Goal: Information Seeking & Learning: Learn about a topic

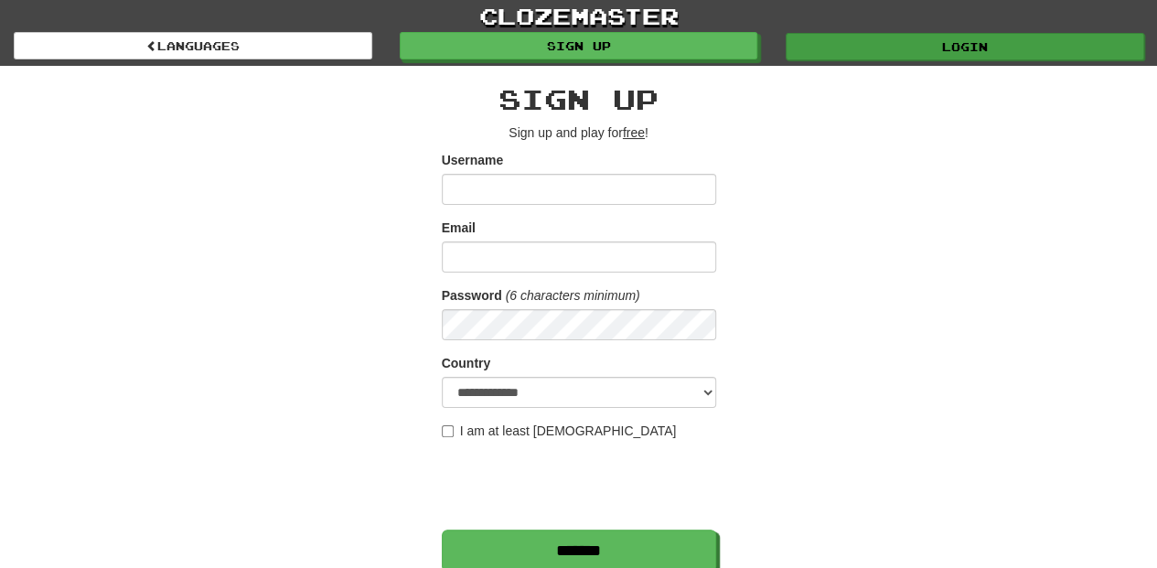
type input "**********"
click at [868, 48] on link "Login" at bounding box center [965, 46] width 359 height 27
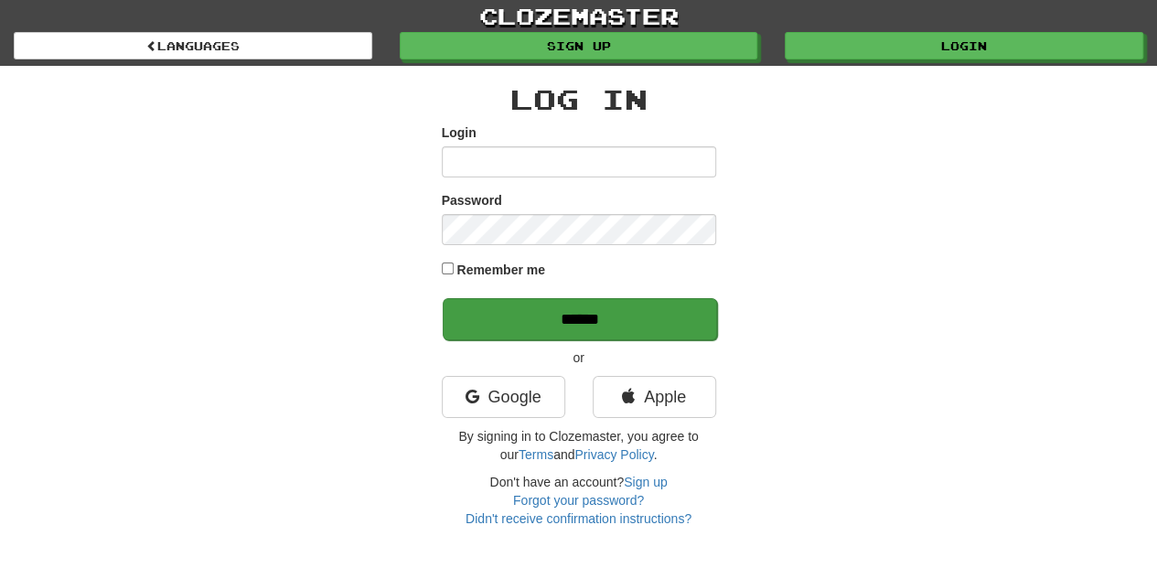
type input "**********"
click at [614, 314] on input "******" at bounding box center [580, 319] width 274 height 42
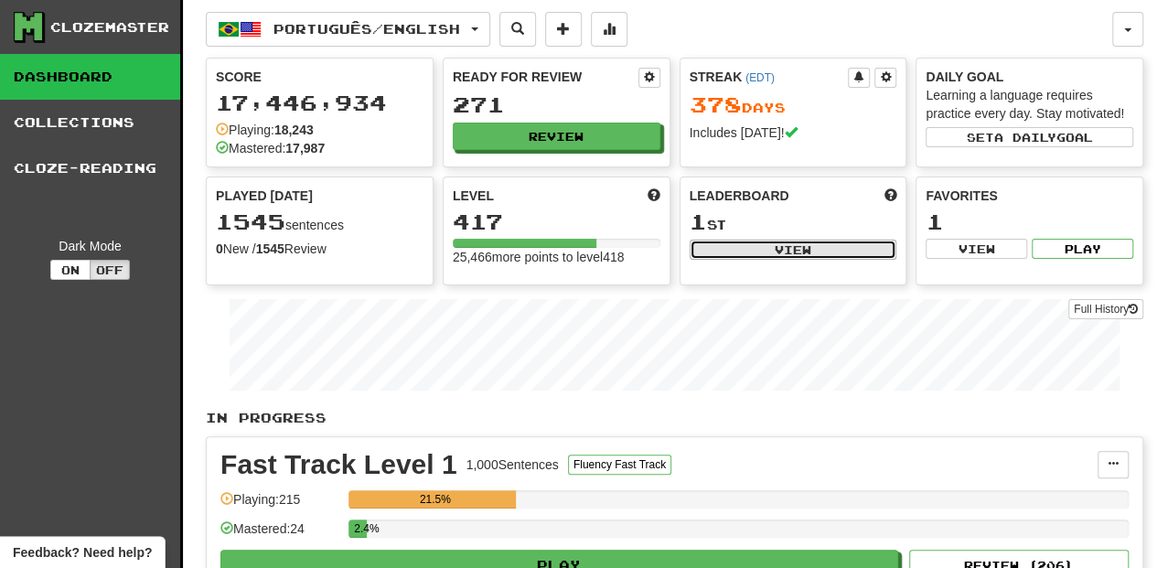
click at [772, 246] on button "View" at bounding box center [794, 250] width 208 height 20
select select "**********"
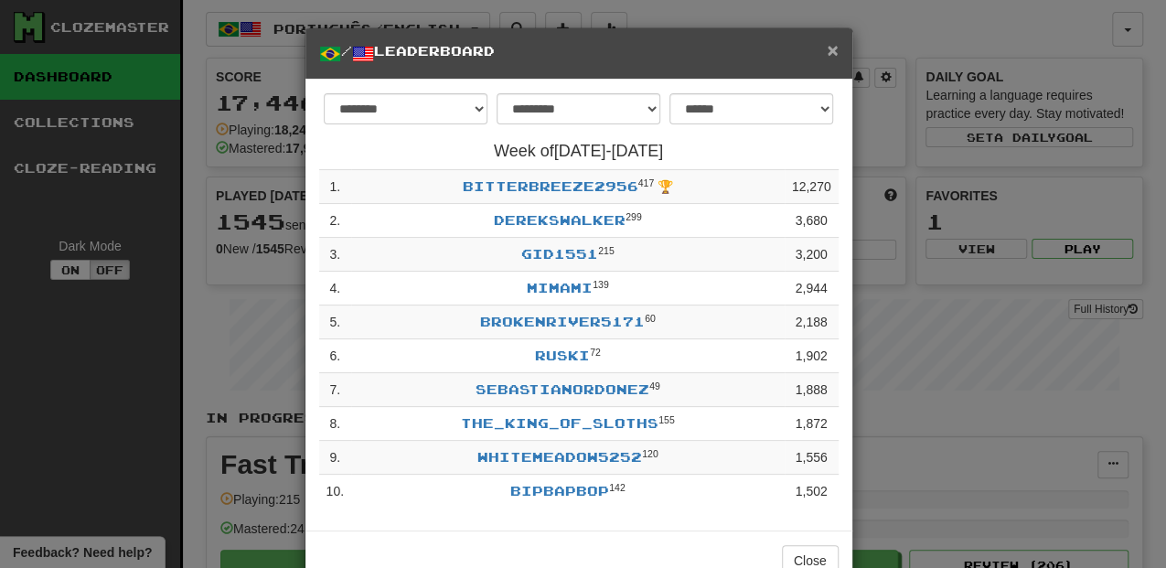
click at [829, 53] on span "×" at bounding box center [832, 49] width 11 height 21
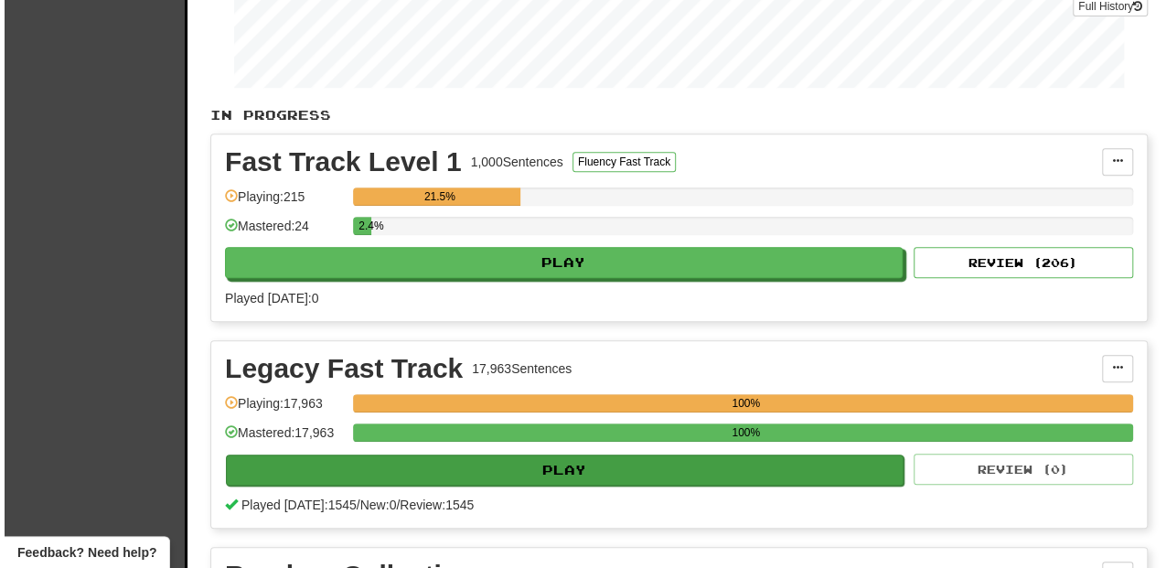
scroll to position [305, 0]
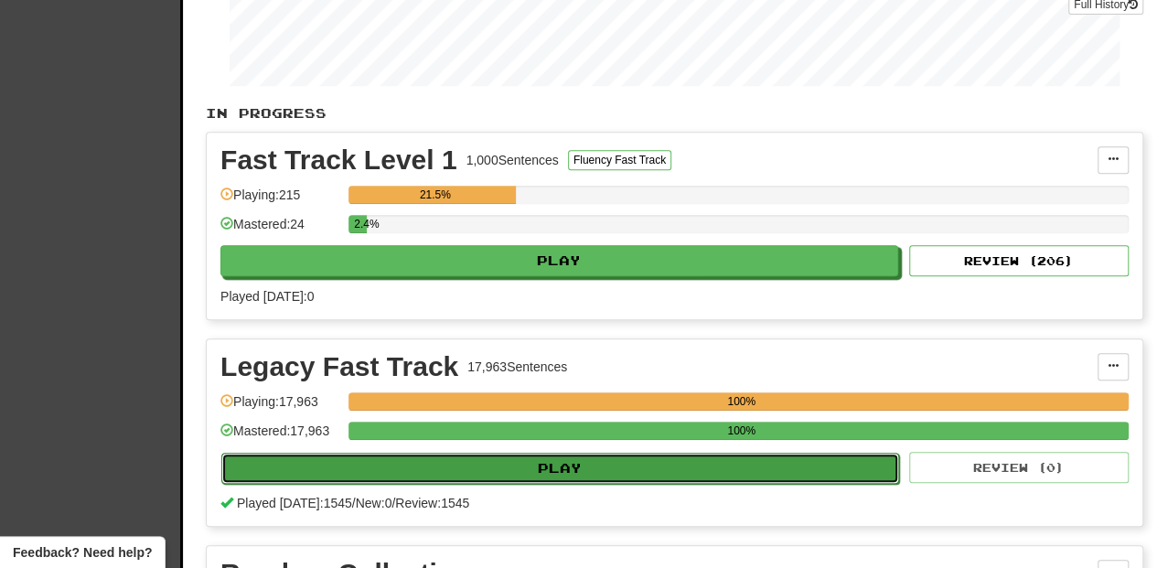
click at [498, 468] on button "Play" at bounding box center [560, 468] width 678 height 31
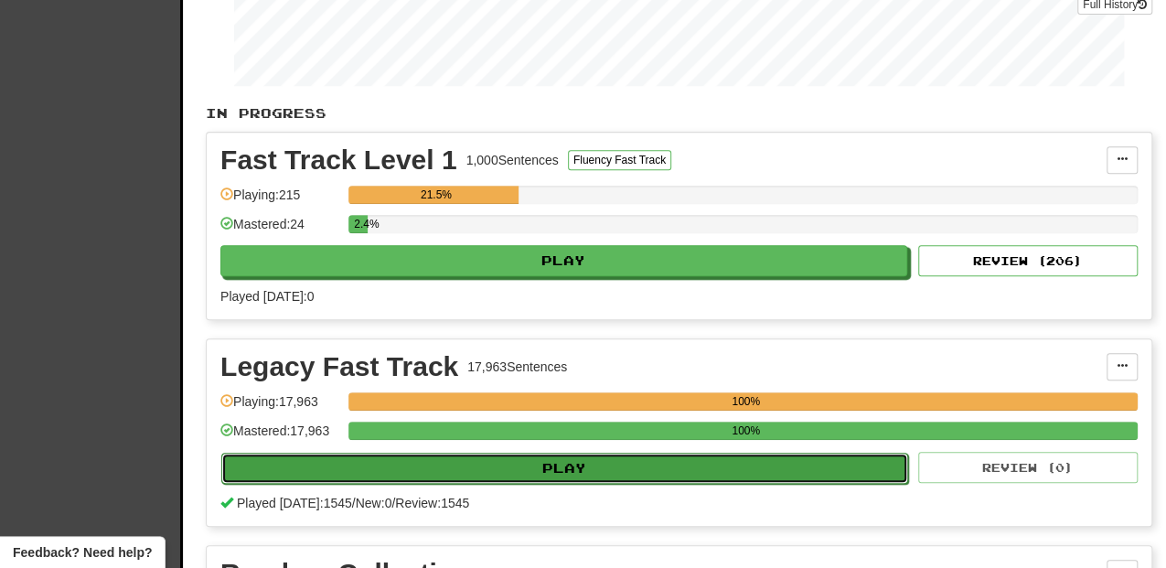
select select "**"
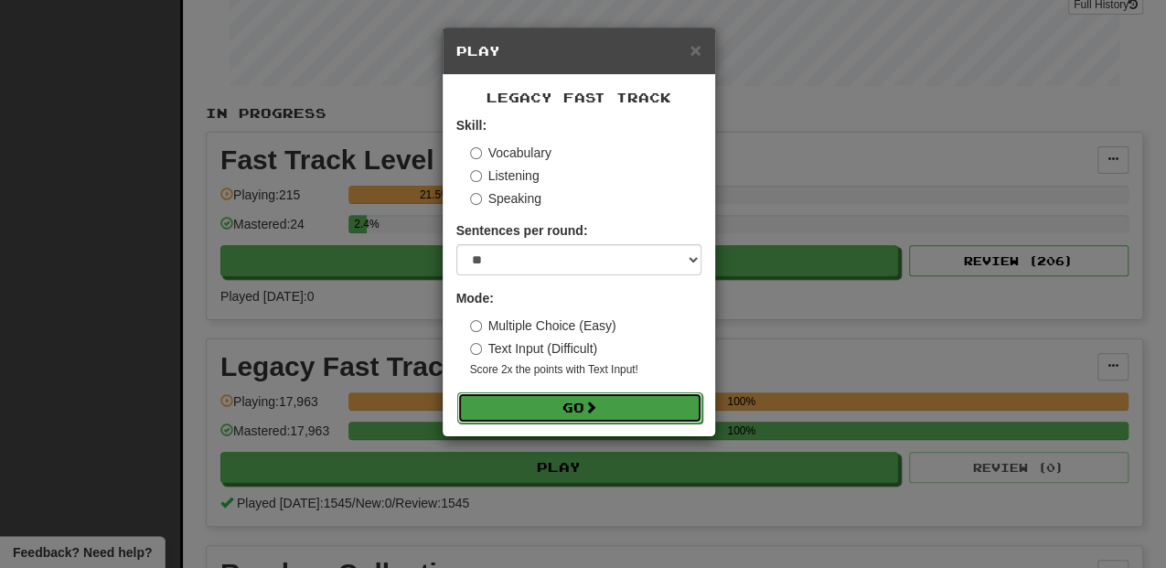
click at [551, 411] on button "Go" at bounding box center [579, 407] width 245 height 31
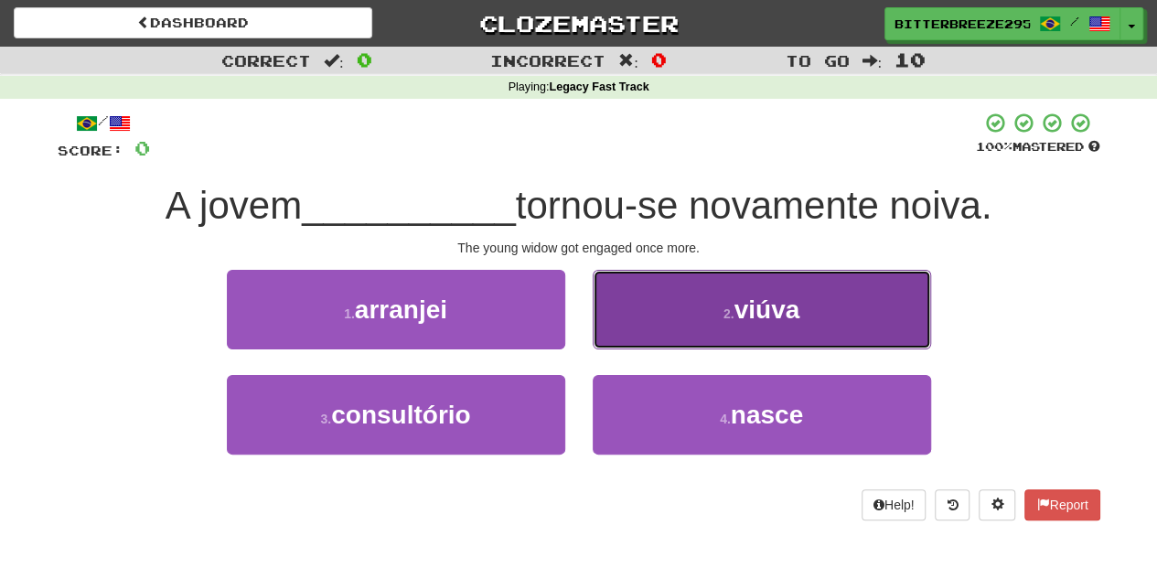
click at [644, 316] on button "2 . viúva" at bounding box center [762, 310] width 338 height 80
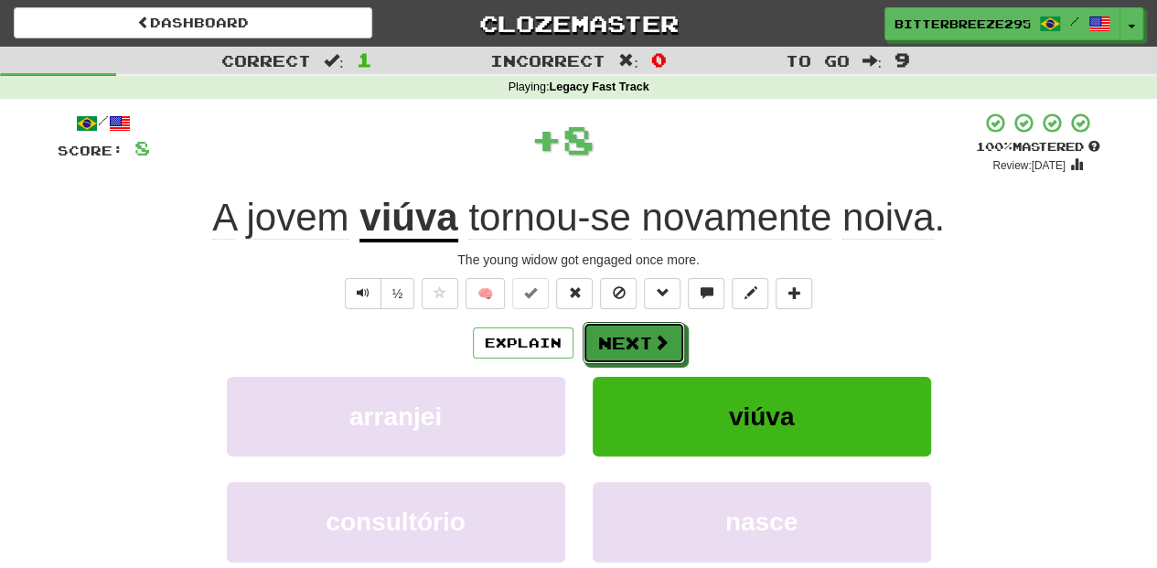
click at [642, 323] on button "Next" at bounding box center [634, 343] width 102 height 42
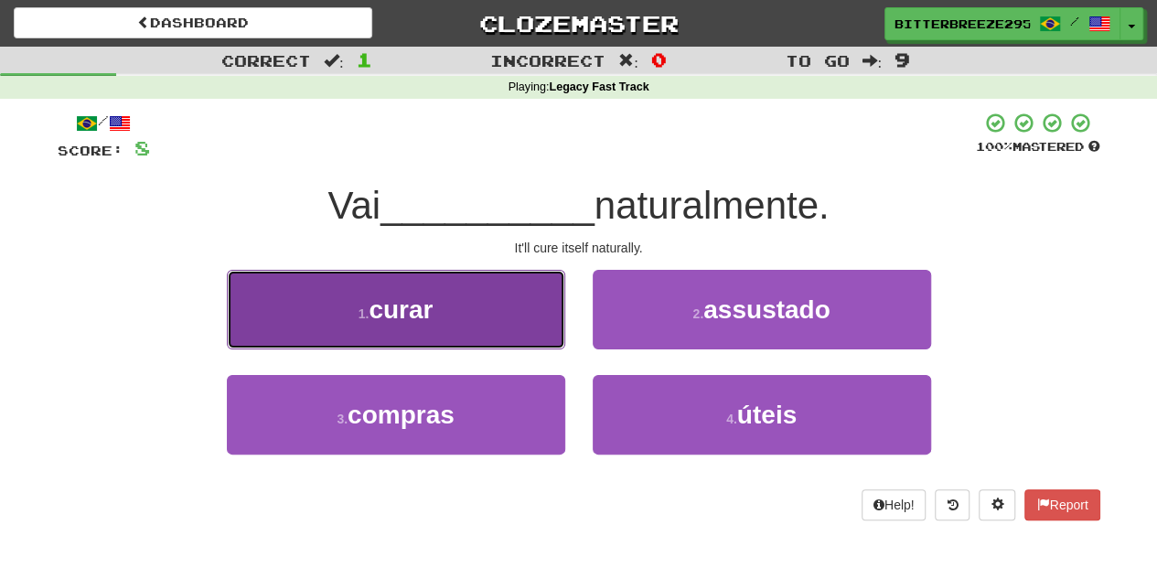
click at [476, 333] on button "1 . curar" at bounding box center [396, 310] width 338 height 80
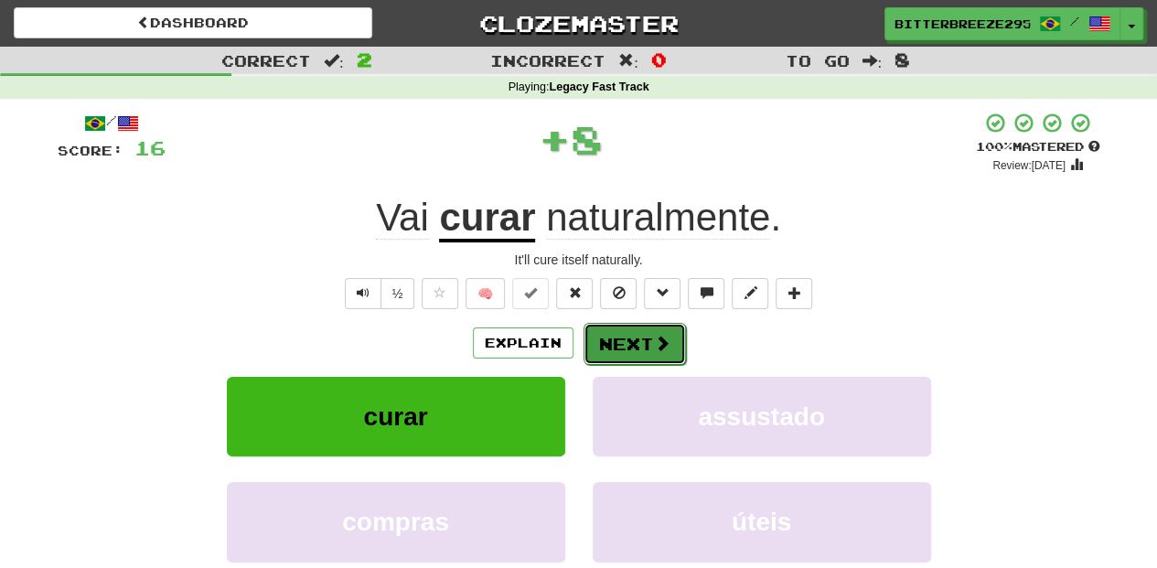
click at [618, 331] on button "Next" at bounding box center [635, 344] width 102 height 42
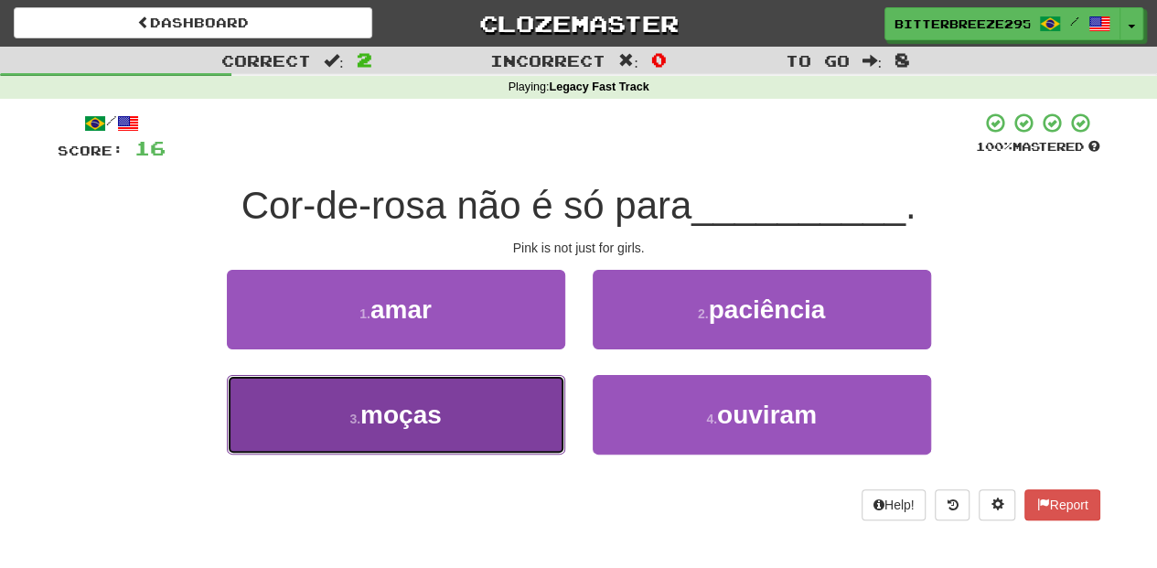
click at [473, 423] on button "3 . moças" at bounding box center [396, 415] width 338 height 80
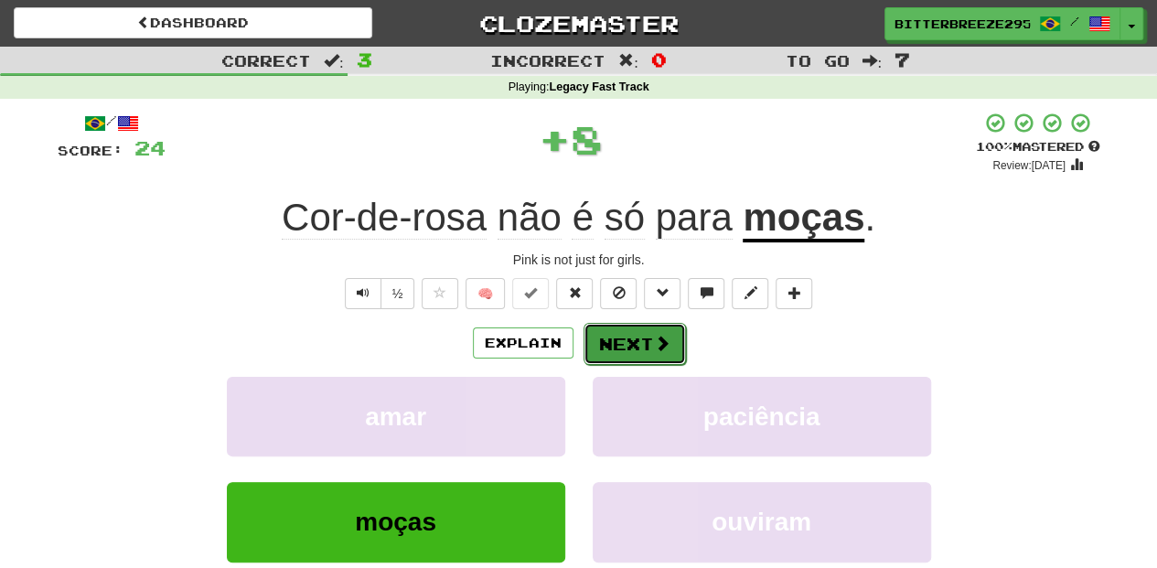
click at [612, 338] on button "Next" at bounding box center [635, 344] width 102 height 42
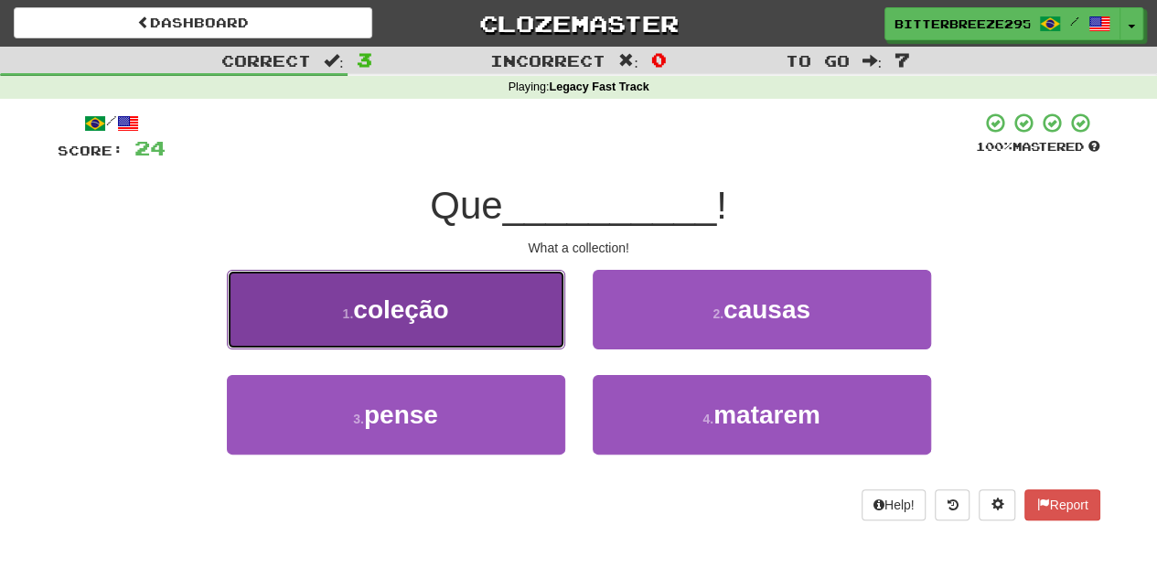
click at [496, 332] on button "1 . coleção" at bounding box center [396, 310] width 338 height 80
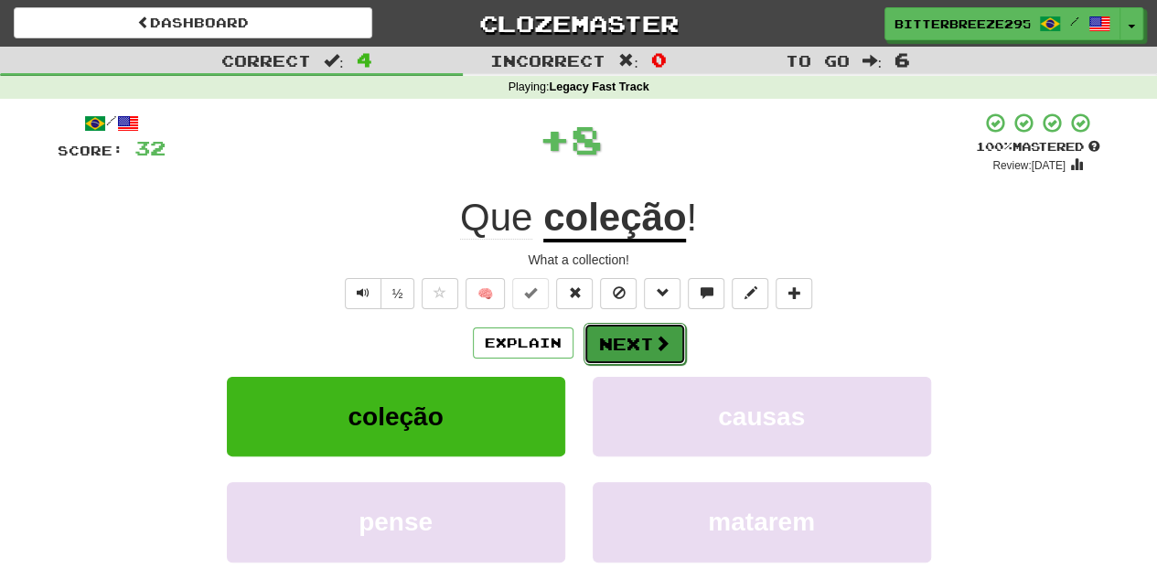
click at [616, 327] on button "Next" at bounding box center [635, 344] width 102 height 42
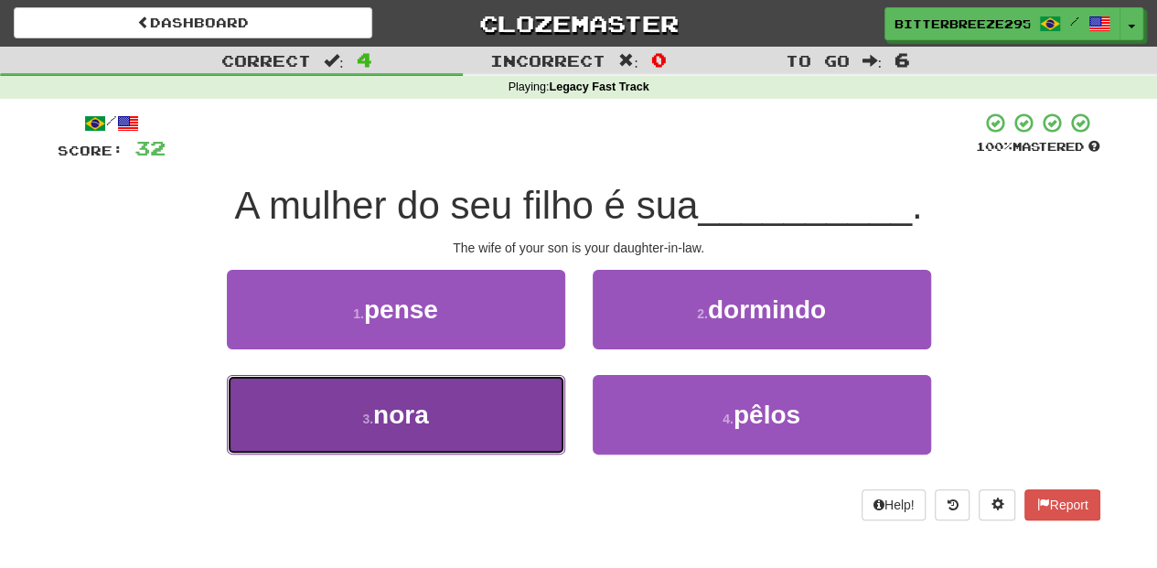
click at [488, 406] on button "3 . nora" at bounding box center [396, 415] width 338 height 80
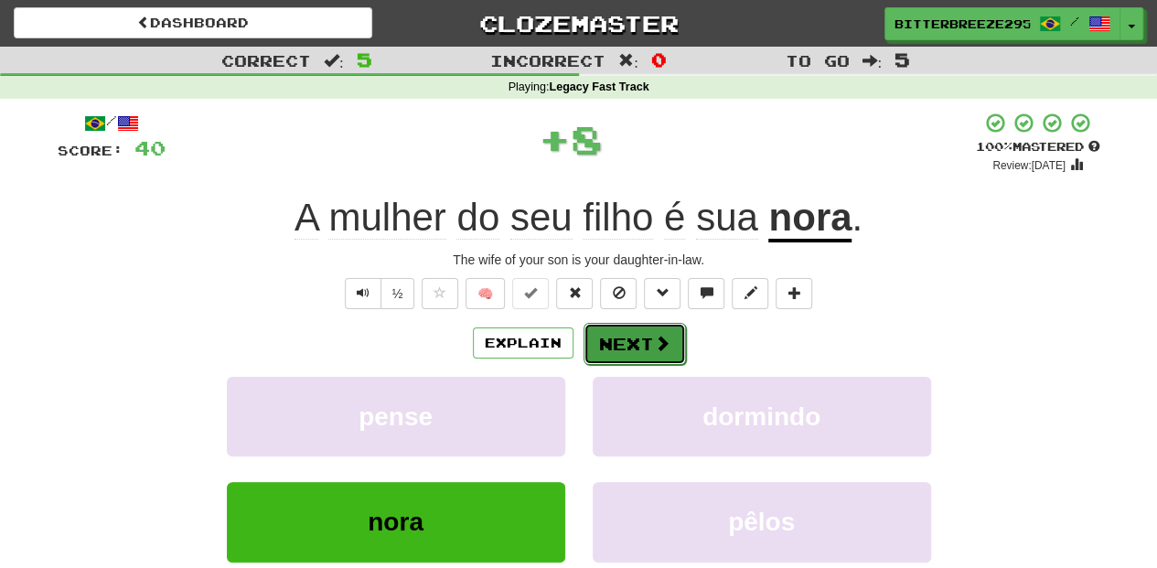
click at [613, 333] on button "Next" at bounding box center [635, 344] width 102 height 42
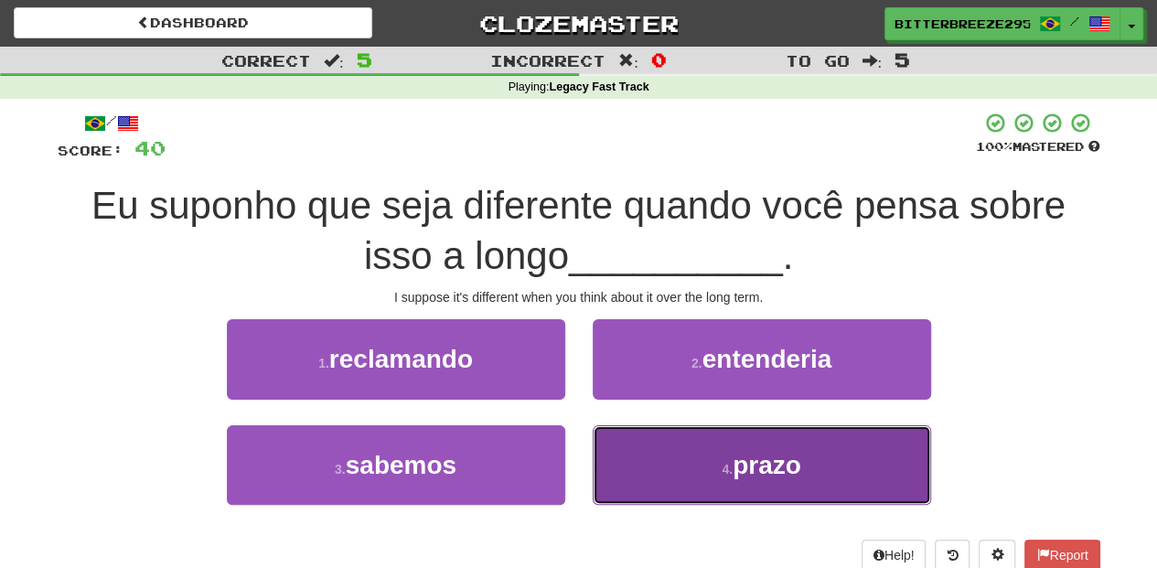
click at [649, 458] on button "4 . prazo" at bounding box center [762, 465] width 338 height 80
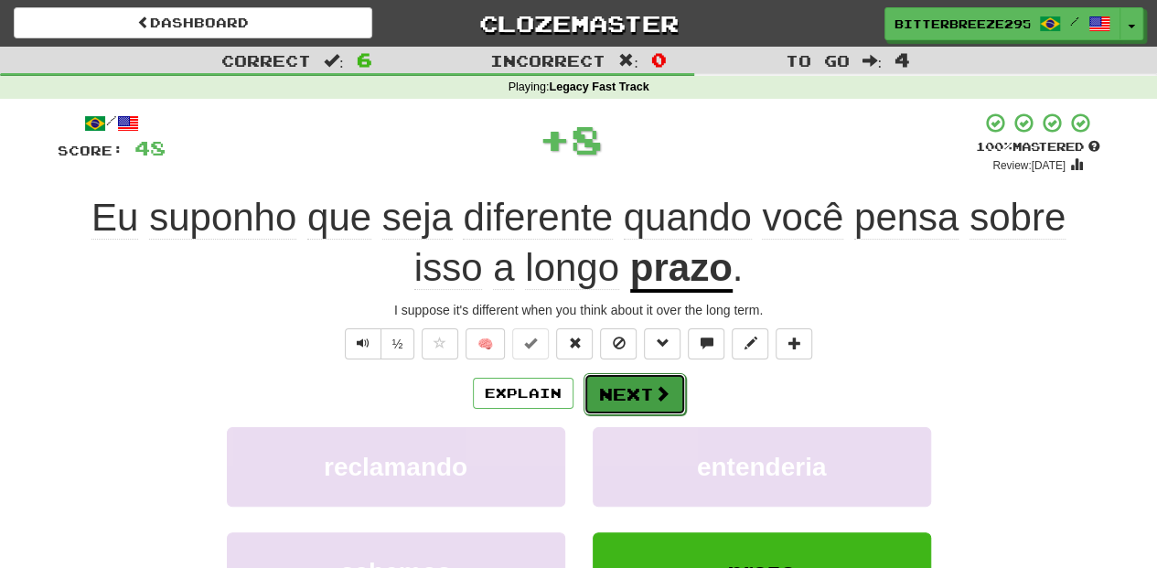
click at [624, 388] on button "Next" at bounding box center [635, 394] width 102 height 42
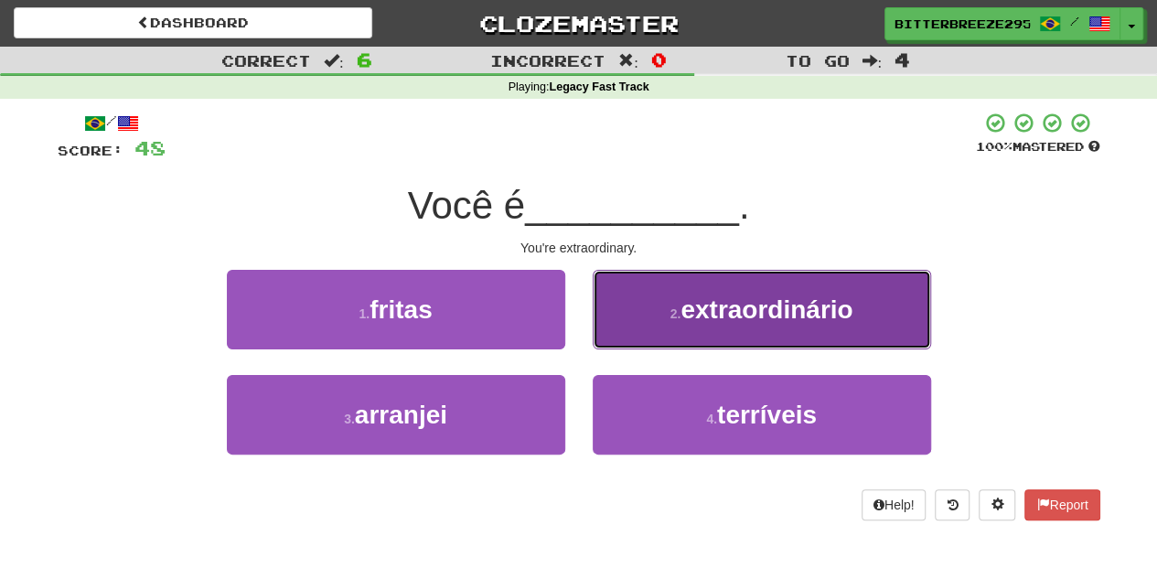
click at [627, 338] on button "2 . extraordinário" at bounding box center [762, 310] width 338 height 80
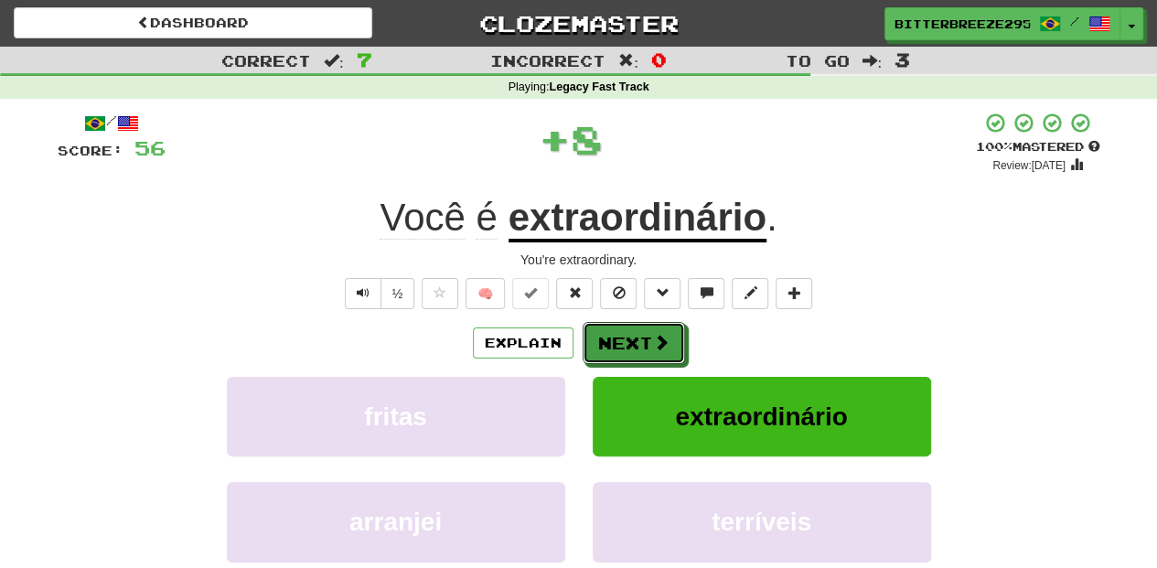
click at [627, 338] on button "Next" at bounding box center [634, 343] width 102 height 42
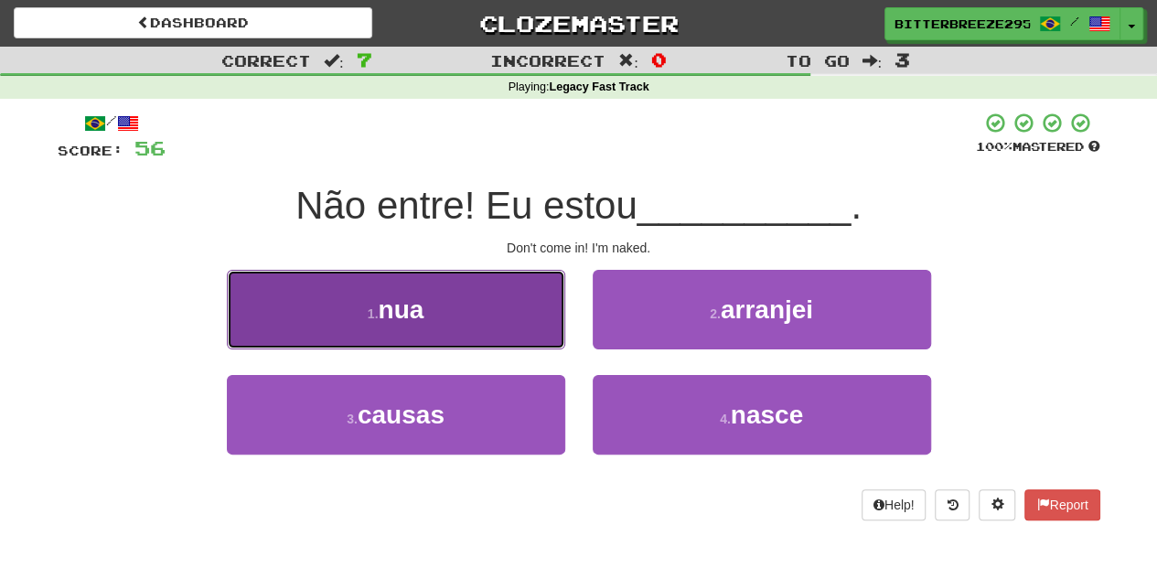
click at [502, 322] on button "1 . nua" at bounding box center [396, 310] width 338 height 80
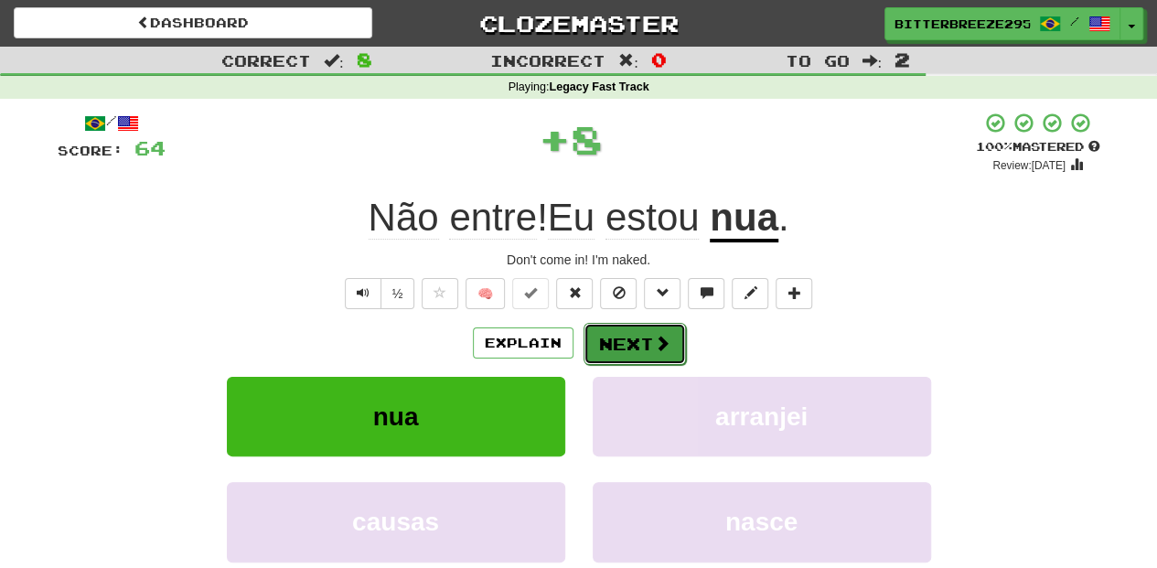
click at [630, 337] on button "Next" at bounding box center [635, 344] width 102 height 42
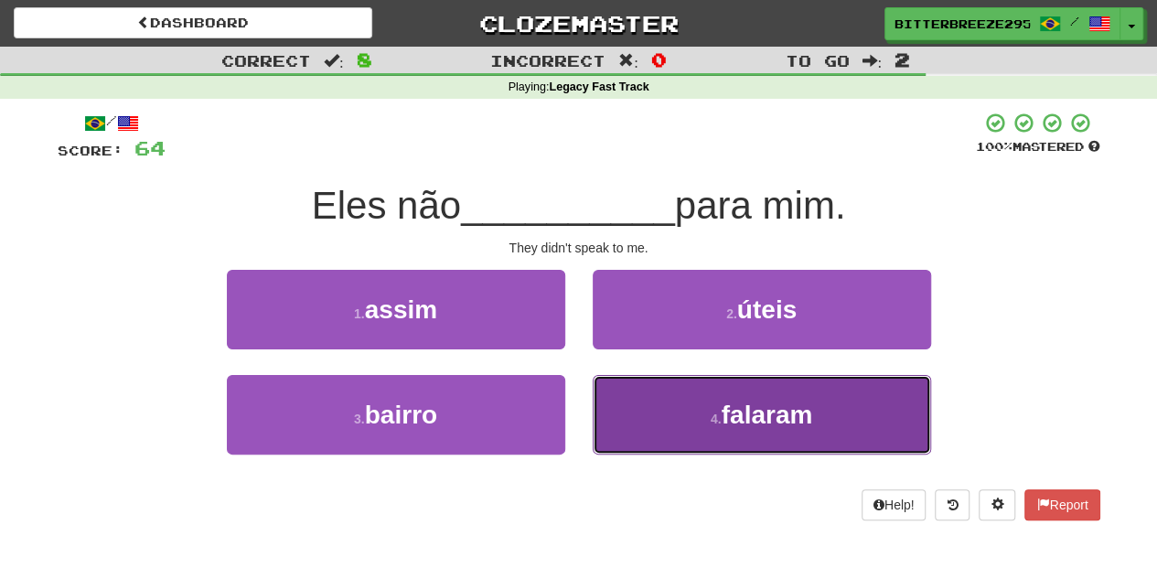
click at [663, 411] on button "4 . falaram" at bounding box center [762, 415] width 338 height 80
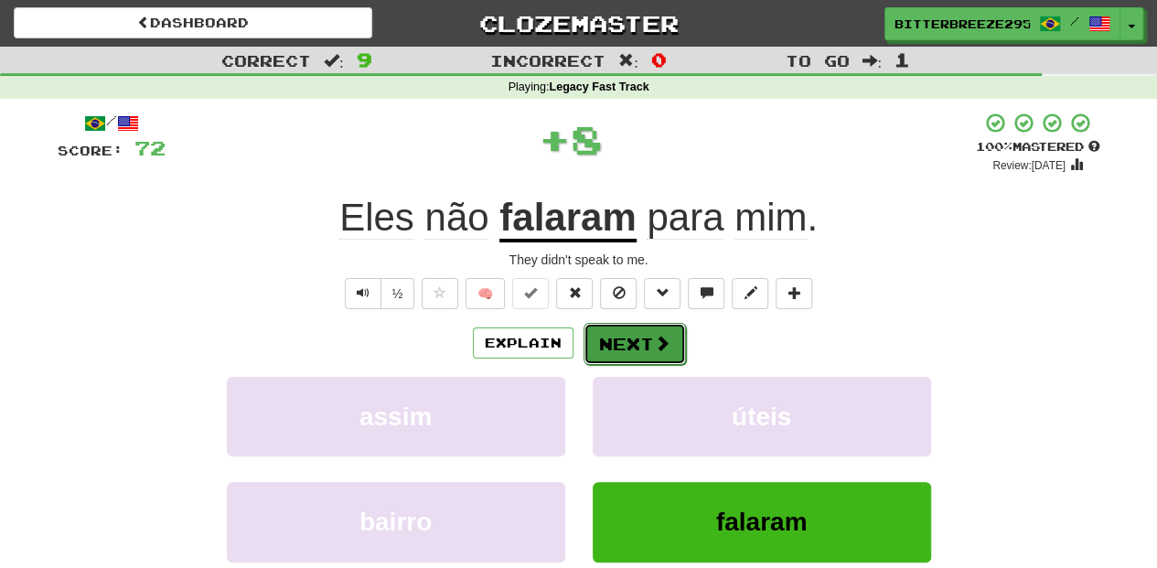
click at [642, 343] on button "Next" at bounding box center [635, 344] width 102 height 42
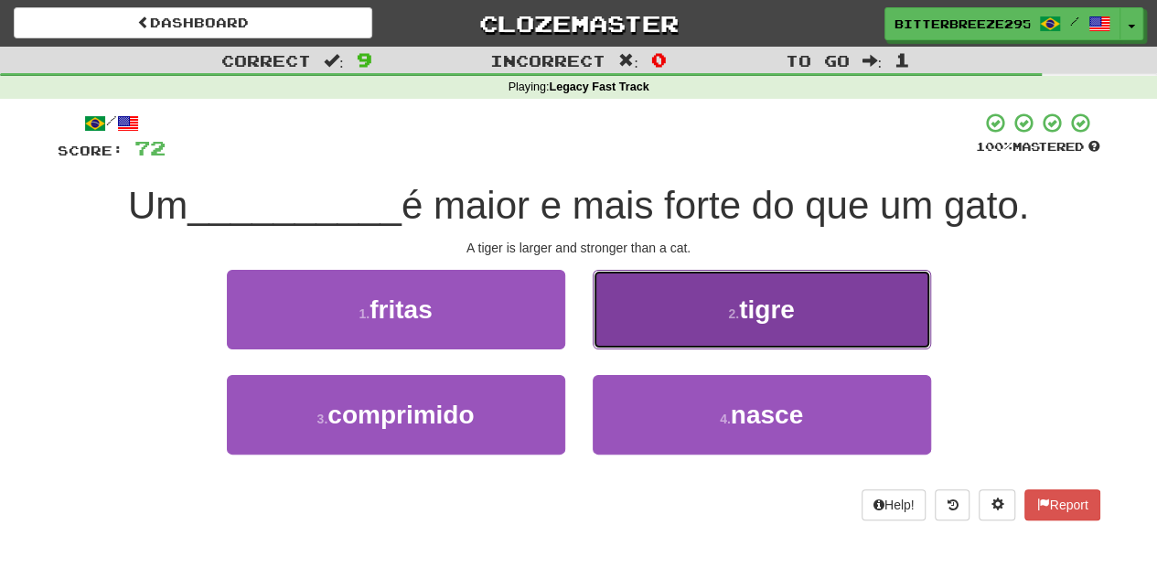
click at [623, 327] on button "2 . tigre" at bounding box center [762, 310] width 338 height 80
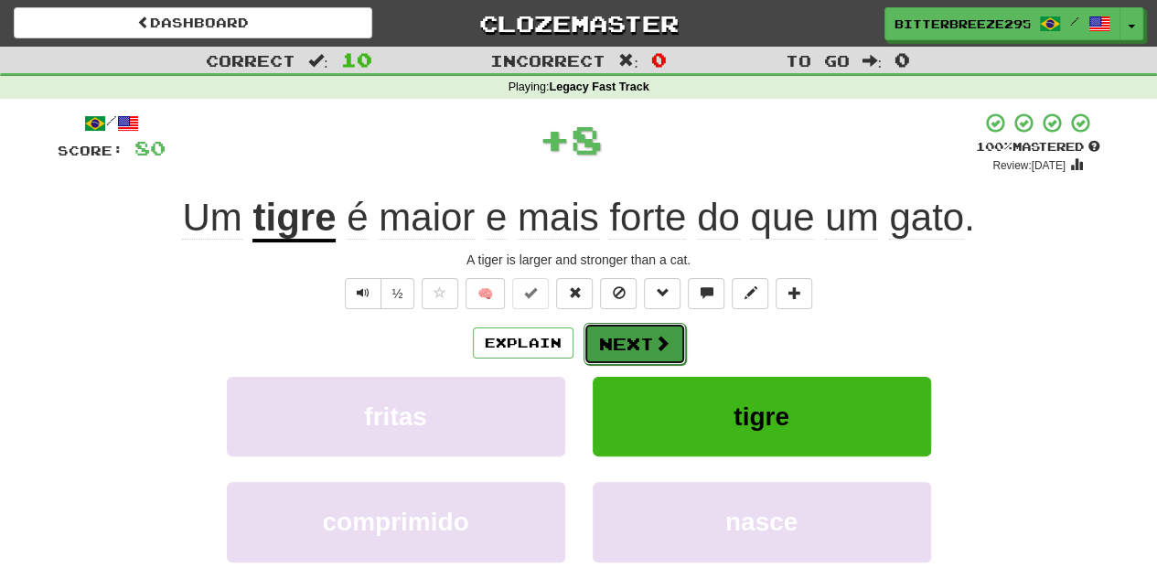
click at [615, 337] on button "Next" at bounding box center [635, 344] width 102 height 42
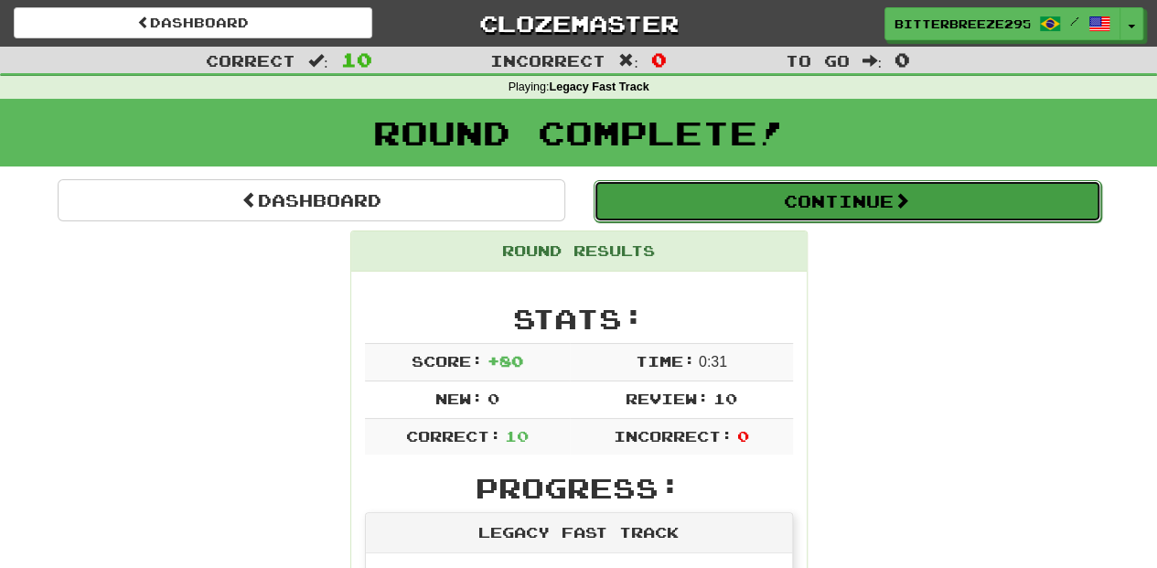
click at [678, 218] on button "Continue" at bounding box center [848, 201] width 508 height 42
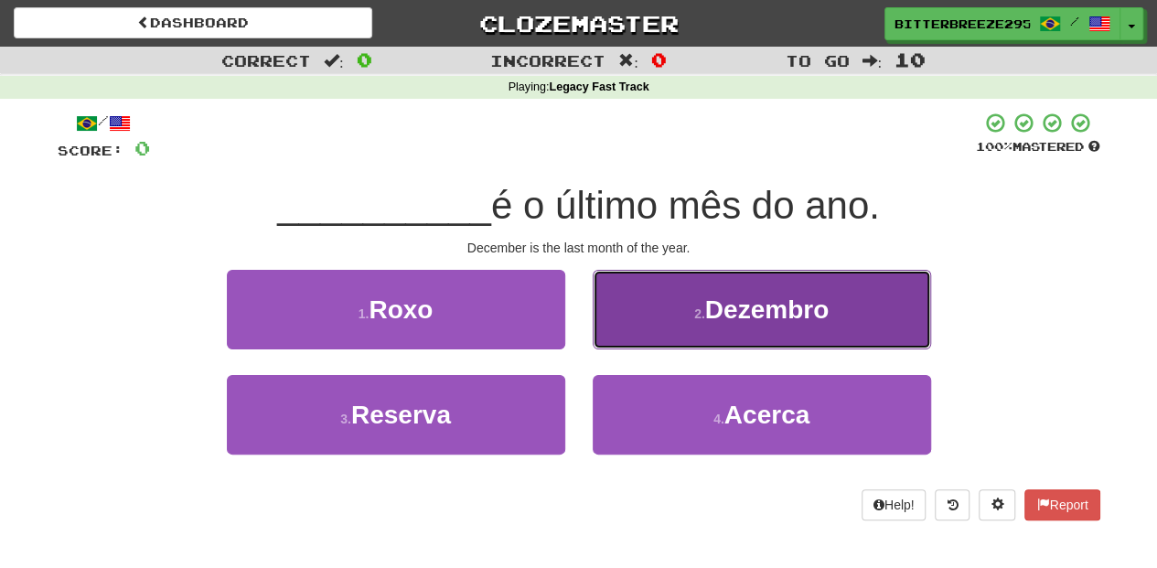
click at [723, 326] on button "2 . Dezembro" at bounding box center [762, 310] width 338 height 80
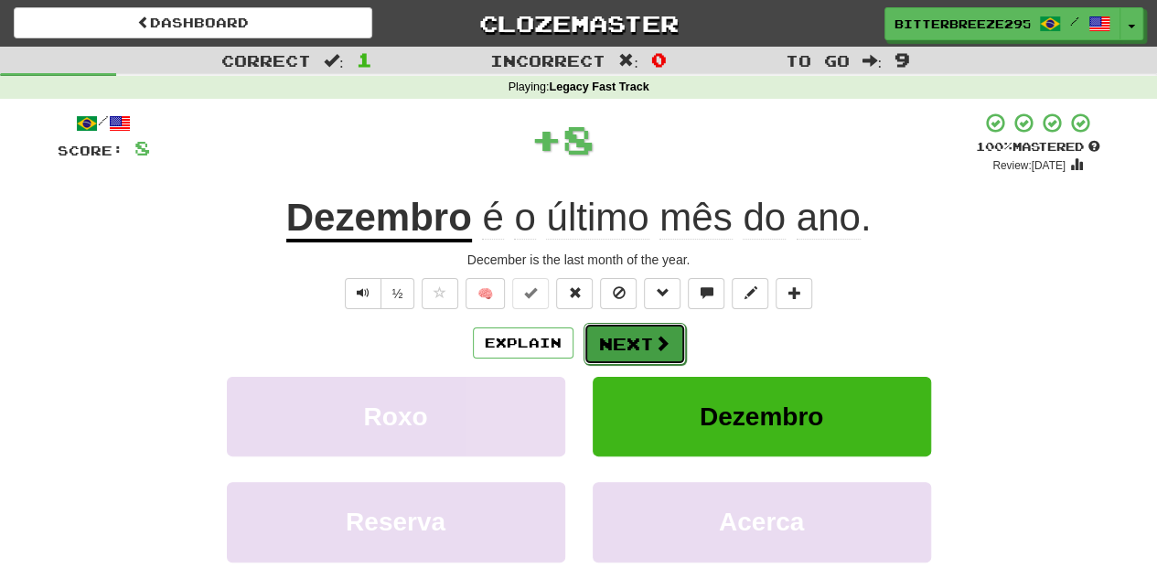
click at [654, 341] on span at bounding box center [662, 343] width 16 height 16
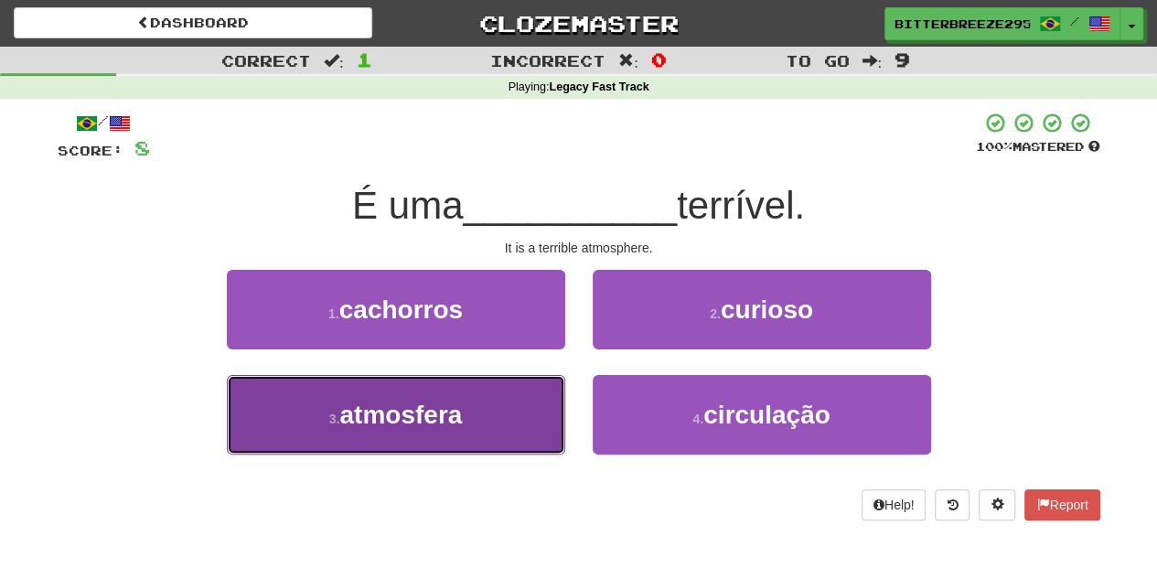
click at [511, 410] on button "3 . atmosfera" at bounding box center [396, 415] width 338 height 80
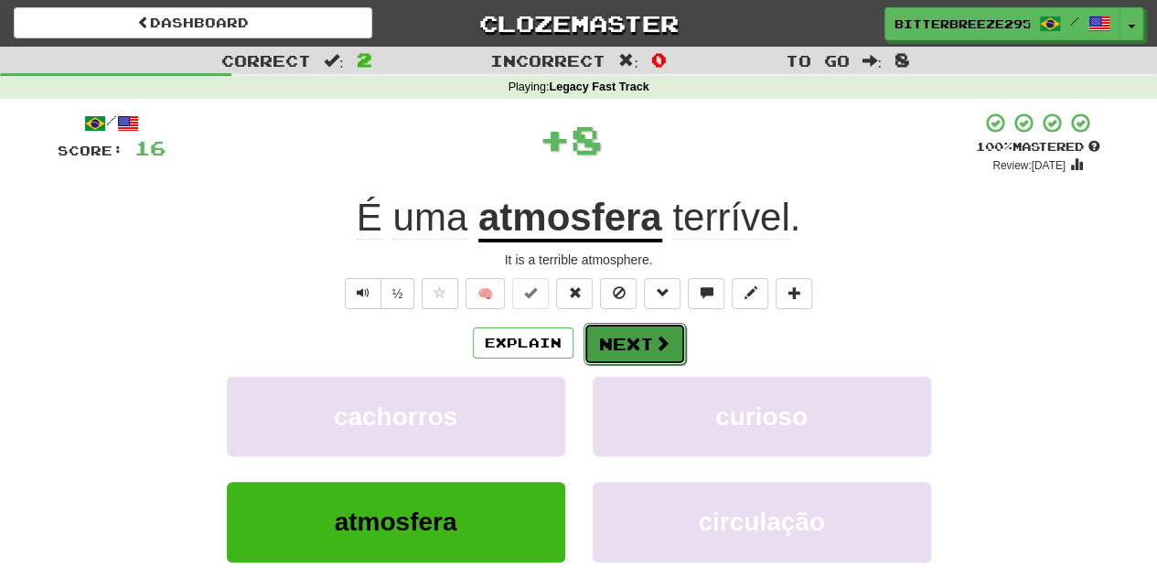
click at [608, 353] on button "Next" at bounding box center [635, 344] width 102 height 42
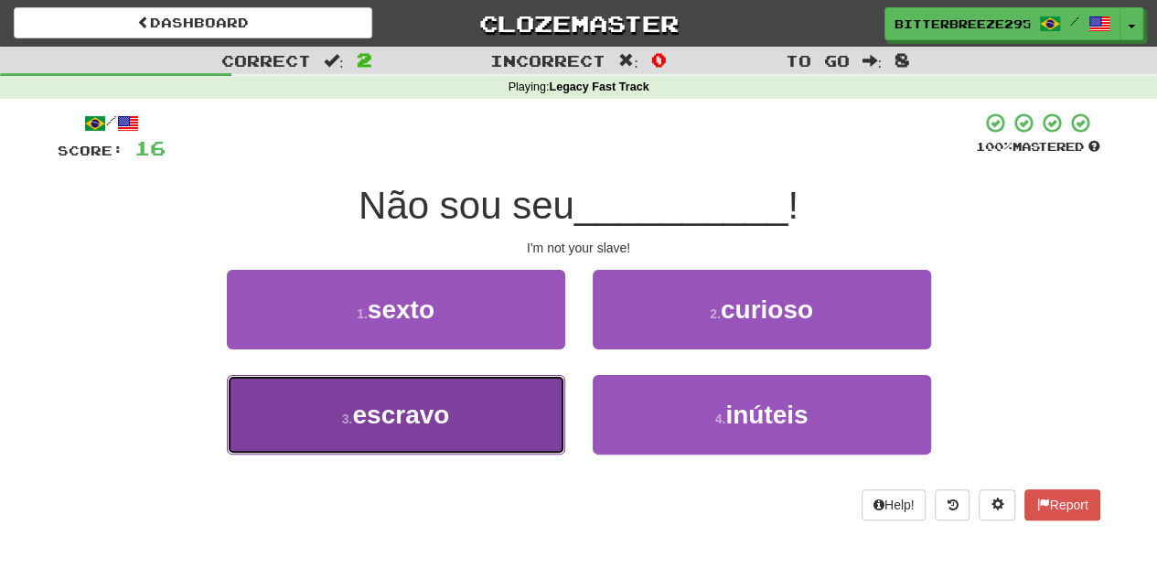
click at [503, 395] on button "3 . escravo" at bounding box center [396, 415] width 338 height 80
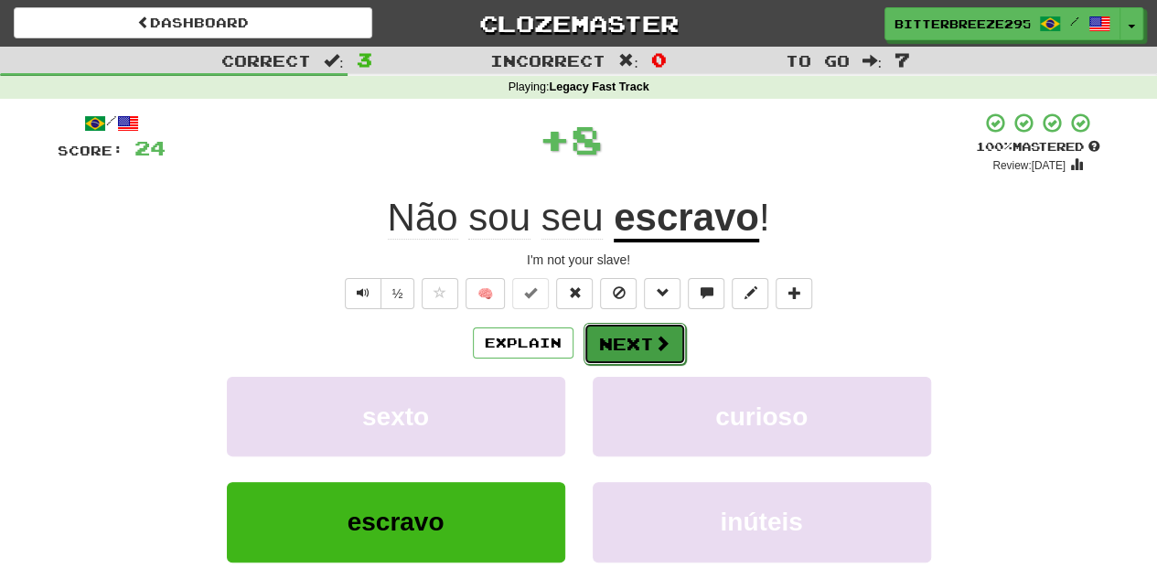
click at [604, 342] on button "Next" at bounding box center [635, 344] width 102 height 42
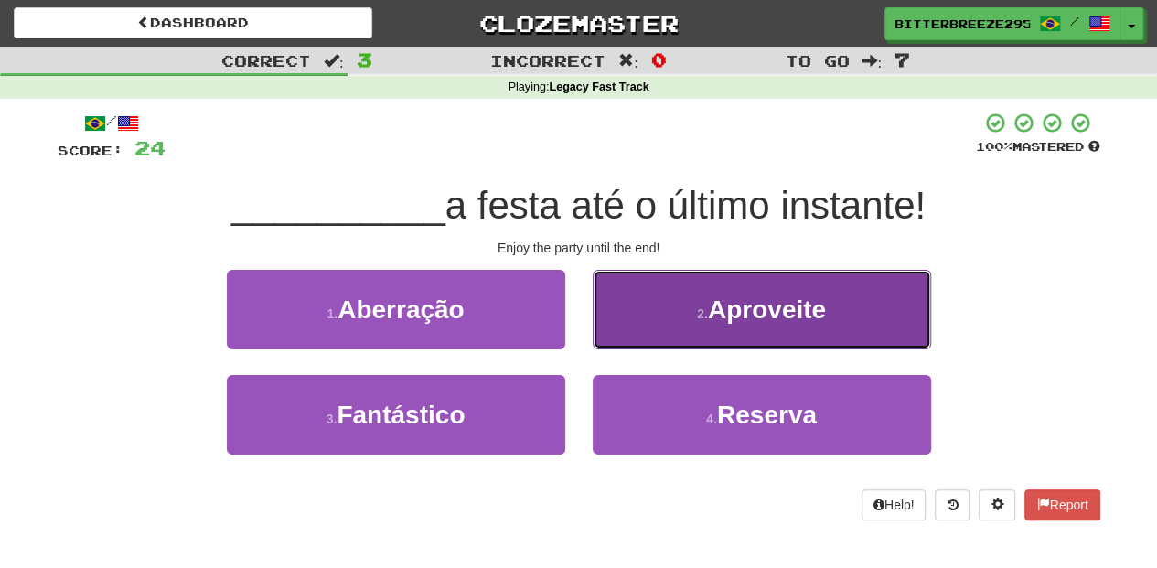
click at [635, 326] on button "2 . Aproveite" at bounding box center [762, 310] width 338 height 80
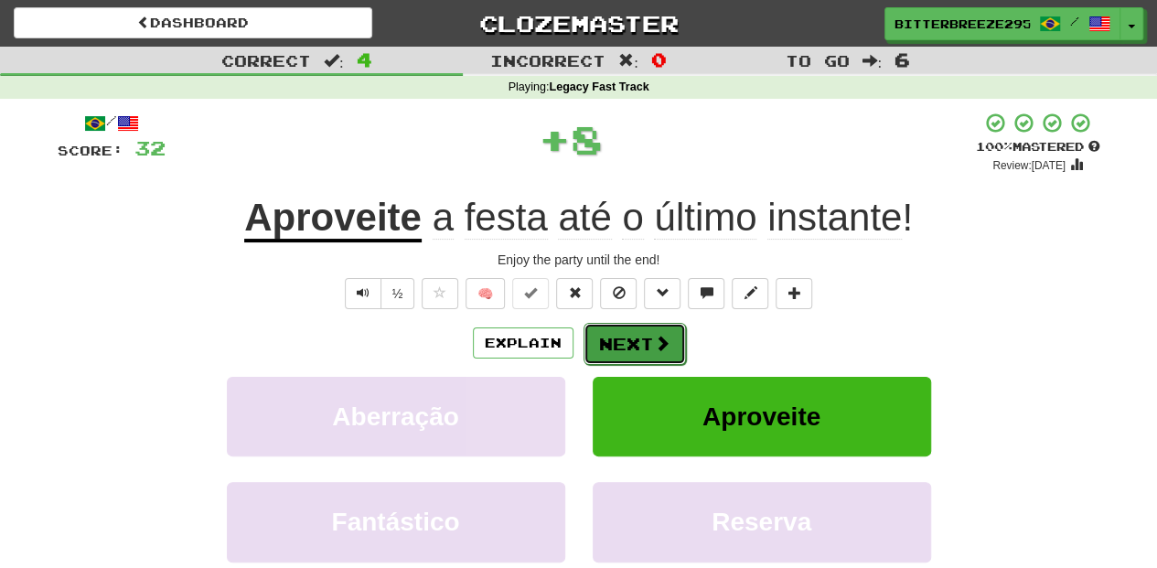
click at [621, 335] on button "Next" at bounding box center [635, 344] width 102 height 42
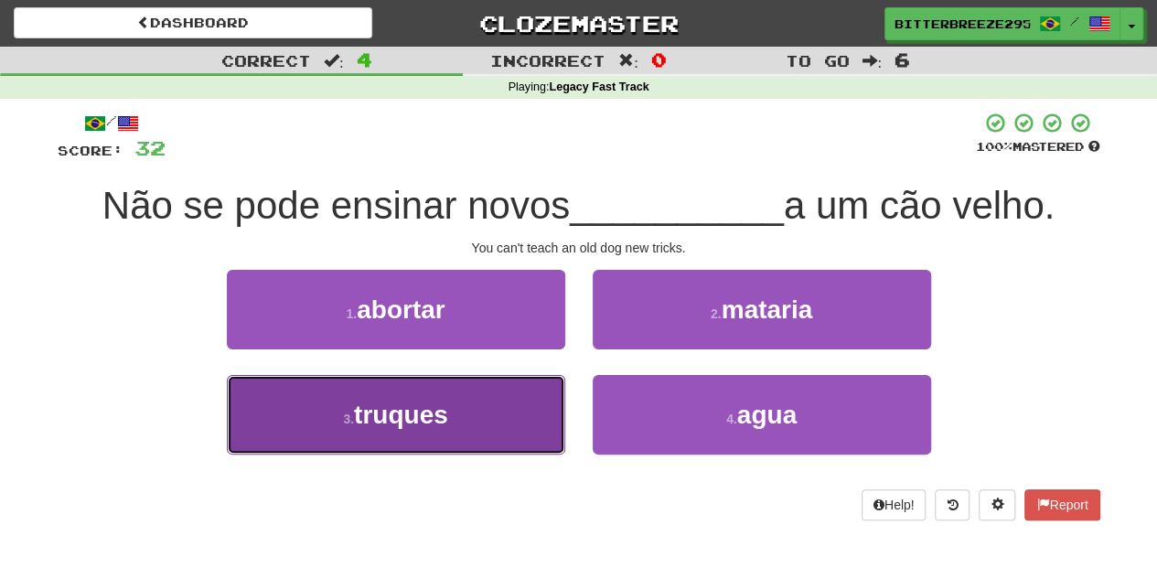
click at [492, 422] on button "3 . truques" at bounding box center [396, 415] width 338 height 80
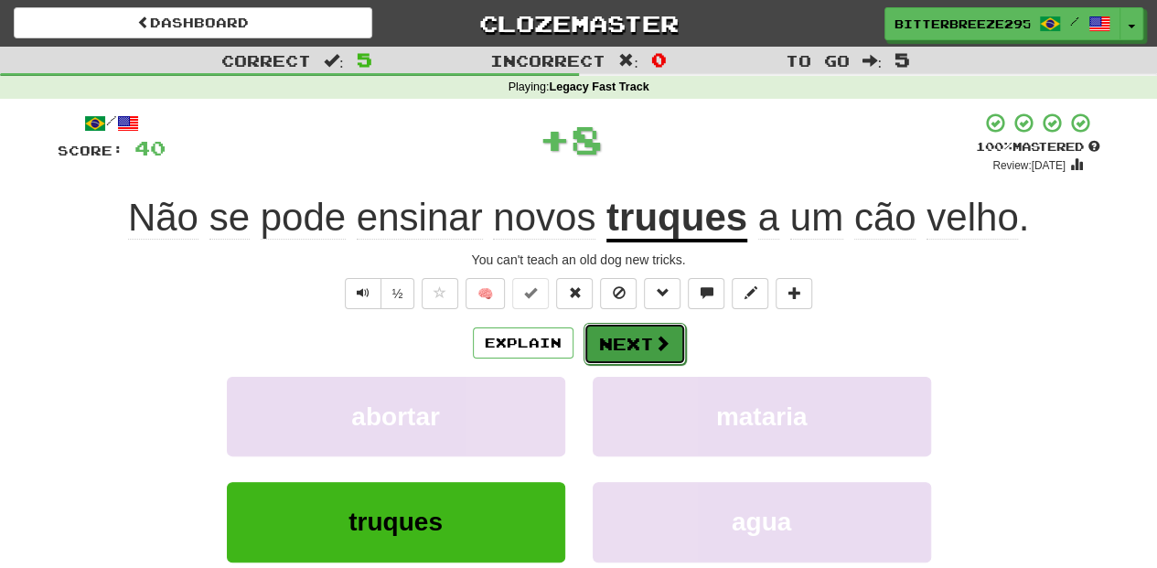
click at [627, 337] on button "Next" at bounding box center [635, 344] width 102 height 42
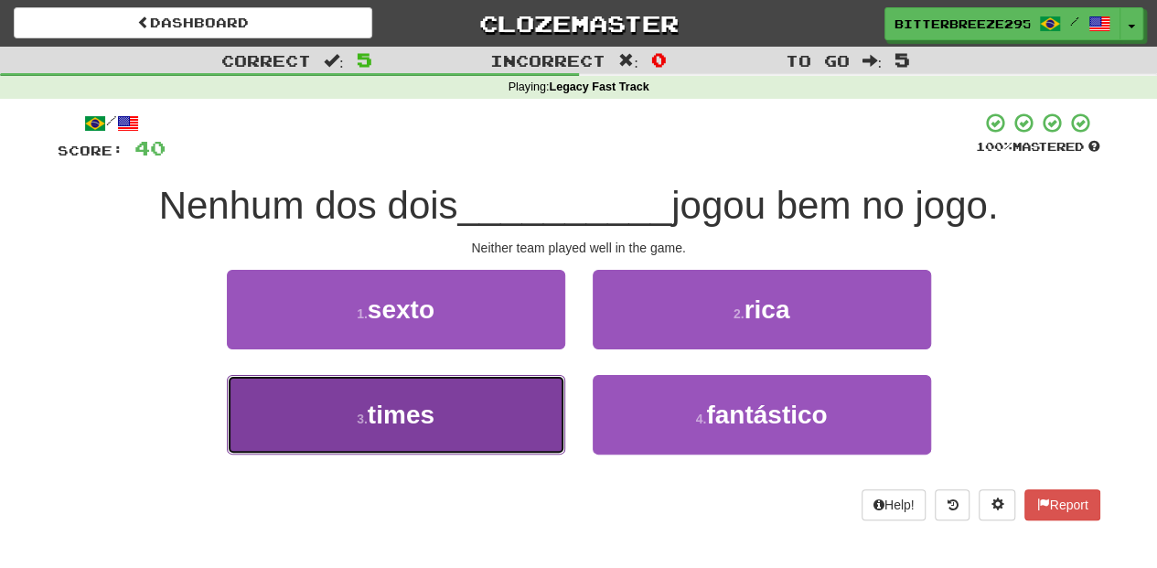
click at [497, 412] on button "3 . times" at bounding box center [396, 415] width 338 height 80
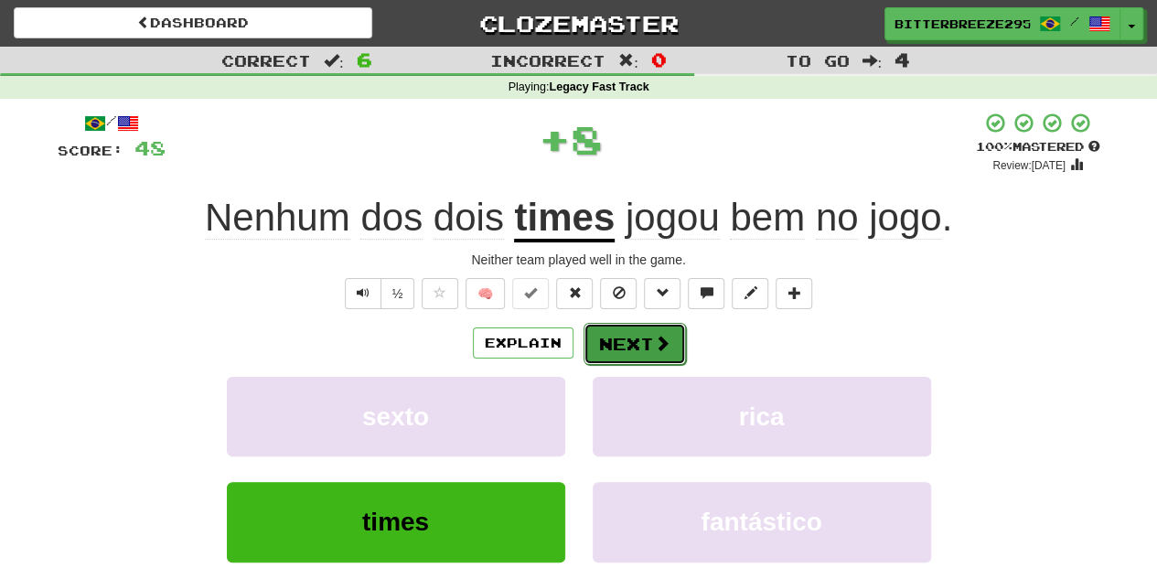
click at [611, 341] on button "Next" at bounding box center [635, 344] width 102 height 42
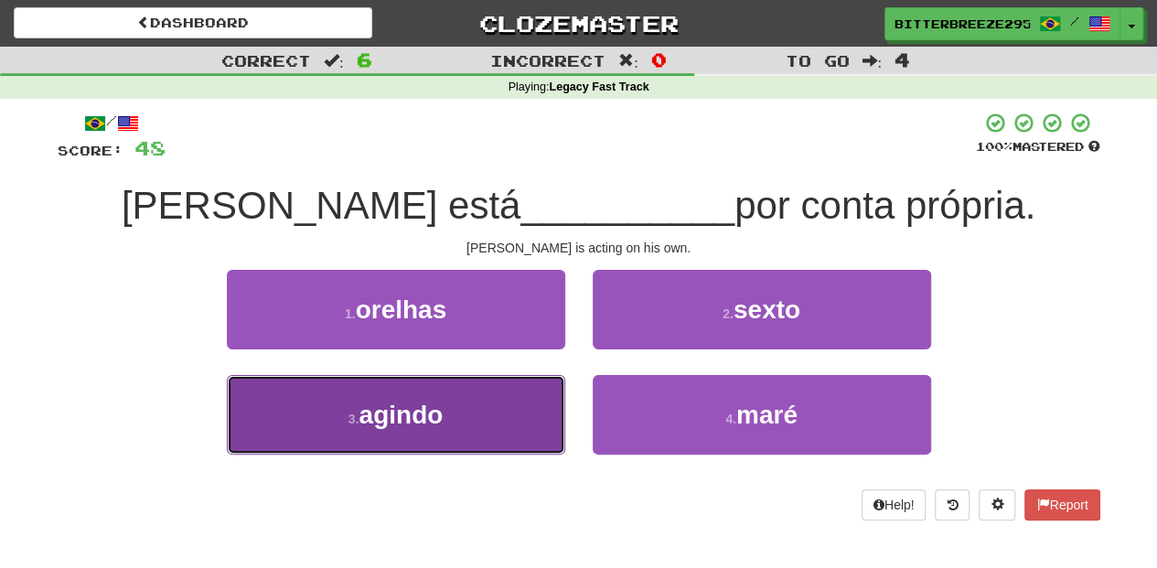
click at [516, 401] on button "3 . agindo" at bounding box center [396, 415] width 338 height 80
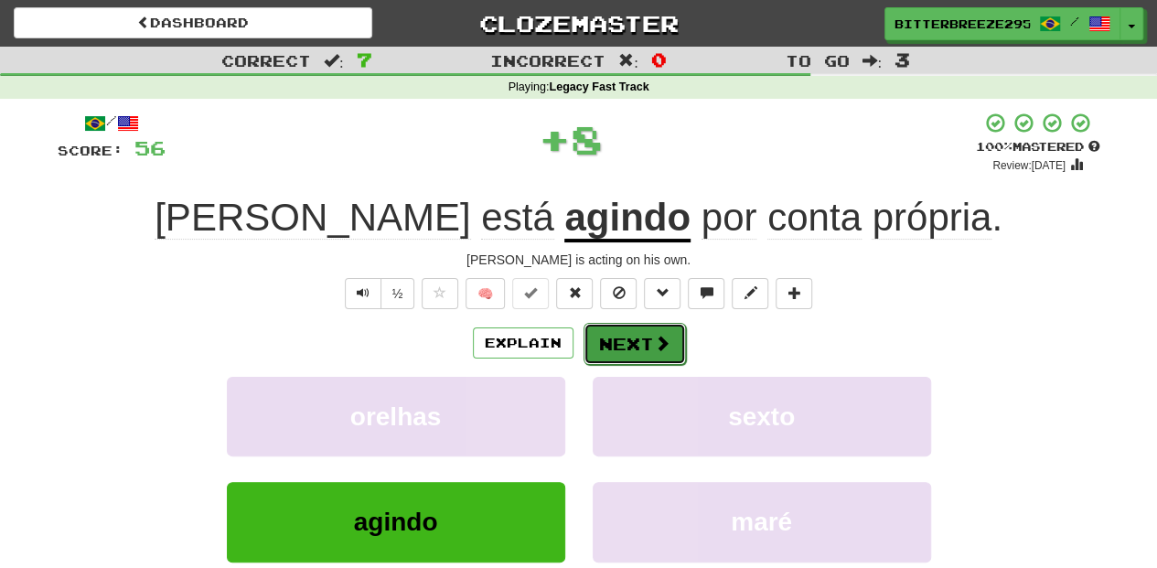
click at [619, 337] on button "Next" at bounding box center [635, 344] width 102 height 42
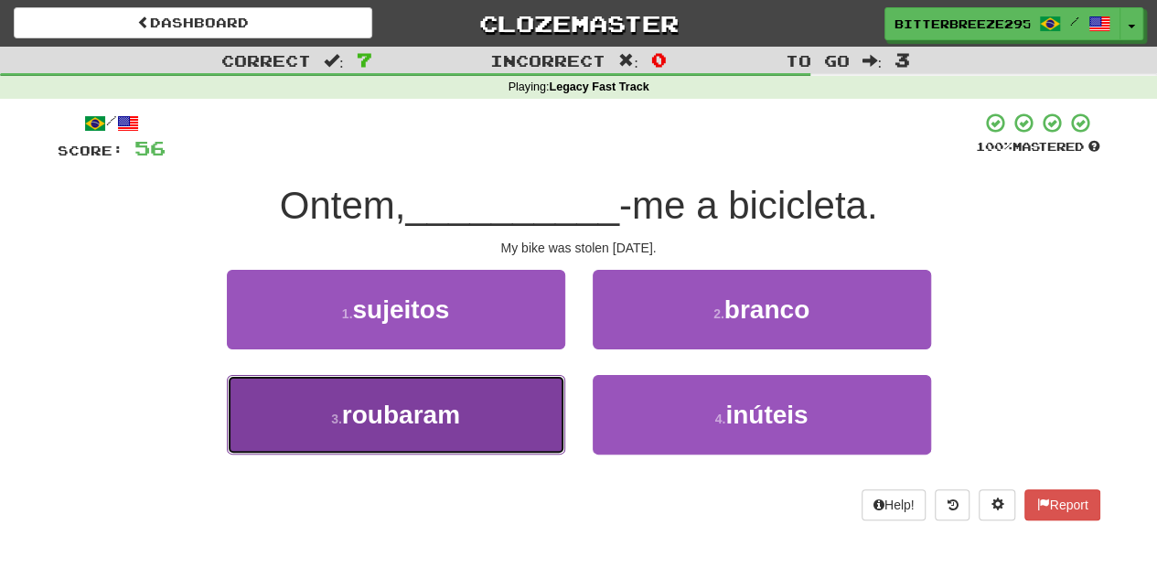
click at [518, 391] on button "3 . roubaram" at bounding box center [396, 415] width 338 height 80
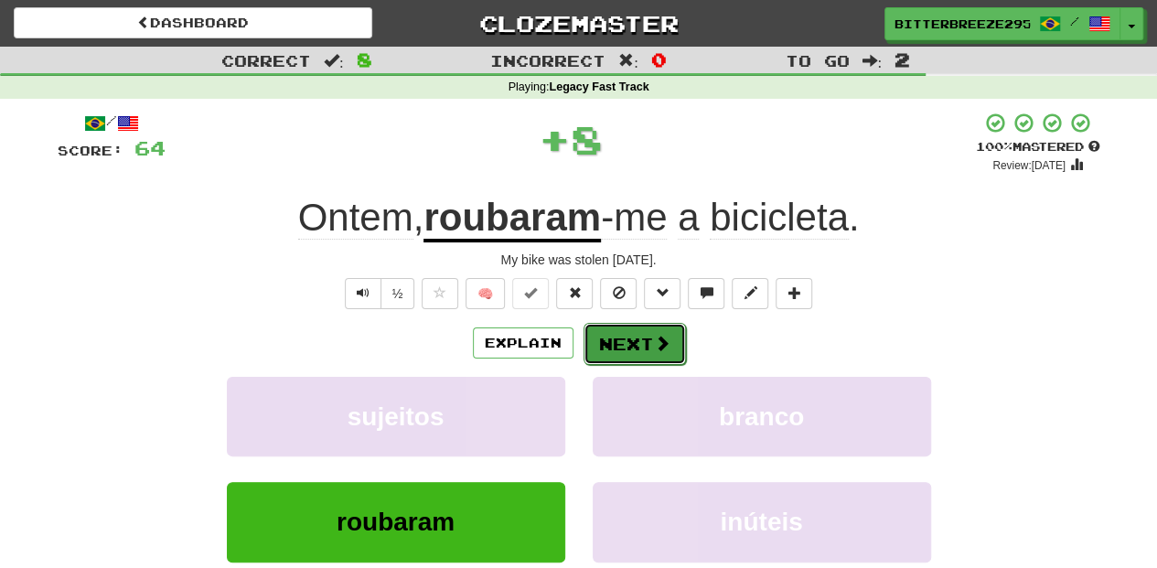
click at [603, 339] on button "Next" at bounding box center [635, 344] width 102 height 42
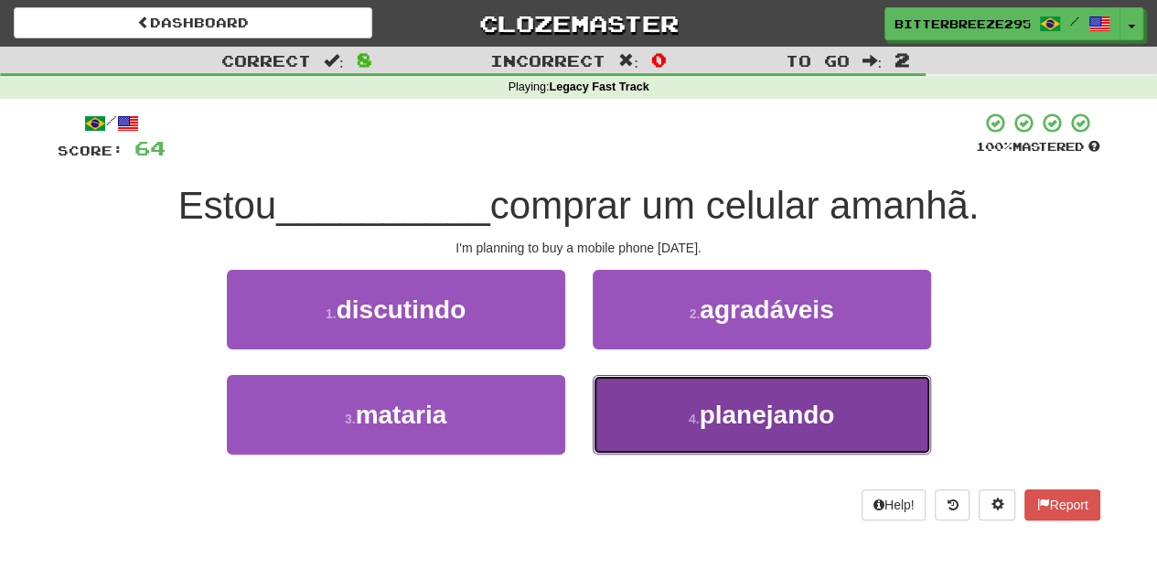
click at [642, 411] on button "4 . planejando" at bounding box center [762, 415] width 338 height 80
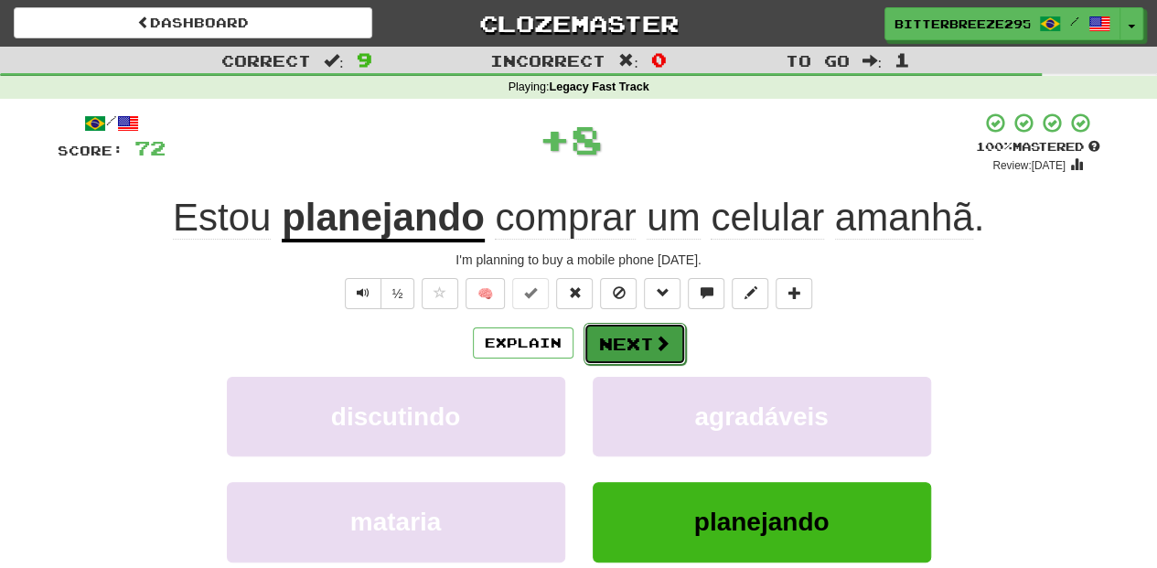
click at [635, 337] on button "Next" at bounding box center [635, 344] width 102 height 42
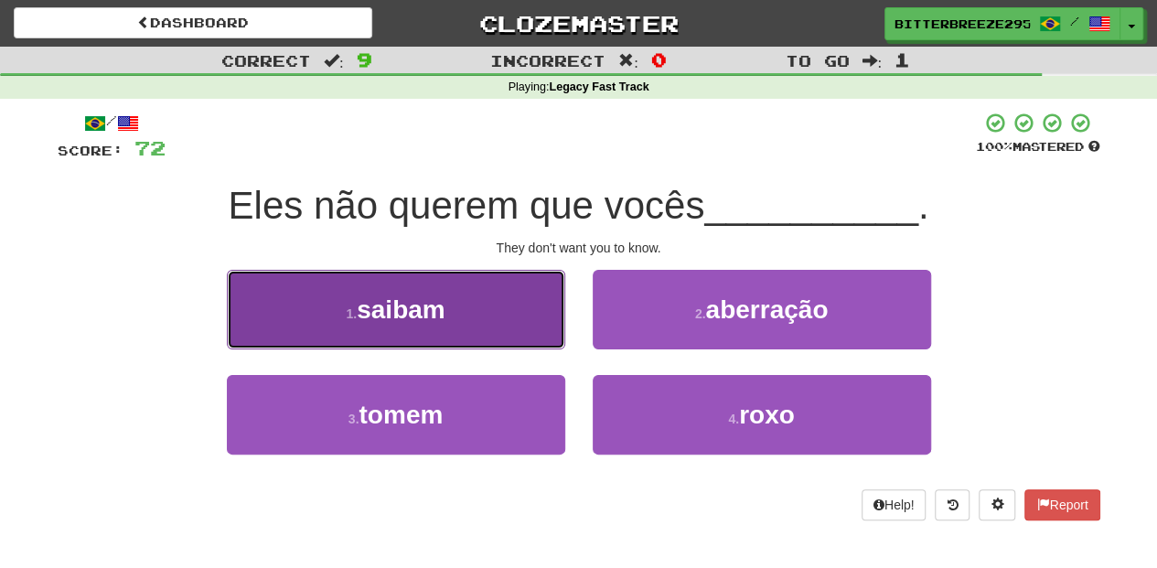
click at [476, 332] on button "1 . saibam" at bounding box center [396, 310] width 338 height 80
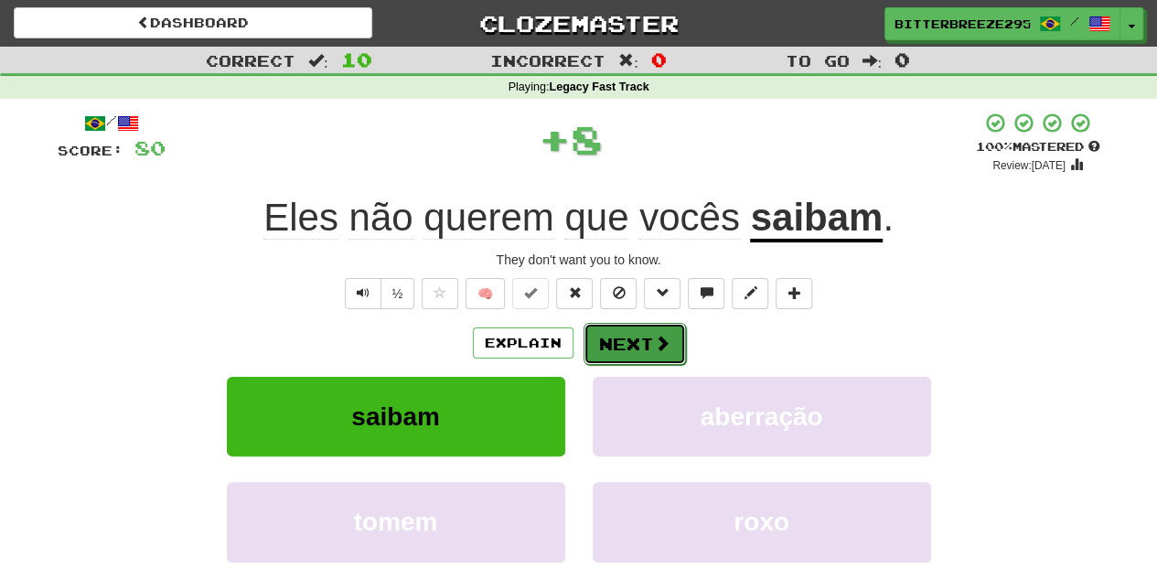
click at [626, 335] on button "Next" at bounding box center [635, 344] width 102 height 42
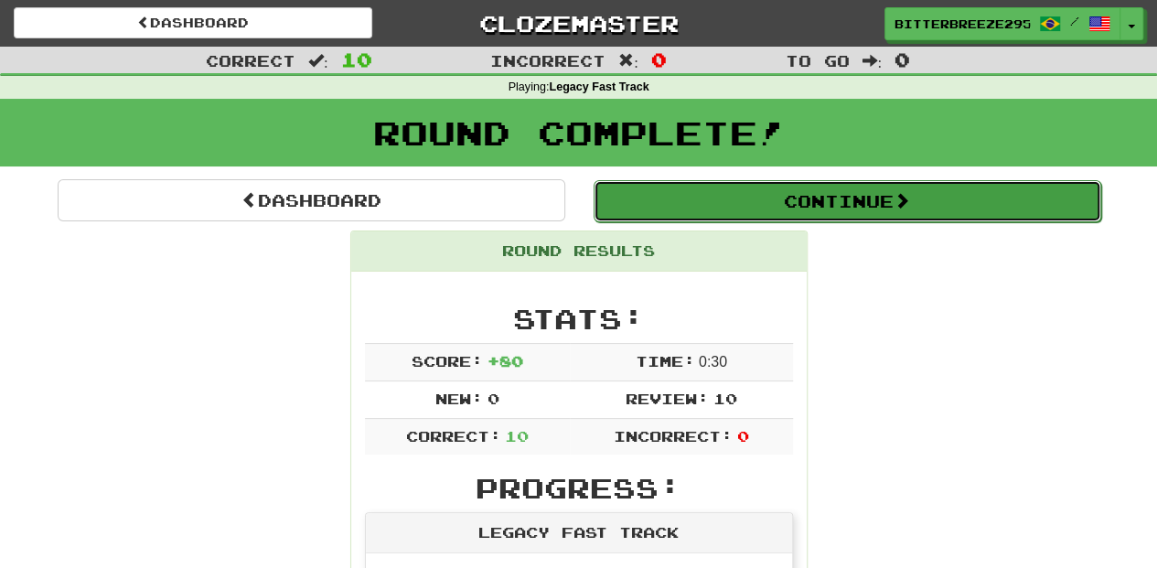
click at [675, 190] on button "Continue" at bounding box center [848, 201] width 508 height 42
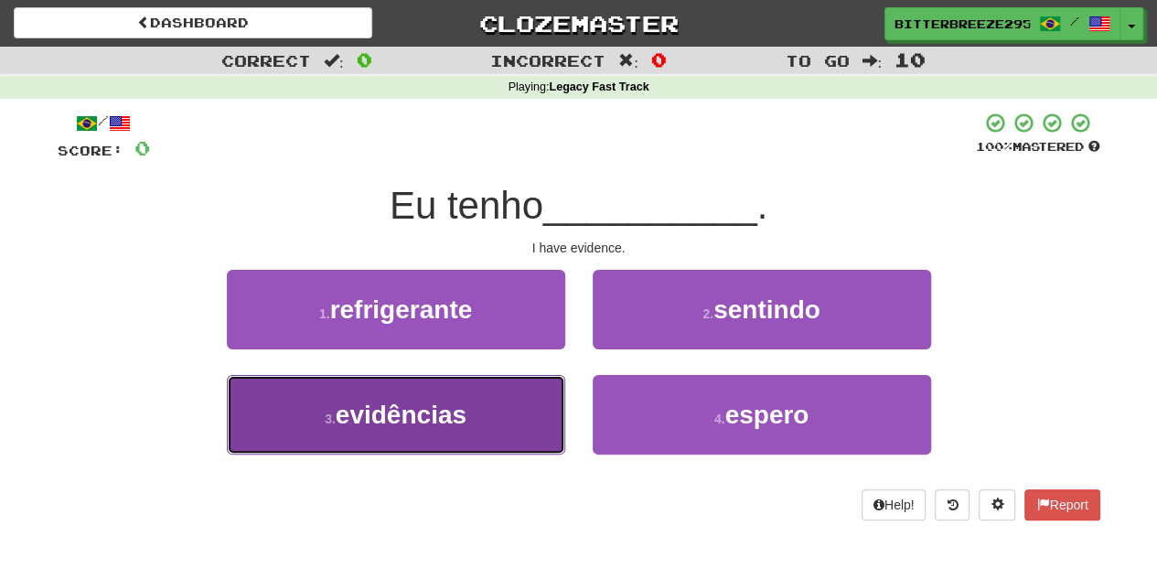
click at [529, 406] on button "3 . evidências" at bounding box center [396, 415] width 338 height 80
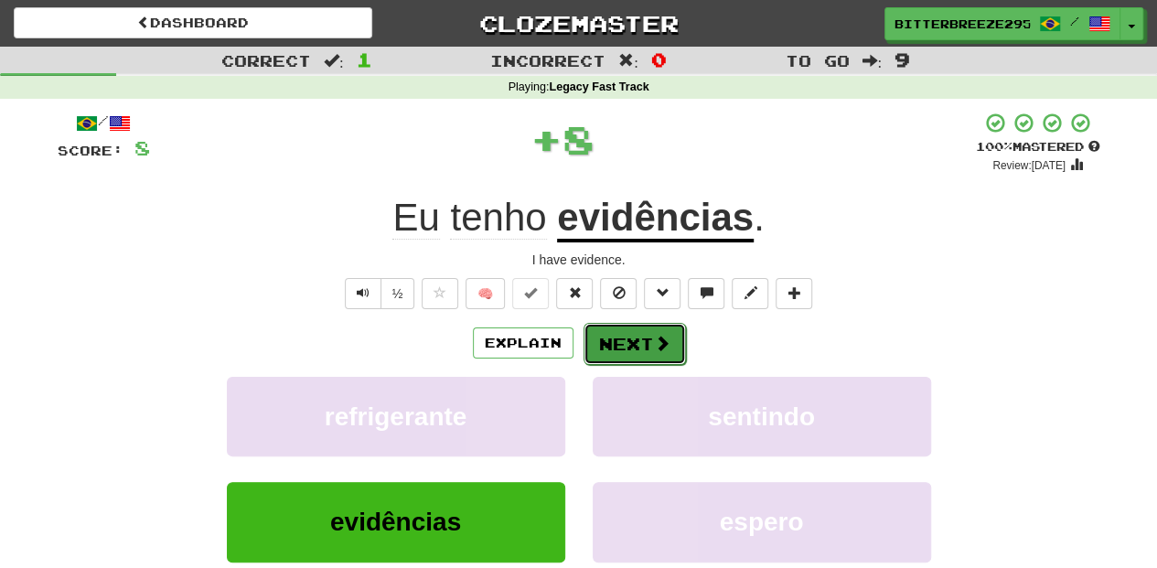
click at [635, 331] on button "Next" at bounding box center [635, 344] width 102 height 42
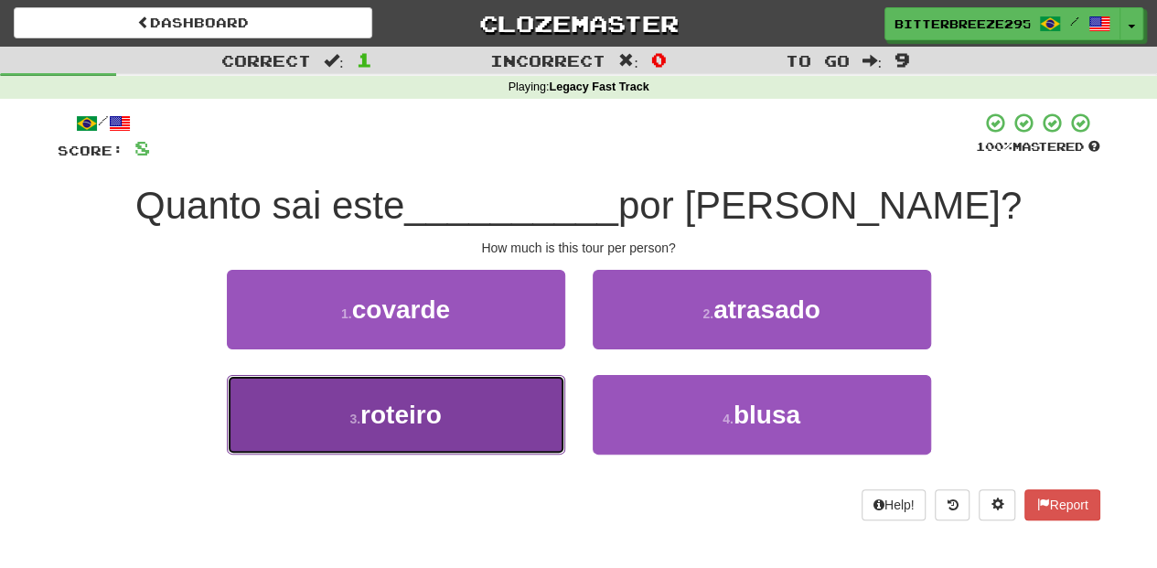
click at [498, 421] on button "3 . roteiro" at bounding box center [396, 415] width 338 height 80
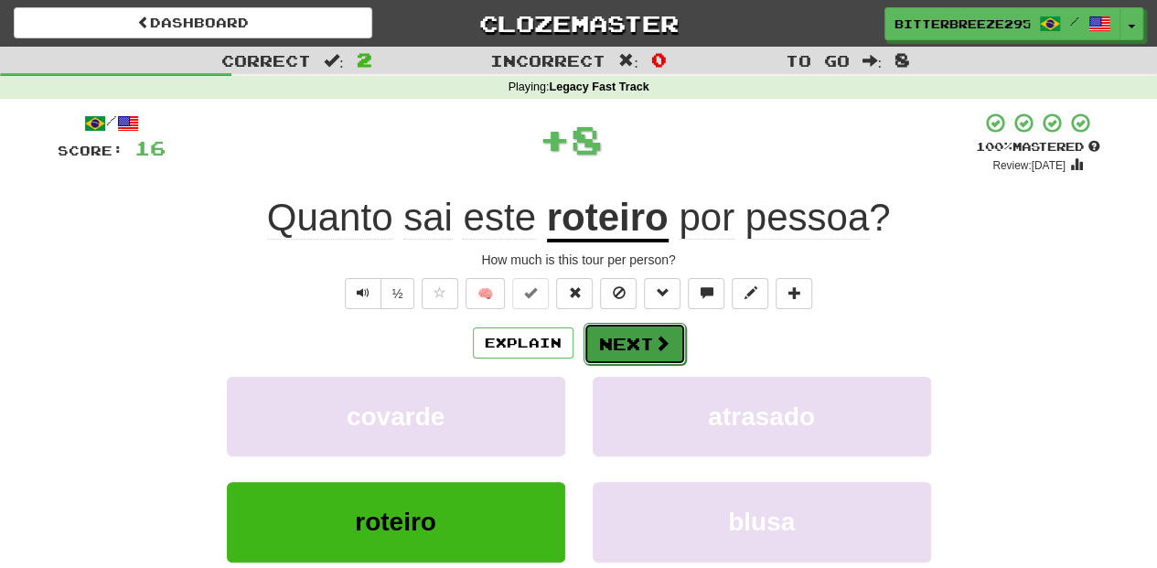
click at [615, 347] on button "Next" at bounding box center [635, 344] width 102 height 42
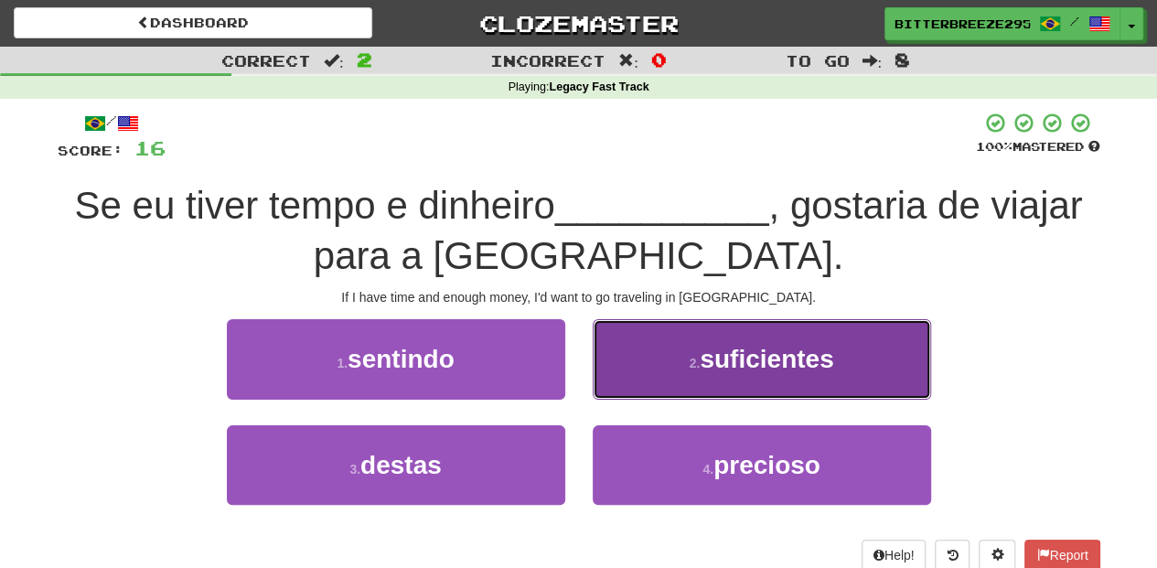
click at [609, 384] on button "2 . suficientes" at bounding box center [762, 359] width 338 height 80
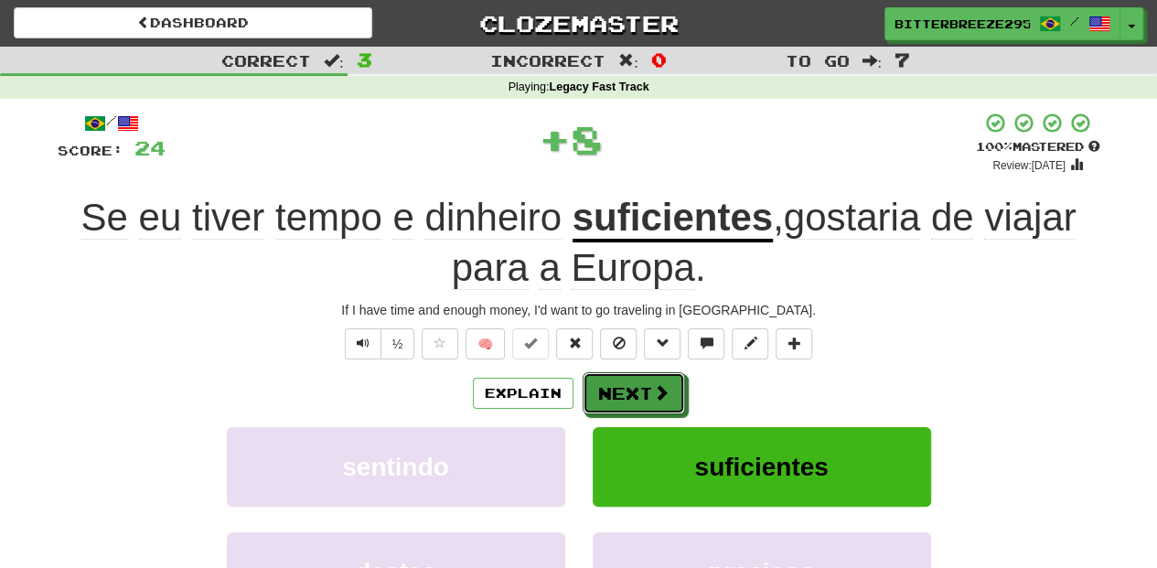
click at [609, 384] on button "Next" at bounding box center [634, 393] width 102 height 42
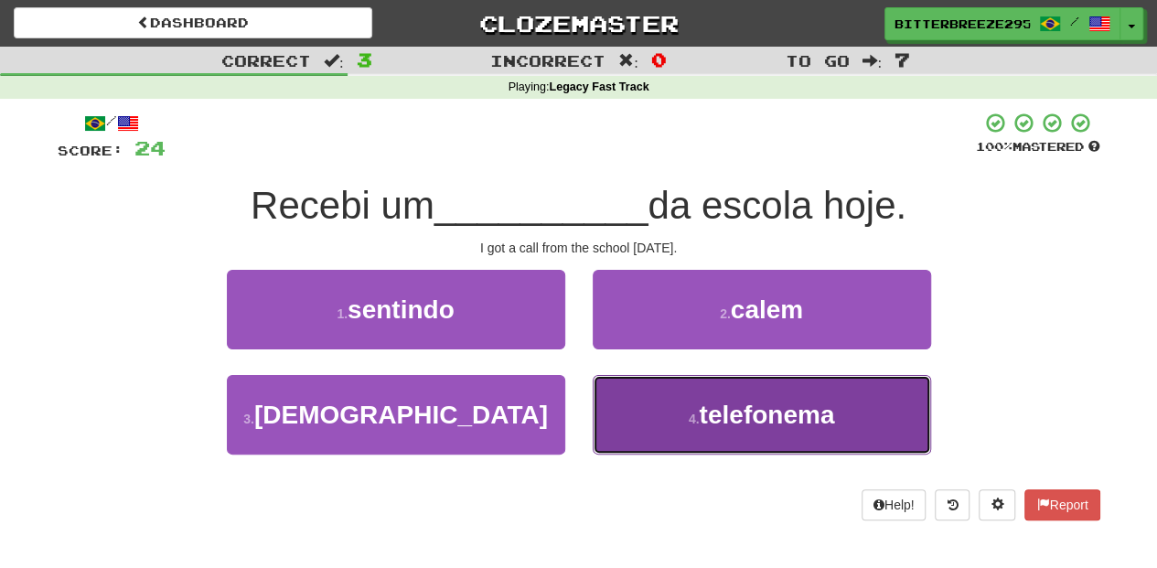
click at [631, 419] on button "4 . telefonema" at bounding box center [762, 415] width 338 height 80
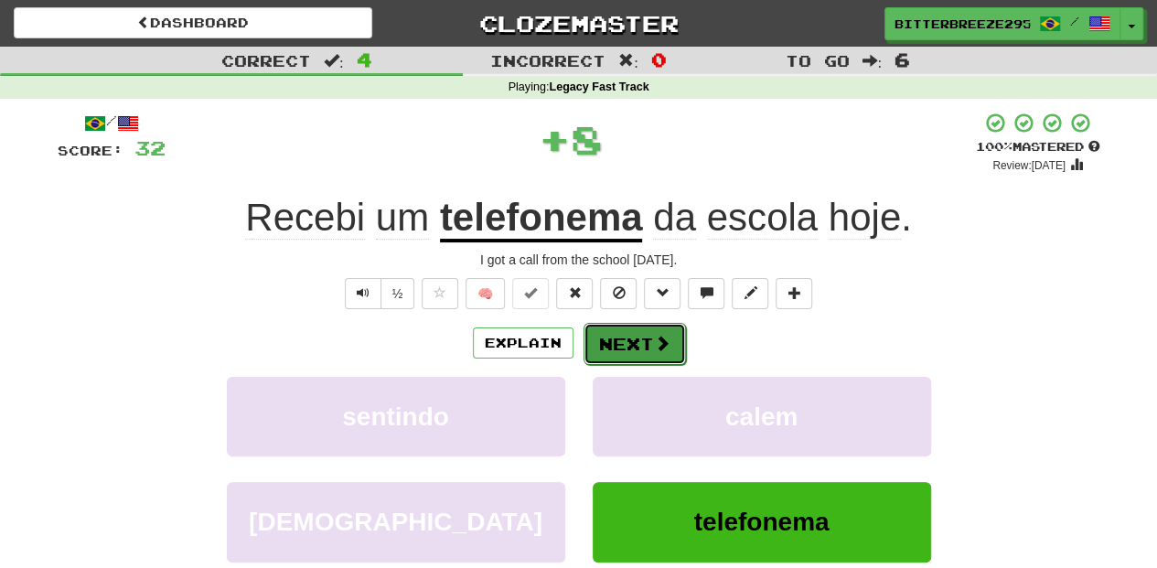
click at [617, 349] on button "Next" at bounding box center [635, 344] width 102 height 42
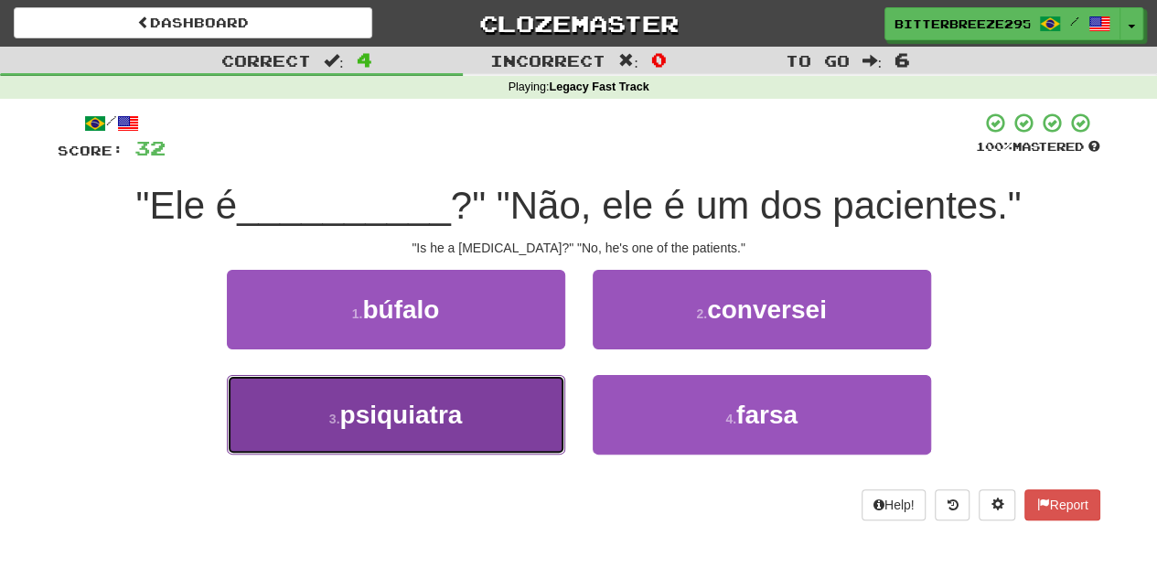
click at [505, 415] on button "3 . psiquiatra" at bounding box center [396, 415] width 338 height 80
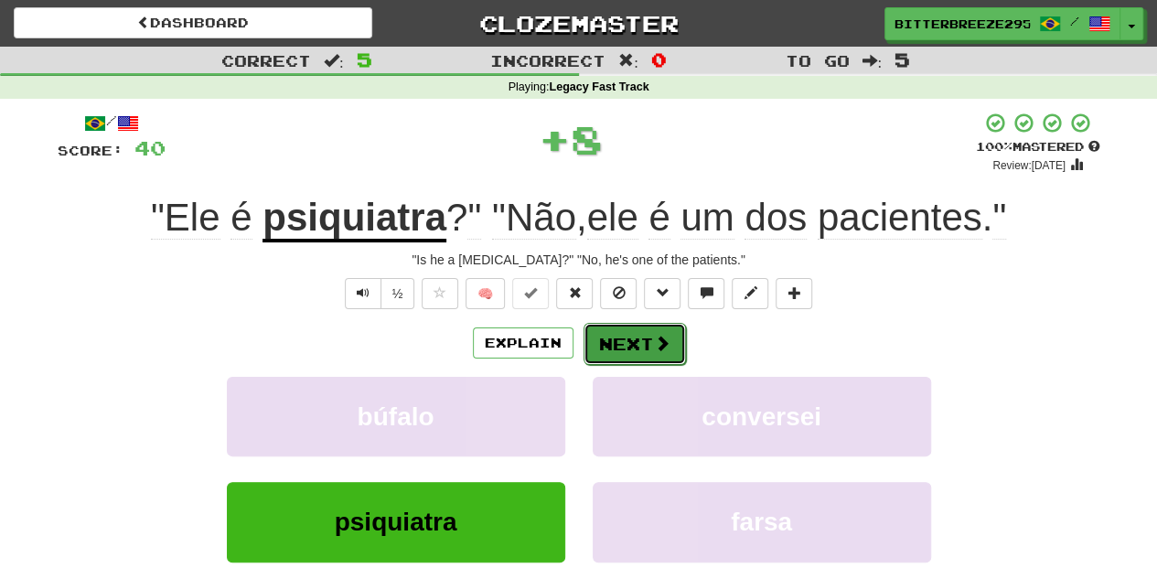
click at [620, 355] on button "Next" at bounding box center [635, 344] width 102 height 42
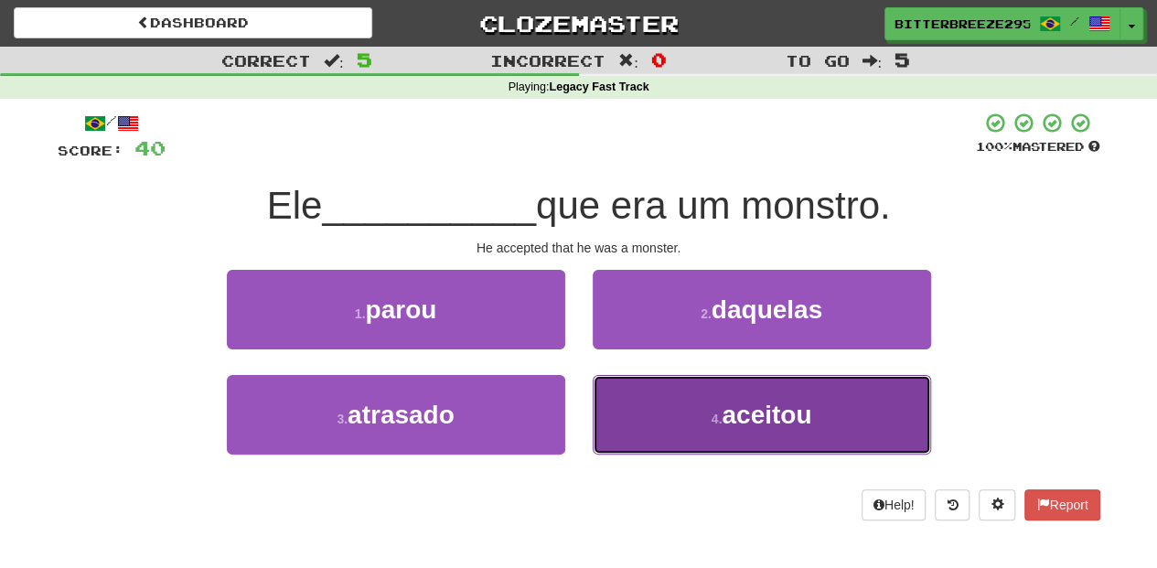
click at [644, 413] on button "4 . aceitou" at bounding box center [762, 415] width 338 height 80
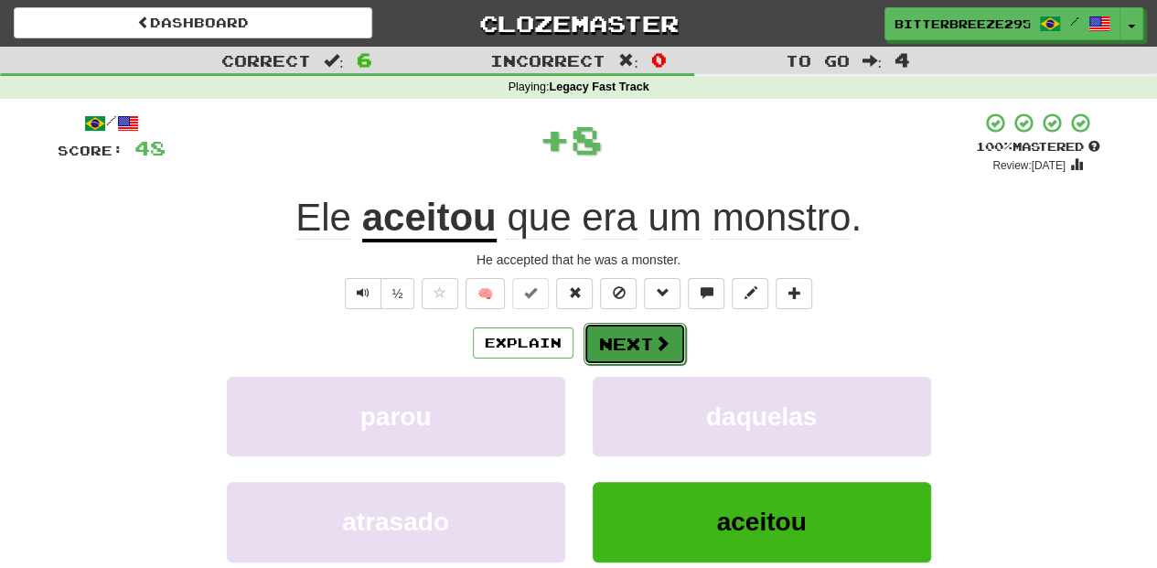
click at [618, 341] on button "Next" at bounding box center [635, 344] width 102 height 42
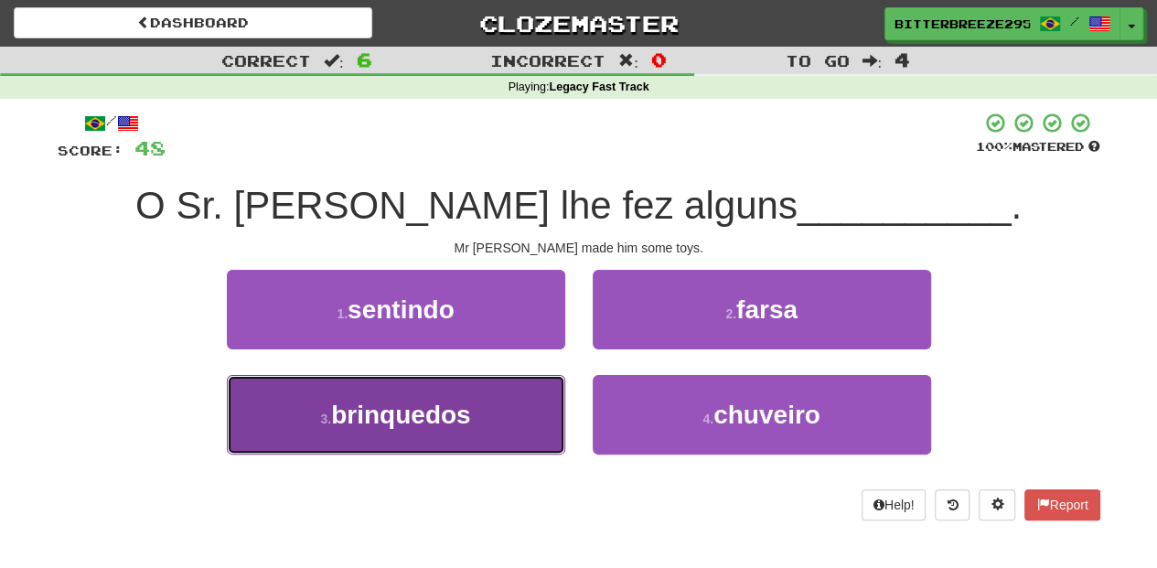
click at [543, 412] on button "3 . brinquedos" at bounding box center [396, 415] width 338 height 80
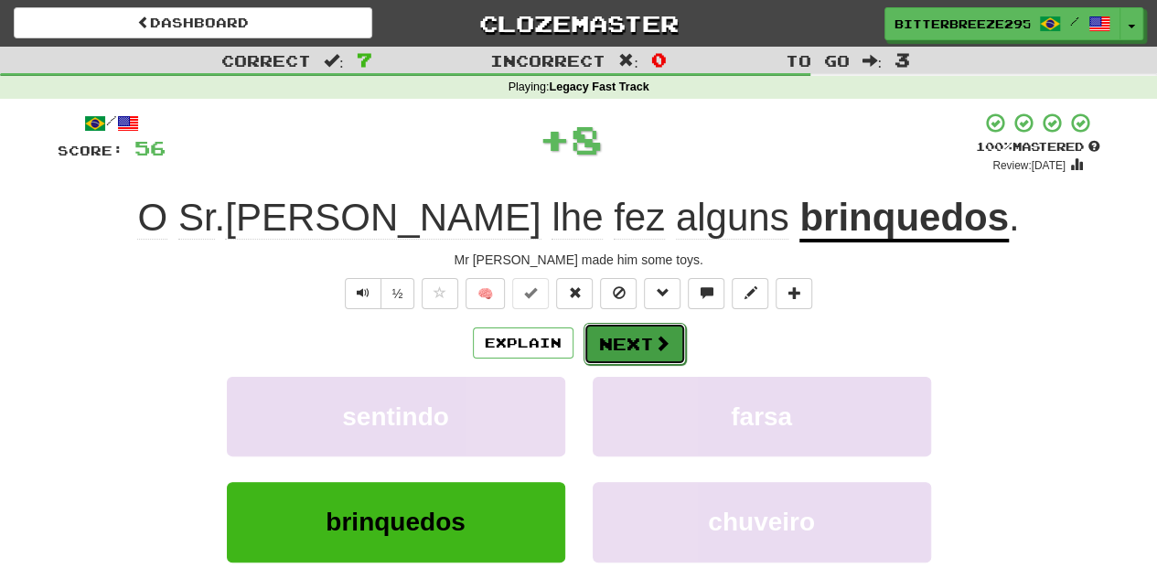
click at [626, 342] on button "Next" at bounding box center [635, 344] width 102 height 42
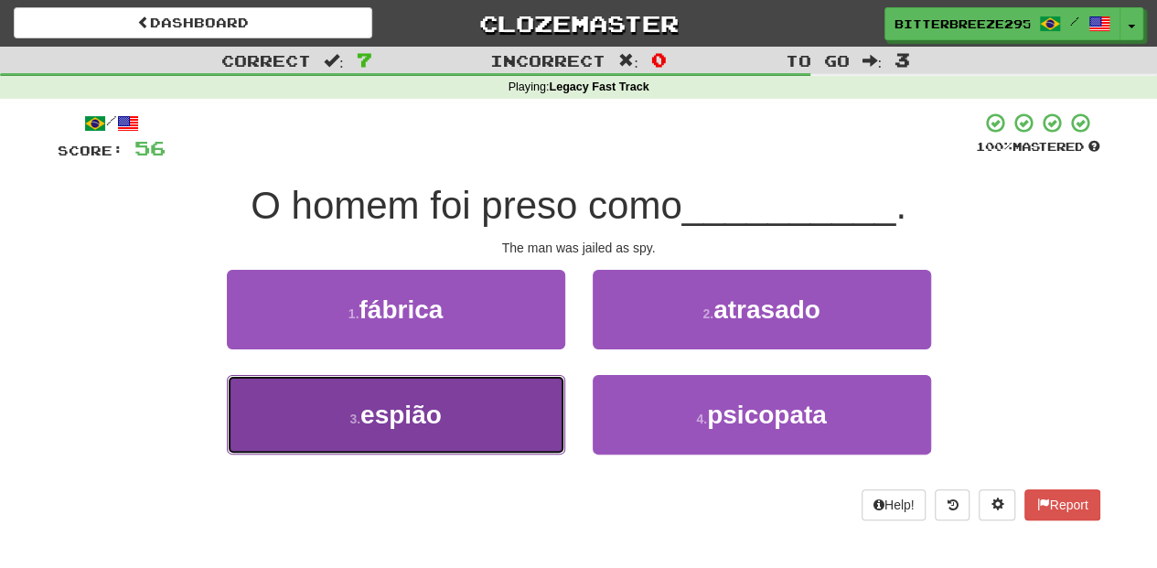
click at [508, 412] on button "3 . espião" at bounding box center [396, 415] width 338 height 80
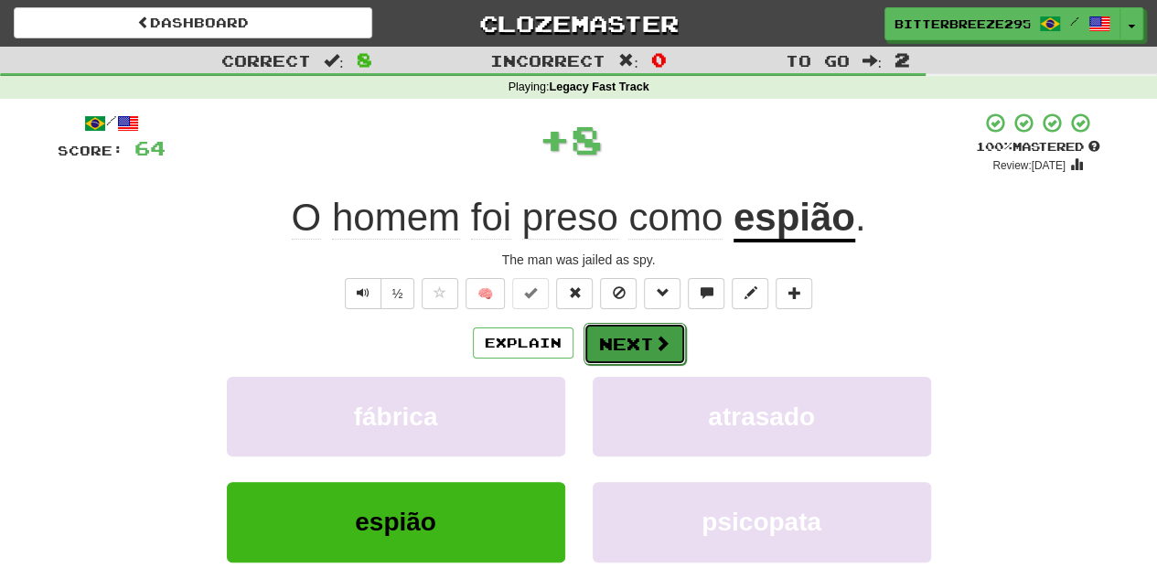
click at [616, 333] on button "Next" at bounding box center [635, 344] width 102 height 42
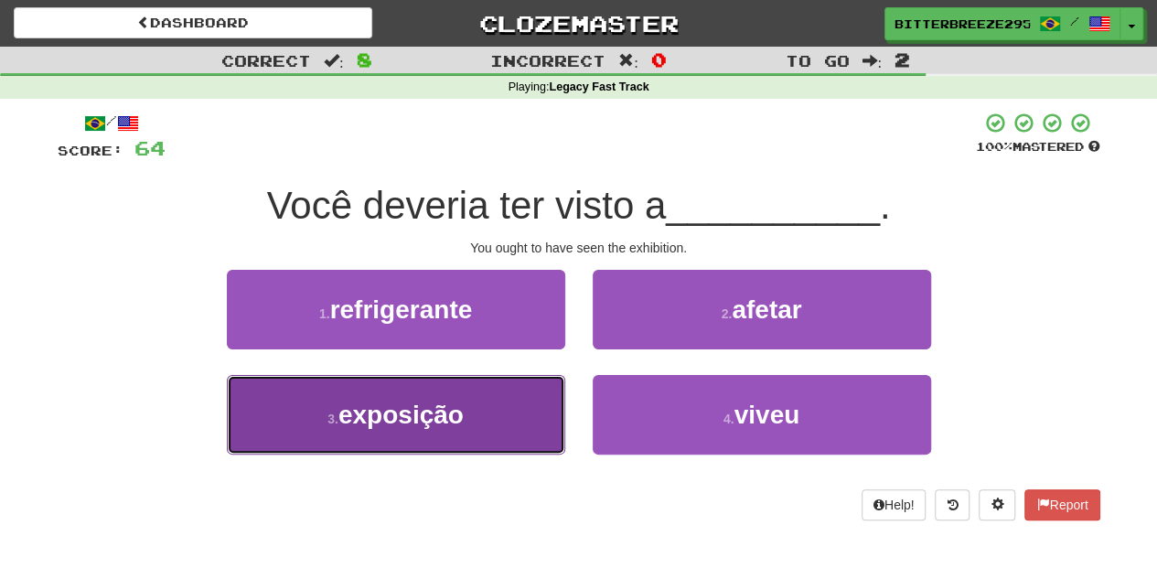
drag, startPoint x: 508, startPoint y: 400, endPoint x: 424, endPoint y: 417, distance: 85.0
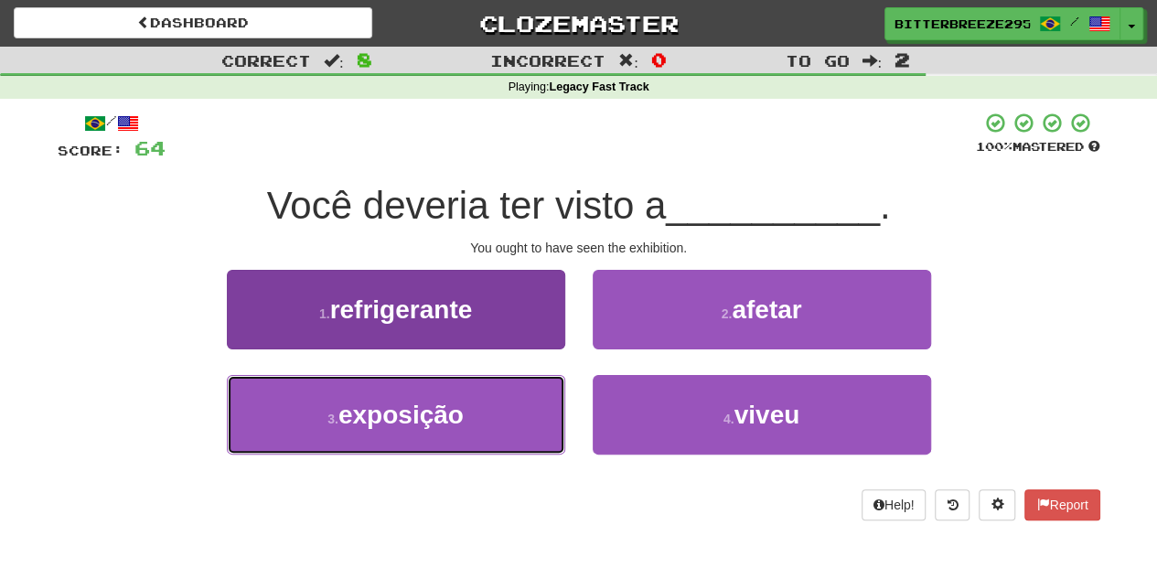
click at [508, 401] on button "3 . exposição" at bounding box center [396, 415] width 338 height 80
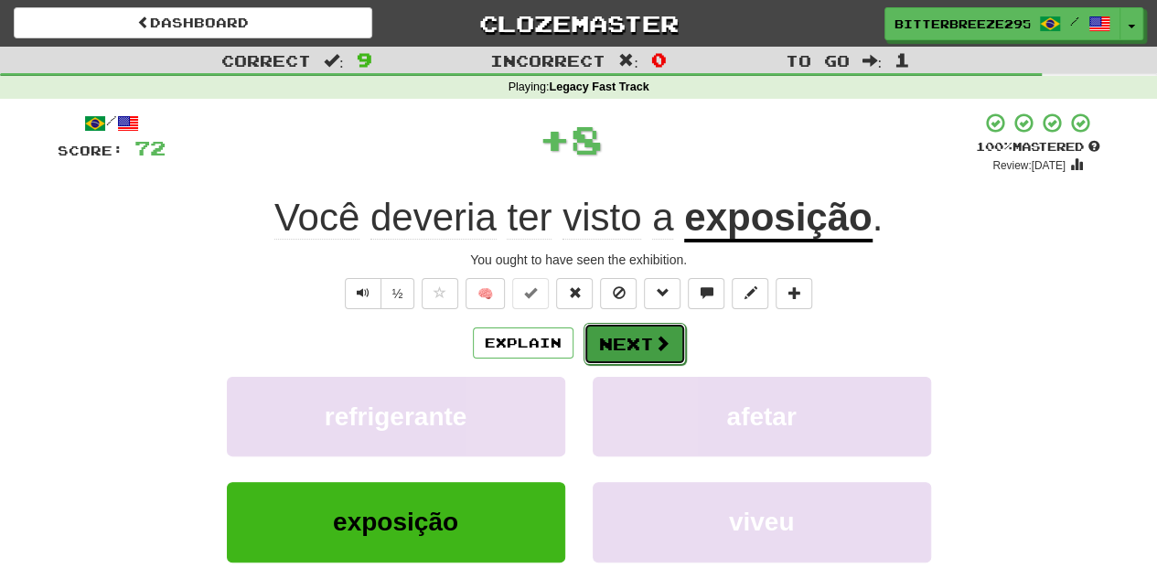
click at [601, 340] on button "Next" at bounding box center [635, 344] width 102 height 42
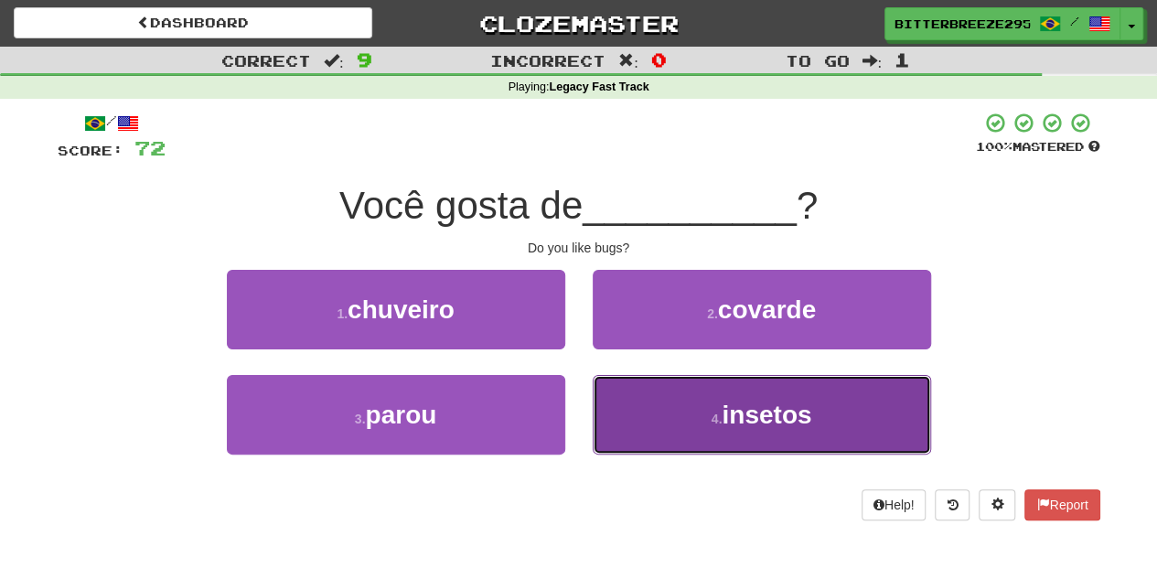
click at [635, 394] on button "4 . insetos" at bounding box center [762, 415] width 338 height 80
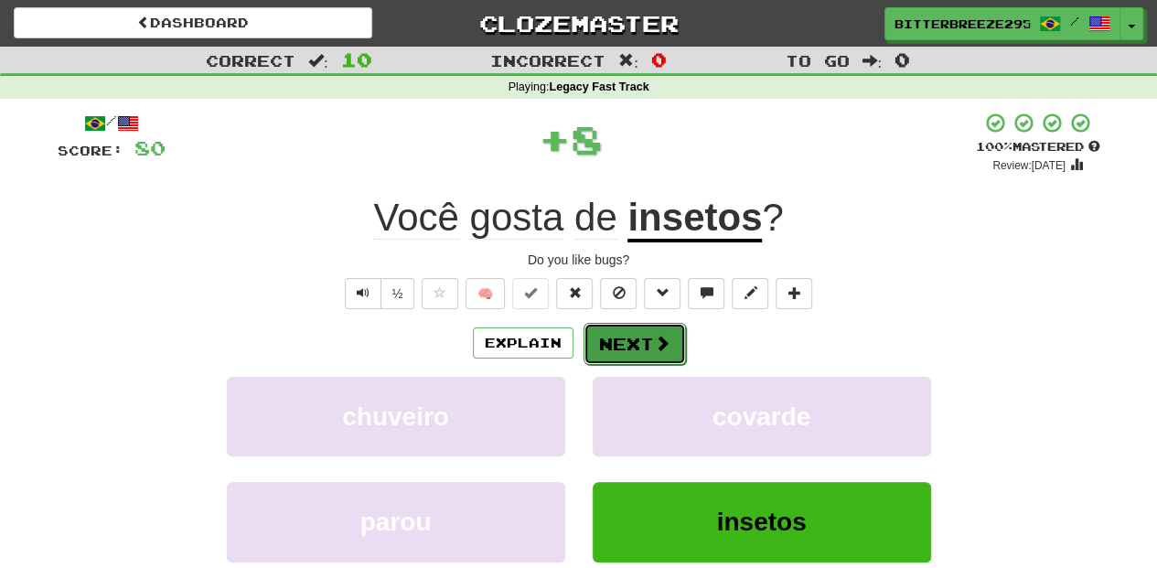
click at [622, 329] on button "Next" at bounding box center [635, 344] width 102 height 42
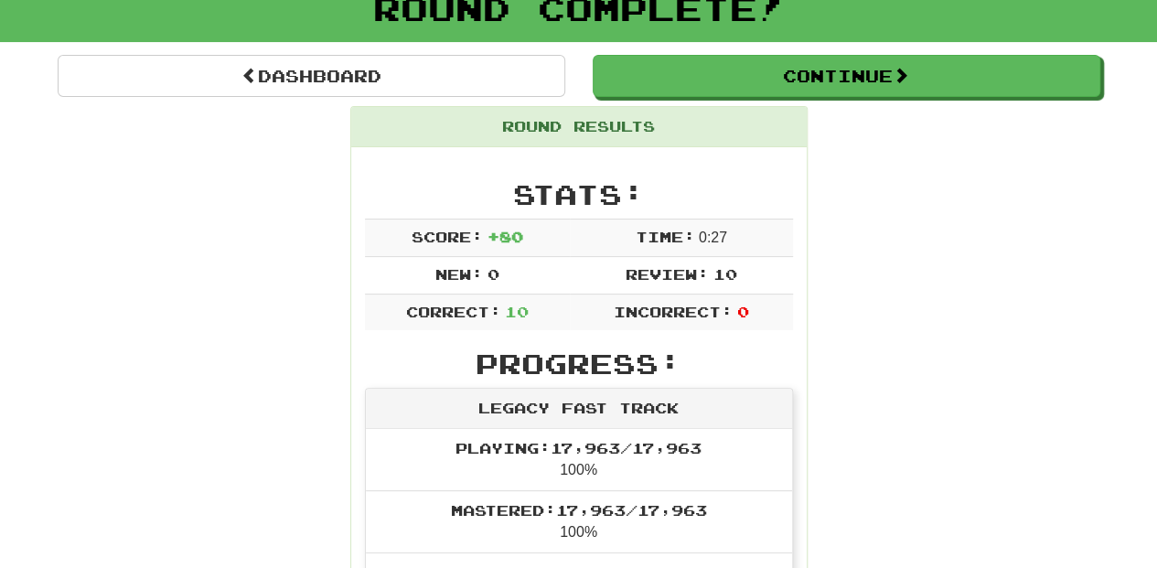
scroll to position [122, 0]
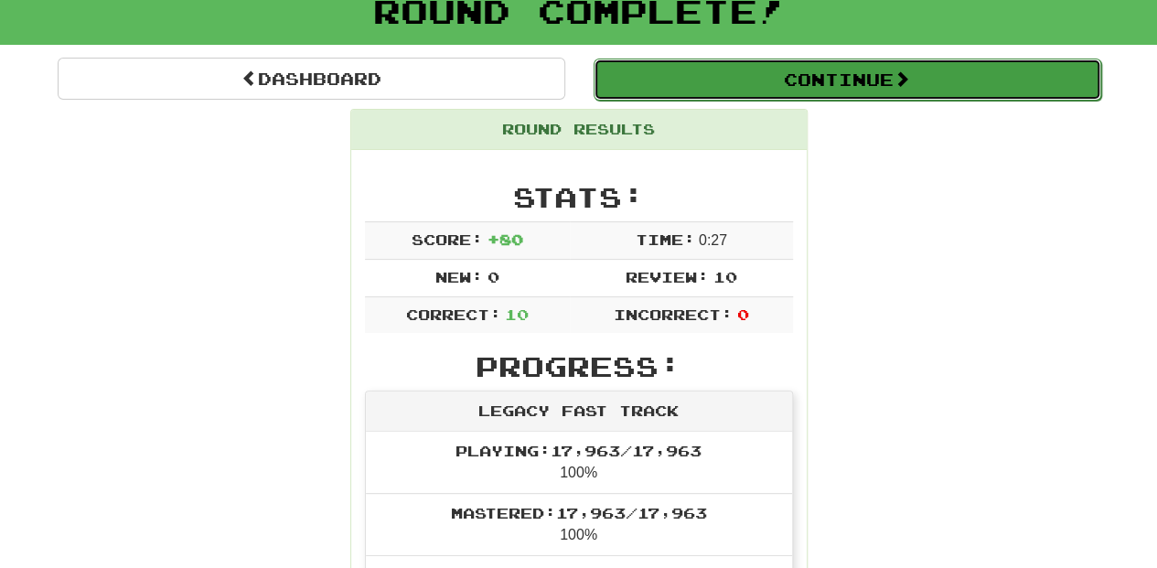
click at [696, 82] on button "Continue" at bounding box center [848, 80] width 508 height 42
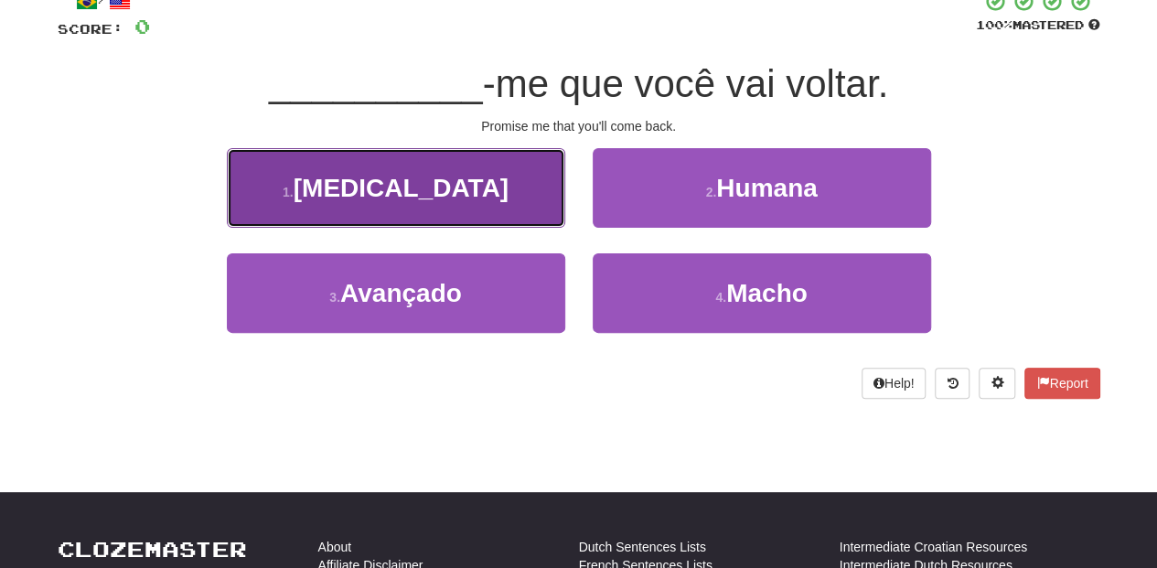
click at [482, 193] on button "1 . Prometa" at bounding box center [396, 188] width 338 height 80
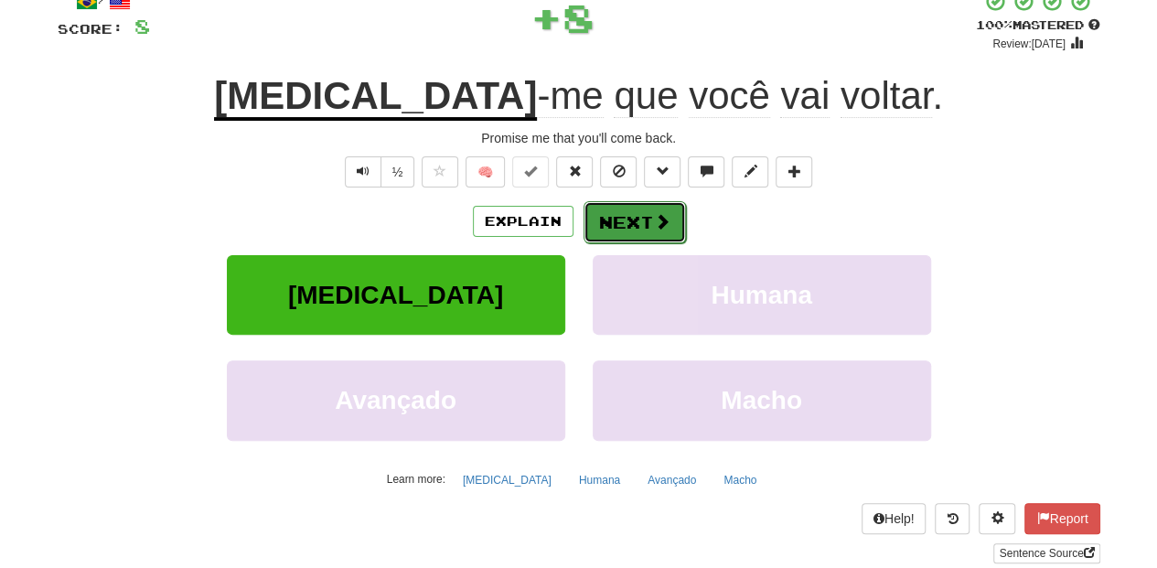
click at [595, 218] on button "Next" at bounding box center [635, 222] width 102 height 42
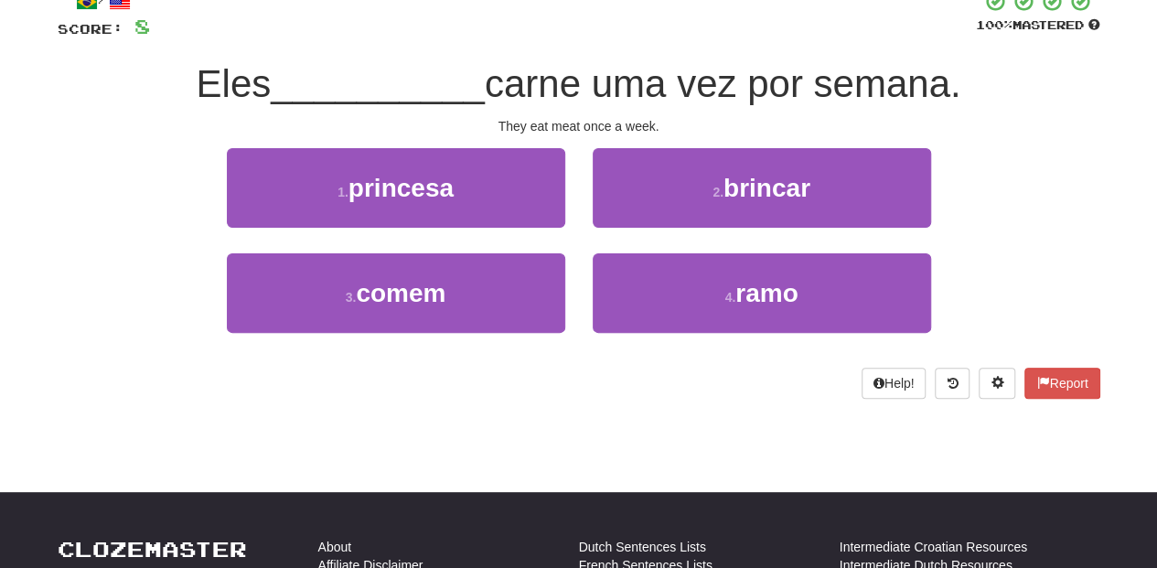
click at [564, 280] on div "3 . comem" at bounding box center [396, 305] width 366 height 105
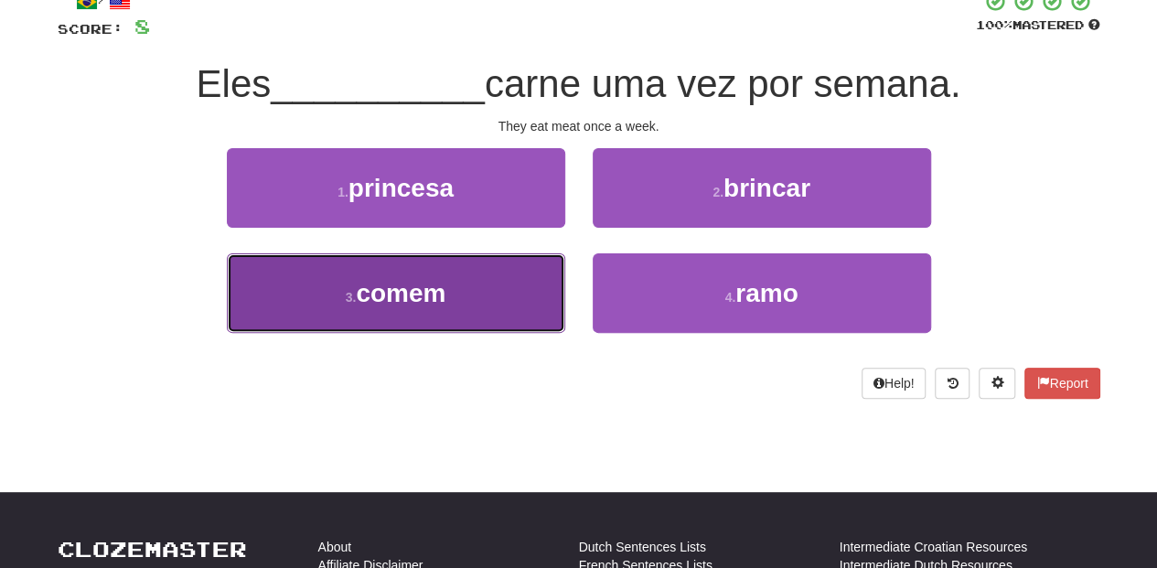
click at [532, 276] on button "3 . comem" at bounding box center [396, 293] width 338 height 80
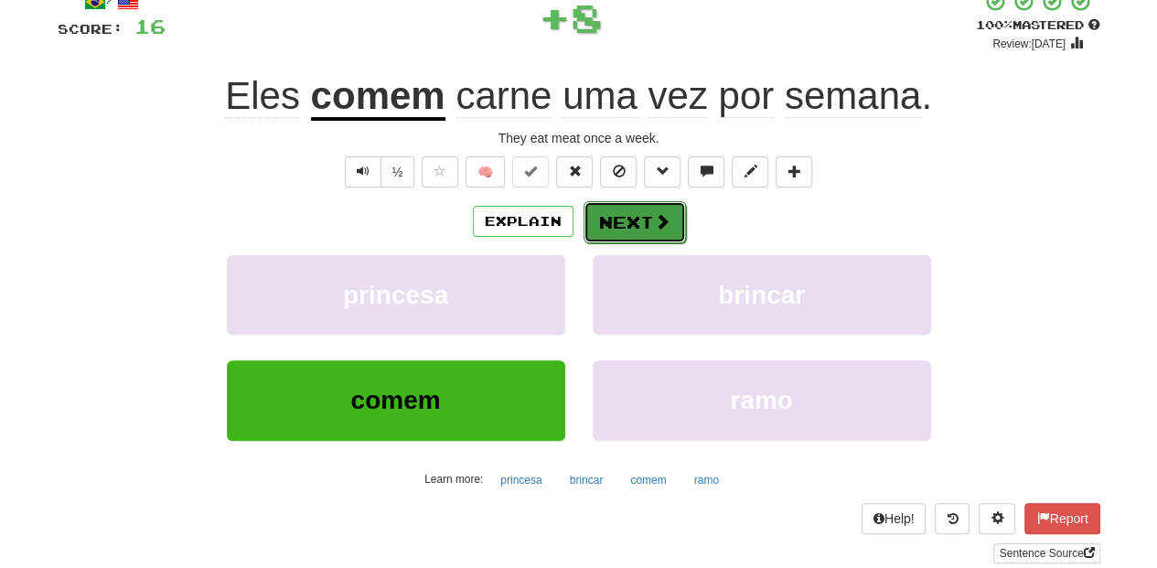
click at [622, 216] on button "Next" at bounding box center [635, 222] width 102 height 42
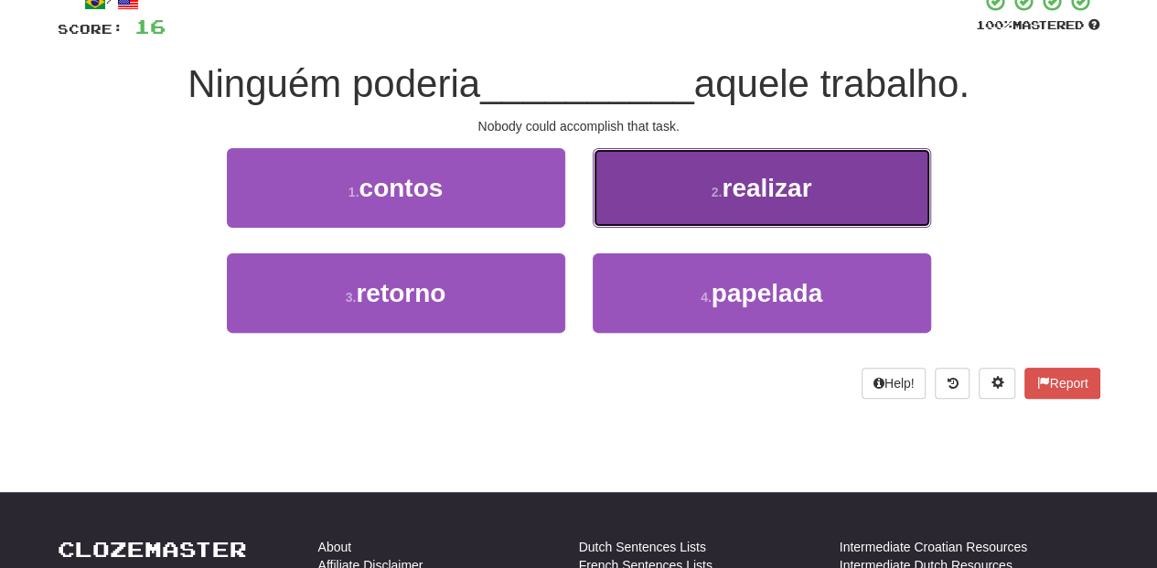
click at [630, 201] on button "2 . realizar" at bounding box center [762, 188] width 338 height 80
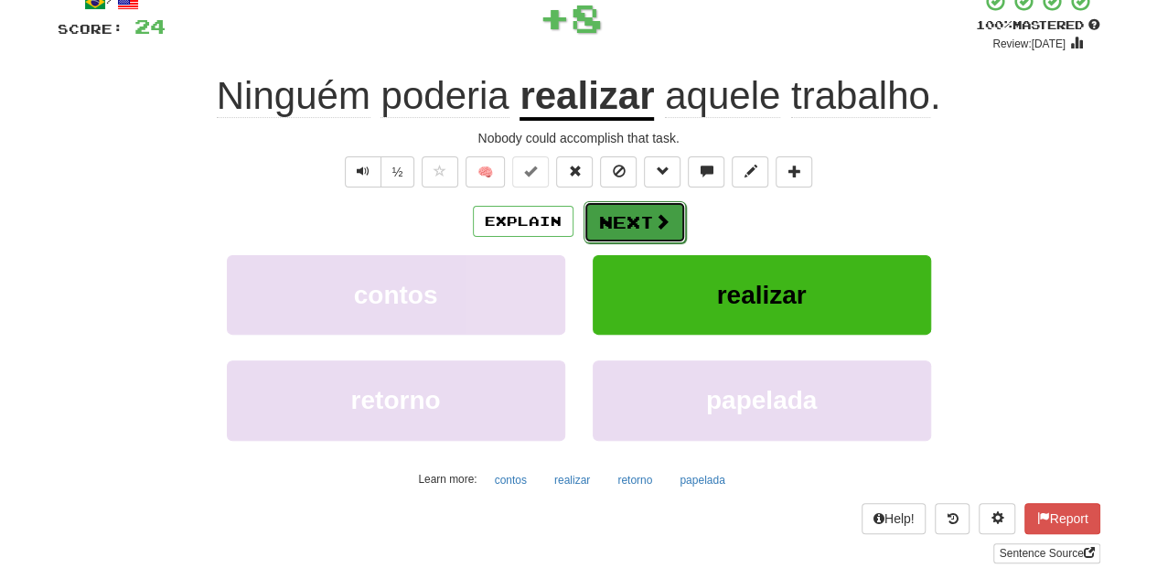
click at [620, 221] on button "Next" at bounding box center [635, 222] width 102 height 42
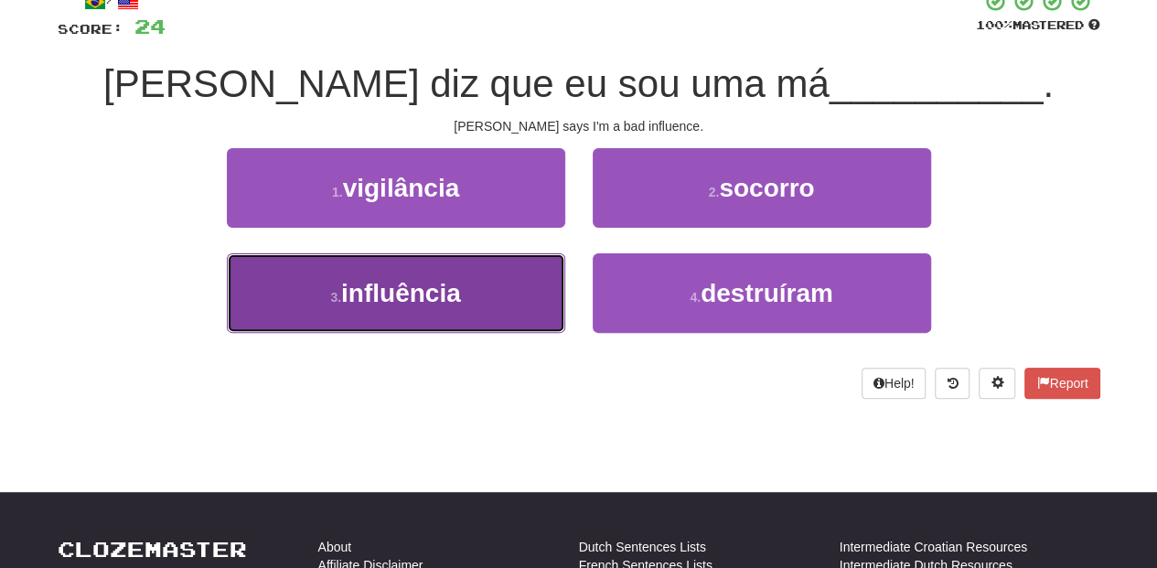
click at [505, 305] on button "3 . influência" at bounding box center [396, 293] width 338 height 80
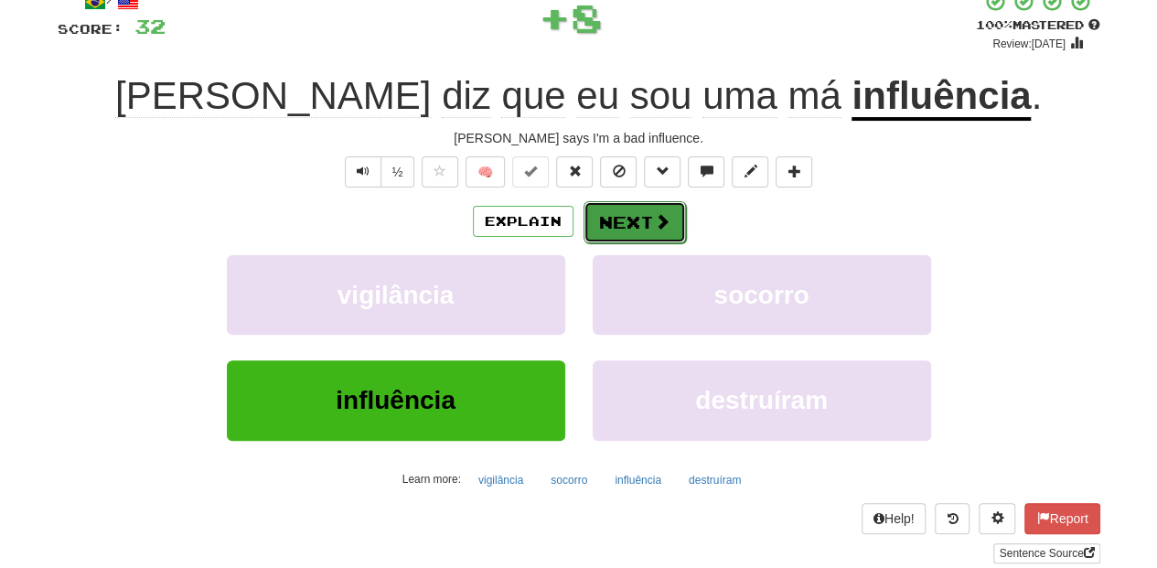
click at [604, 230] on button "Next" at bounding box center [635, 222] width 102 height 42
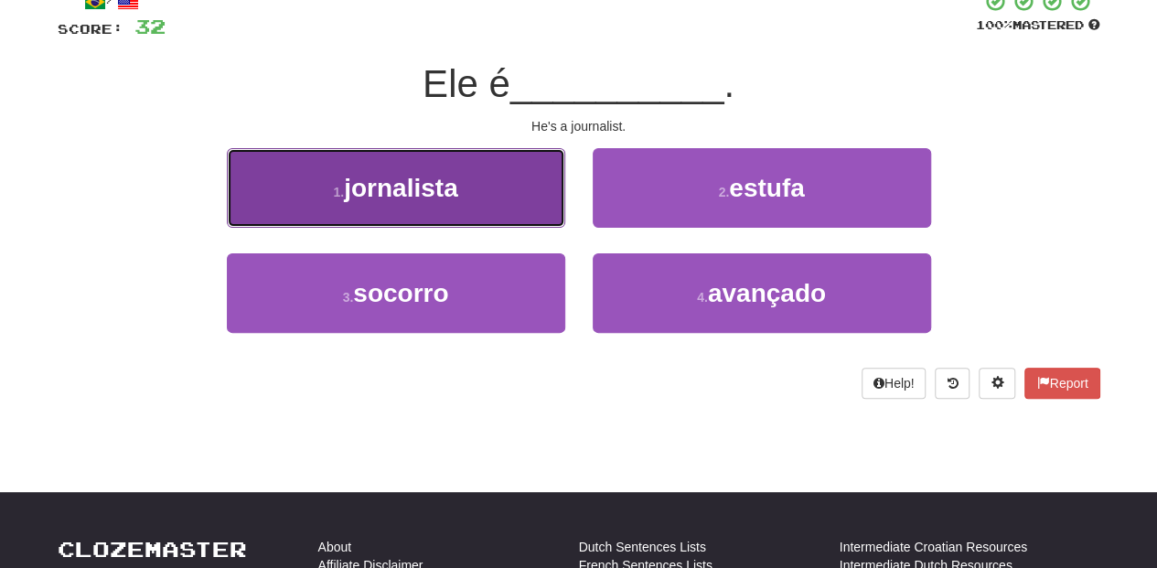
click at [479, 202] on button "1 . jornalista" at bounding box center [396, 188] width 338 height 80
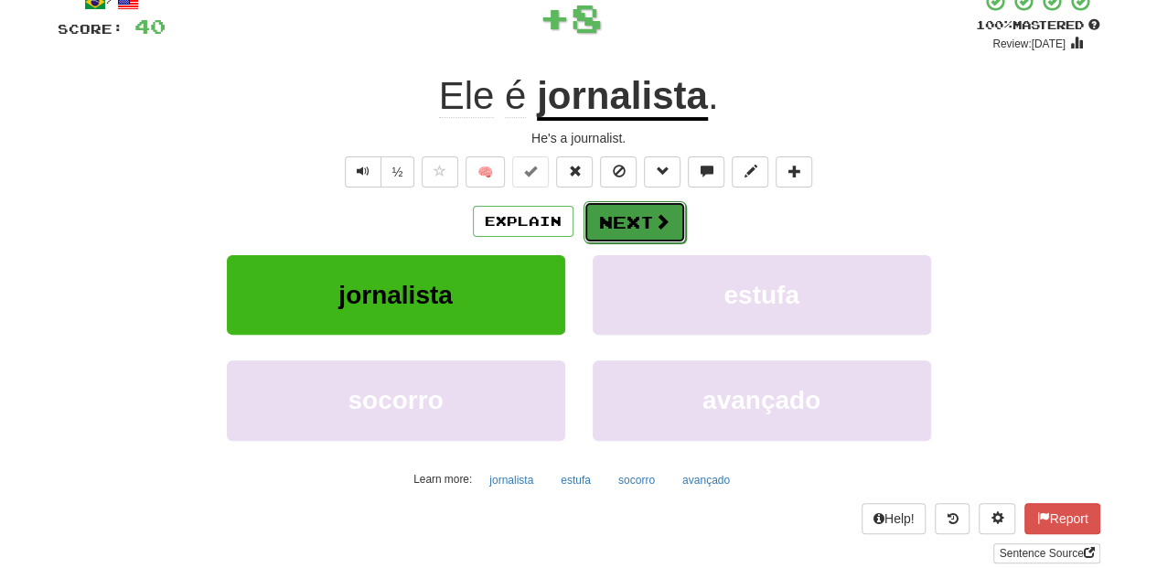
click at [618, 212] on button "Next" at bounding box center [635, 222] width 102 height 42
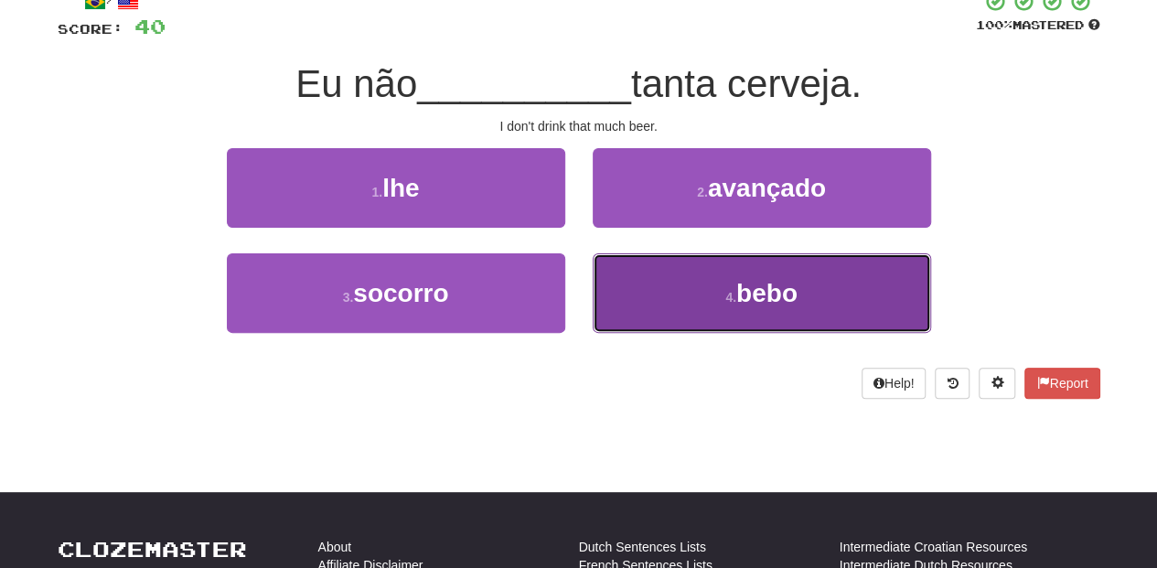
click at [649, 296] on button "4 . bebo" at bounding box center [762, 293] width 338 height 80
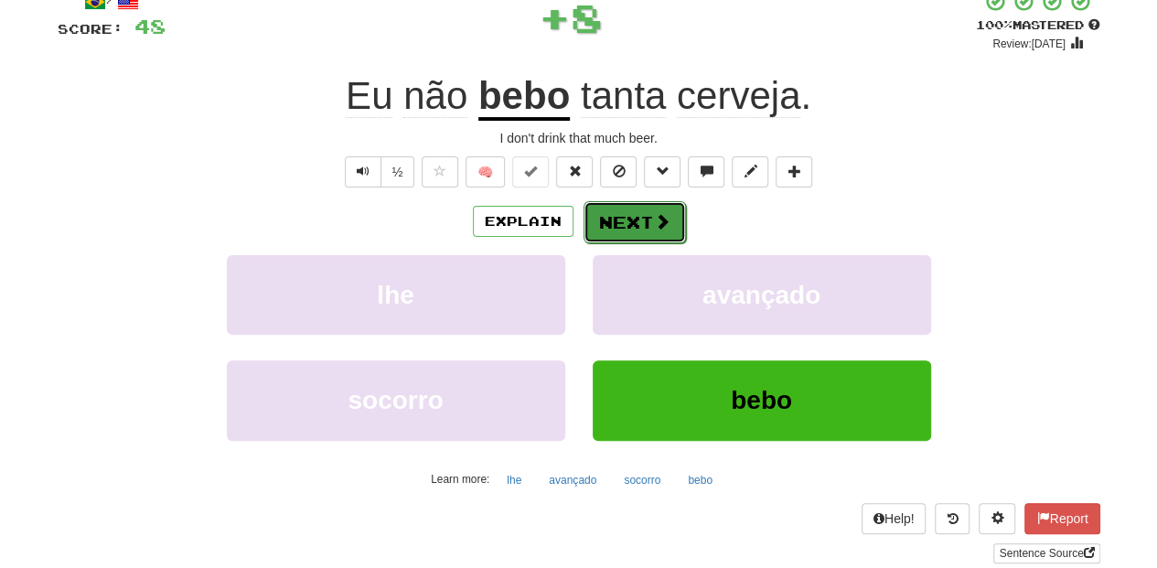
click at [637, 219] on button "Next" at bounding box center [635, 222] width 102 height 42
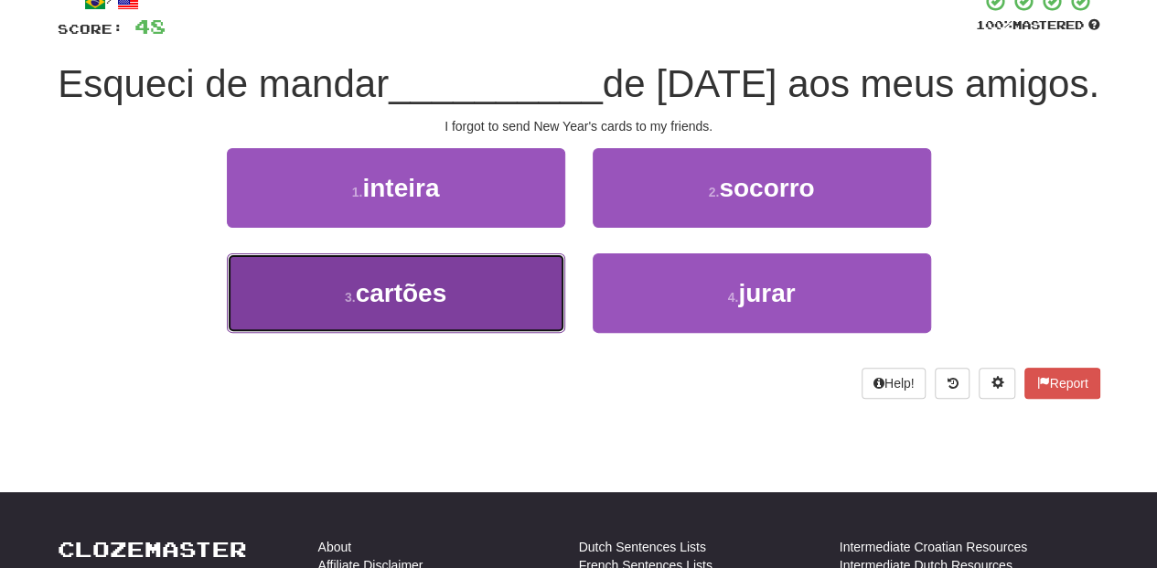
click at [512, 333] on button "3 . cartões" at bounding box center [396, 293] width 338 height 80
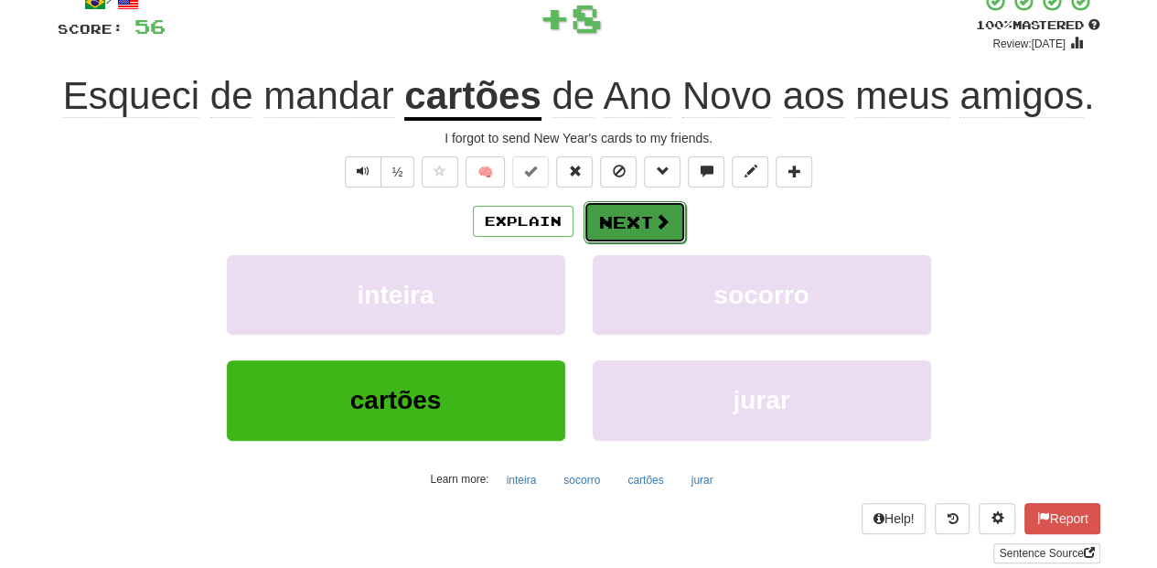
click at [619, 227] on button "Next" at bounding box center [635, 222] width 102 height 42
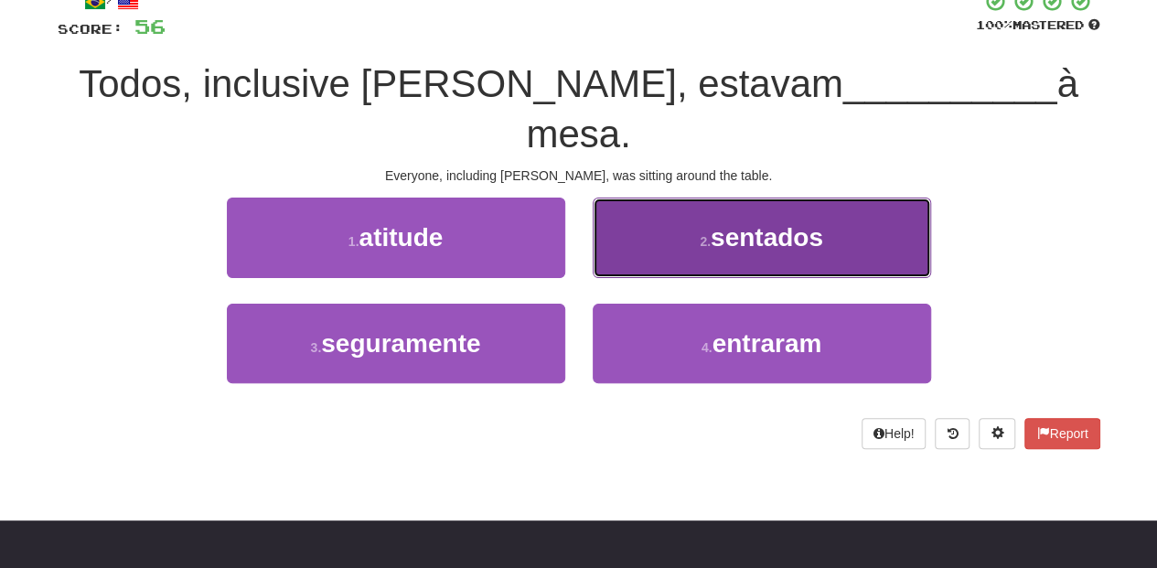
click at [633, 198] on button "2 . sentados" at bounding box center [762, 238] width 338 height 80
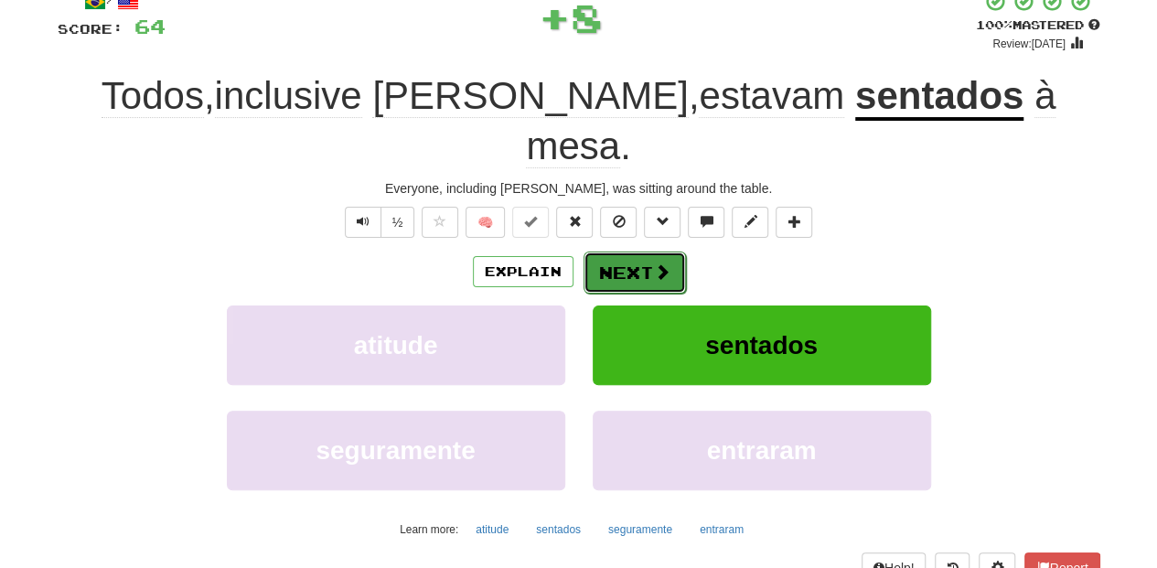
click at [622, 252] on button "Next" at bounding box center [635, 273] width 102 height 42
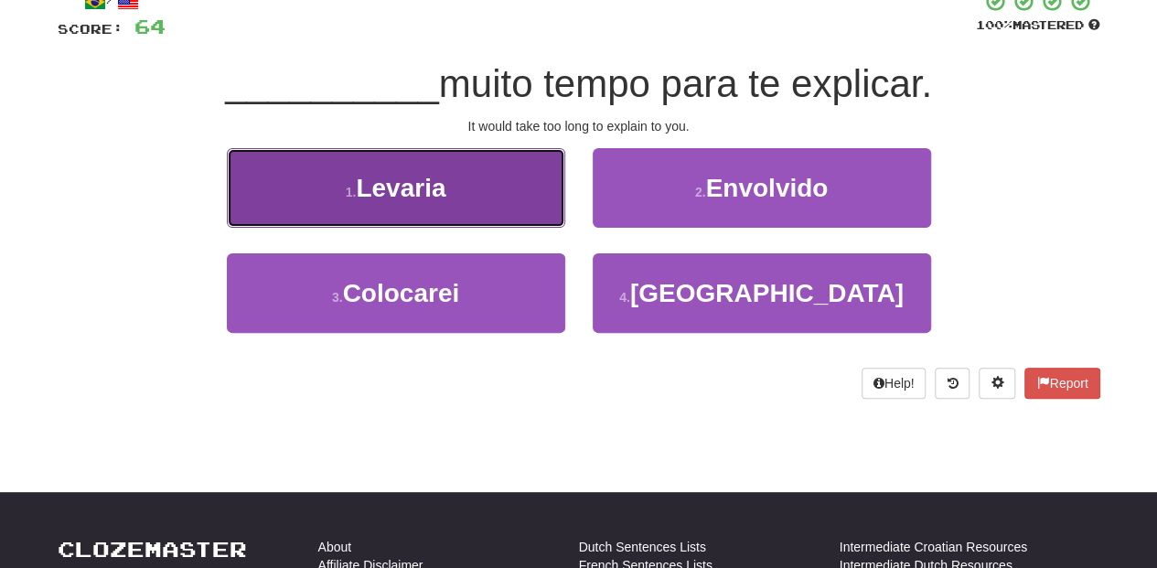
click at [493, 199] on button "1 . Levaria" at bounding box center [396, 188] width 338 height 80
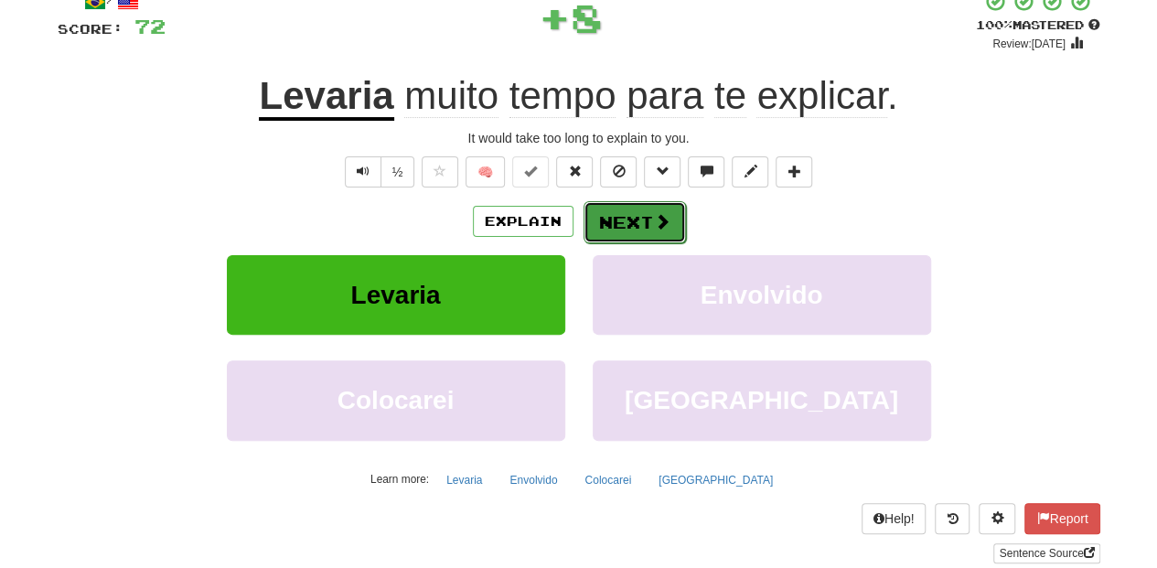
click at [610, 219] on button "Next" at bounding box center [635, 222] width 102 height 42
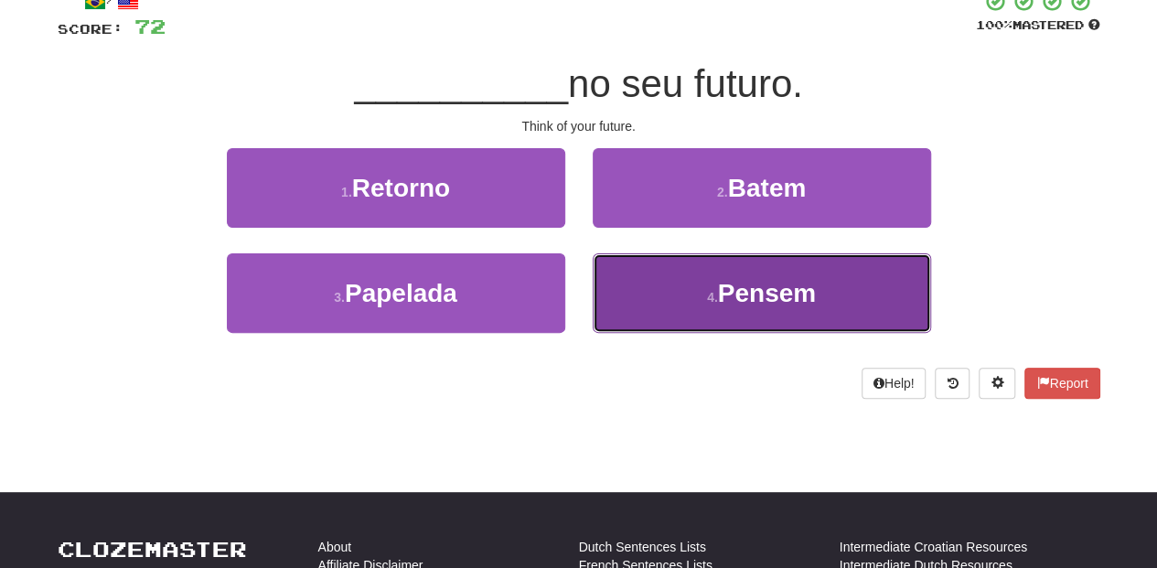
click at [624, 287] on button "4 . Pensem" at bounding box center [762, 293] width 338 height 80
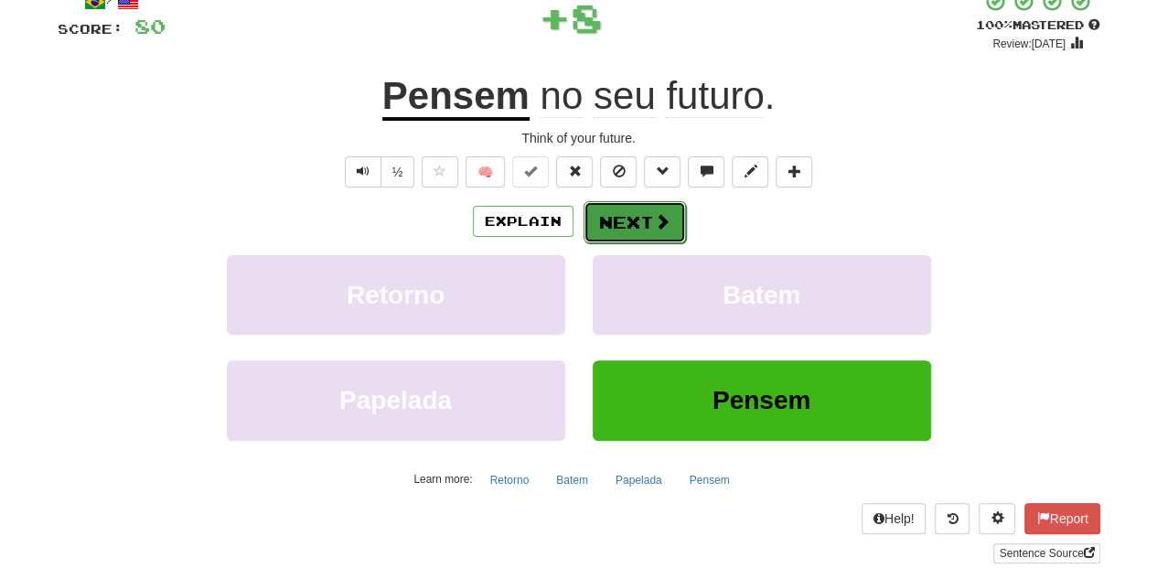
click at [611, 214] on button "Next" at bounding box center [635, 222] width 102 height 42
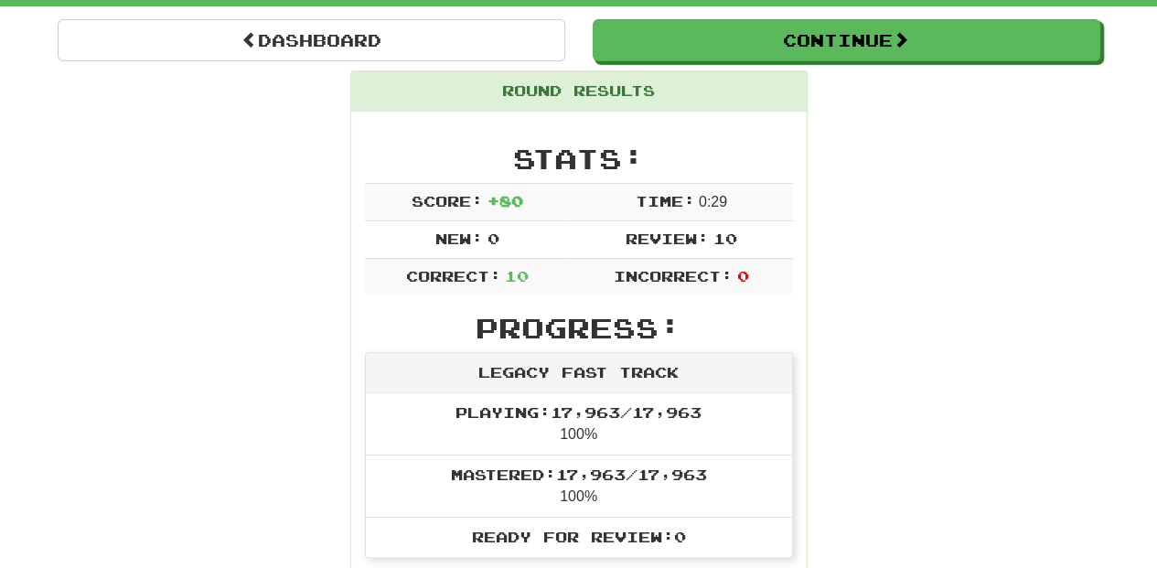
scroll to position [80, 0]
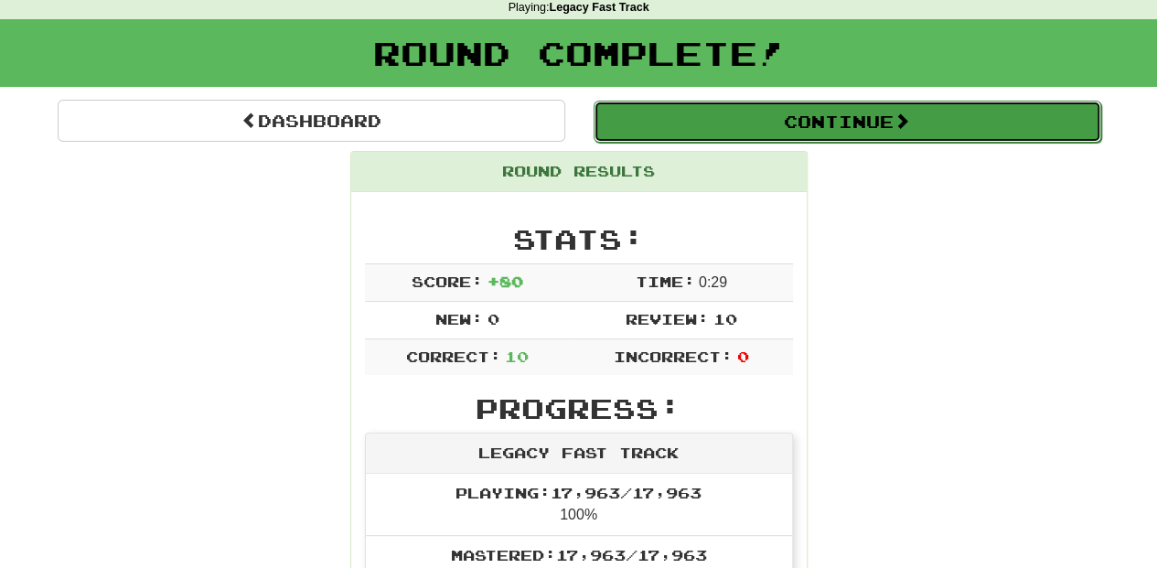
click at [733, 130] on button "Continue" at bounding box center [848, 122] width 508 height 42
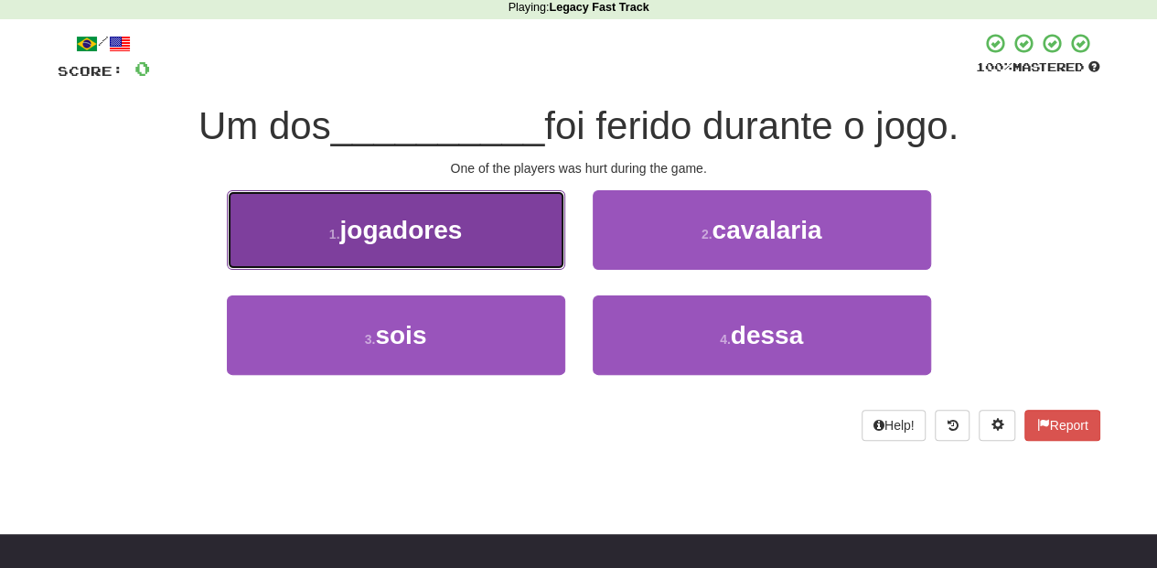
click at [509, 245] on button "1 . jogadores" at bounding box center [396, 230] width 338 height 80
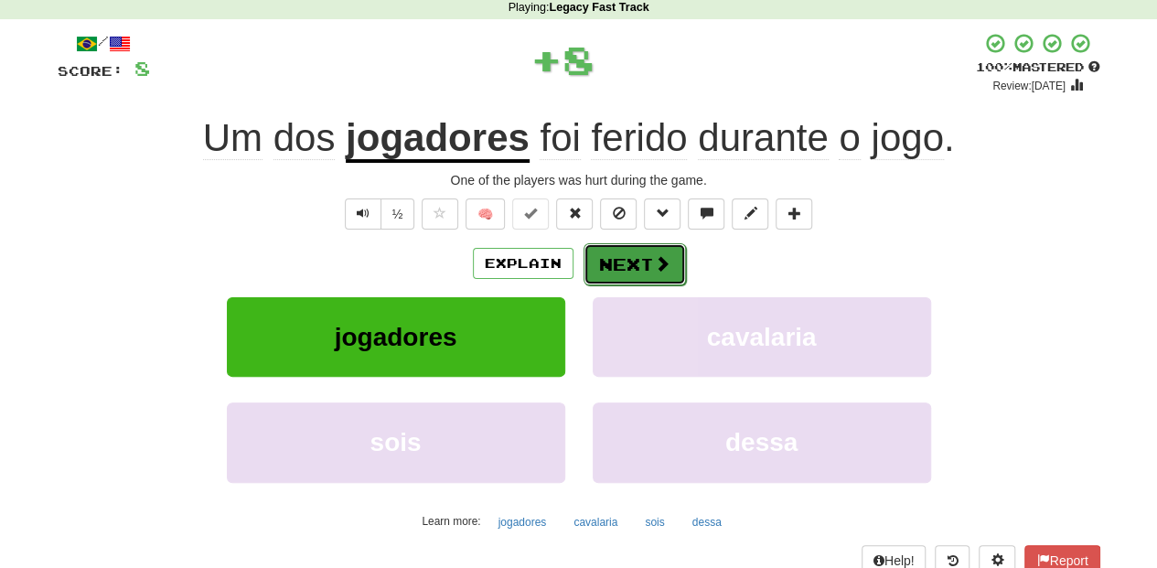
click at [604, 263] on button "Next" at bounding box center [635, 264] width 102 height 42
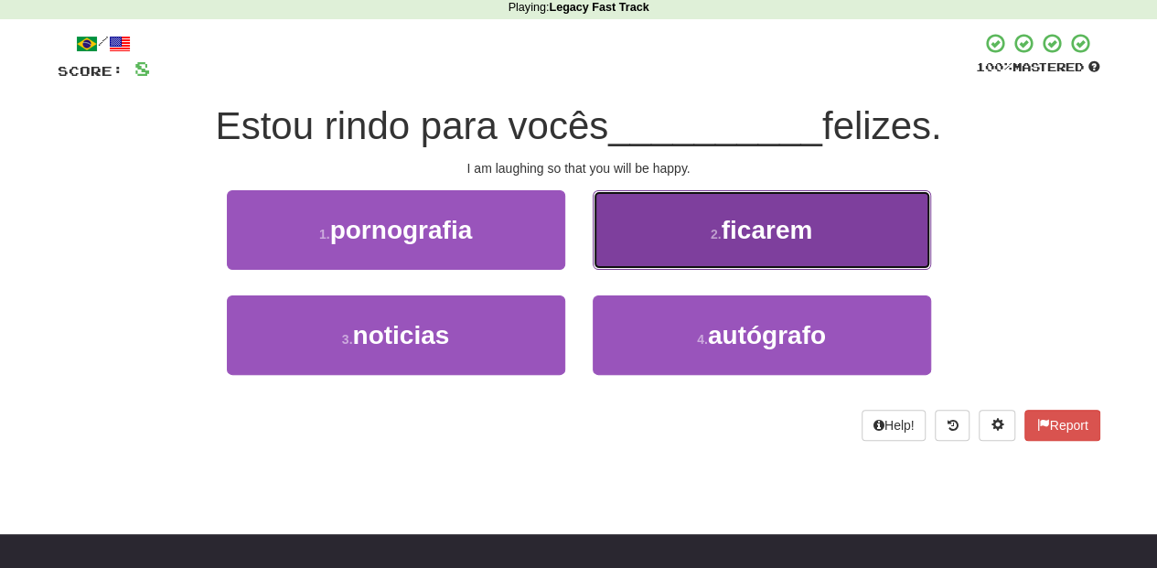
click at [635, 260] on button "2 . ficarem" at bounding box center [762, 230] width 338 height 80
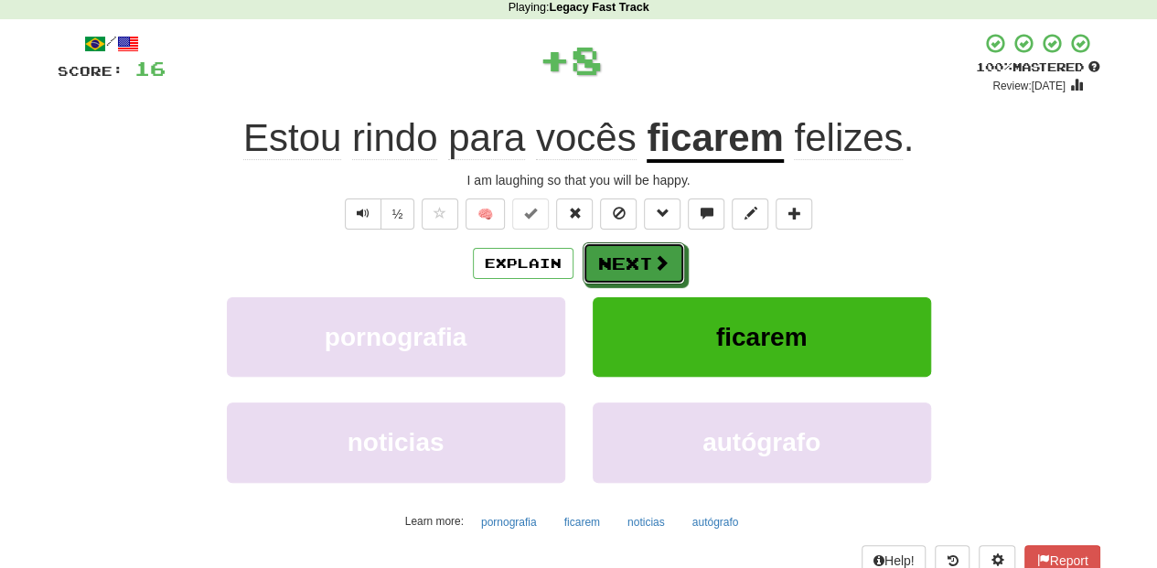
click at [634, 260] on button "Next" at bounding box center [634, 263] width 102 height 42
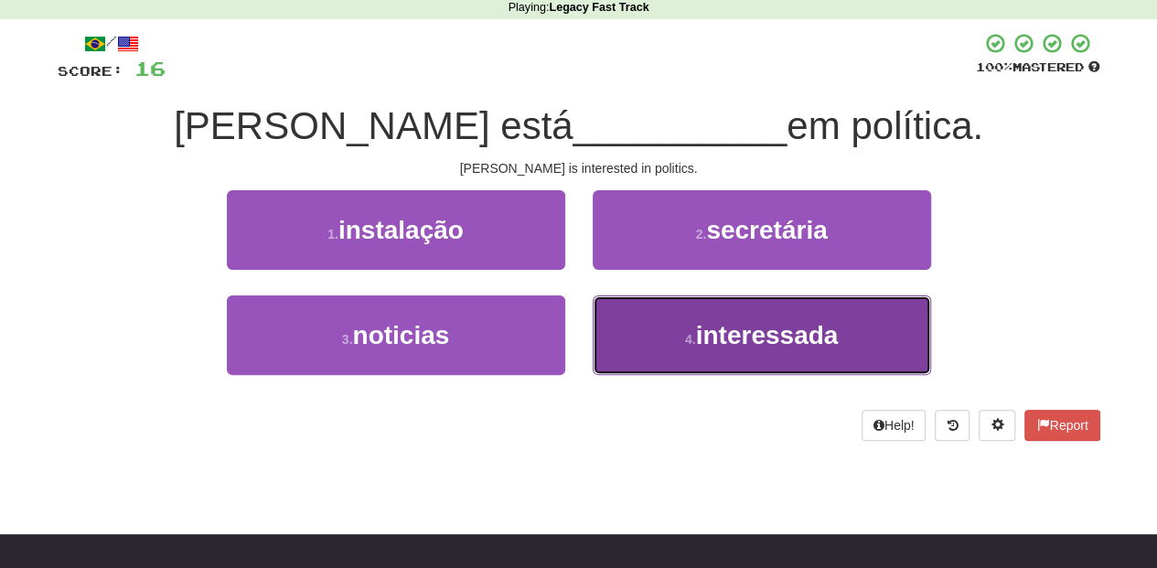
click at [625, 315] on button "4 . interessada" at bounding box center [762, 335] width 338 height 80
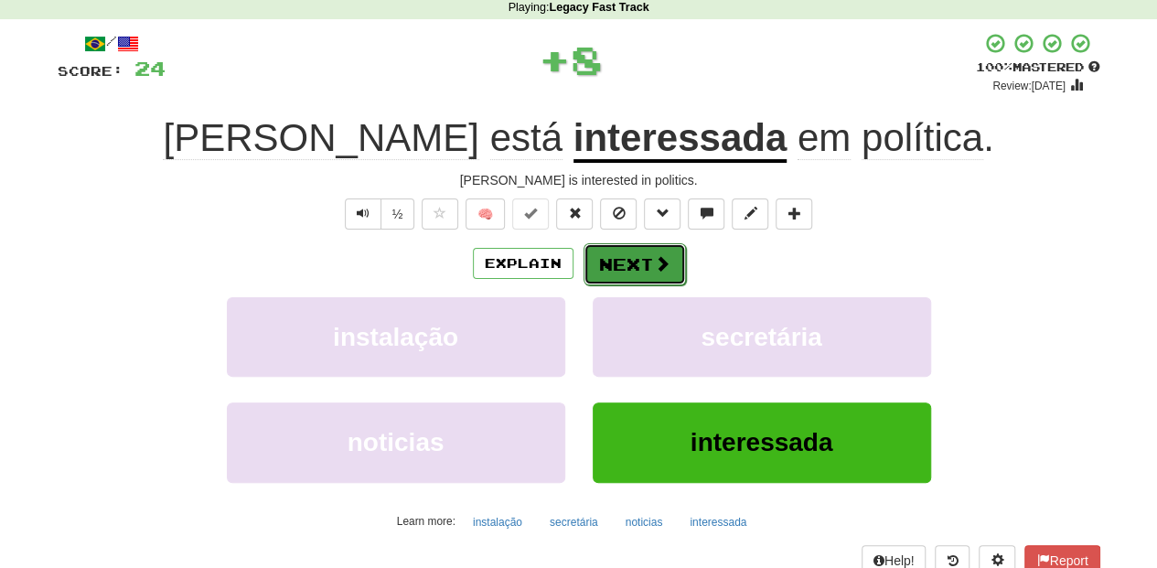
click at [607, 260] on button "Next" at bounding box center [635, 264] width 102 height 42
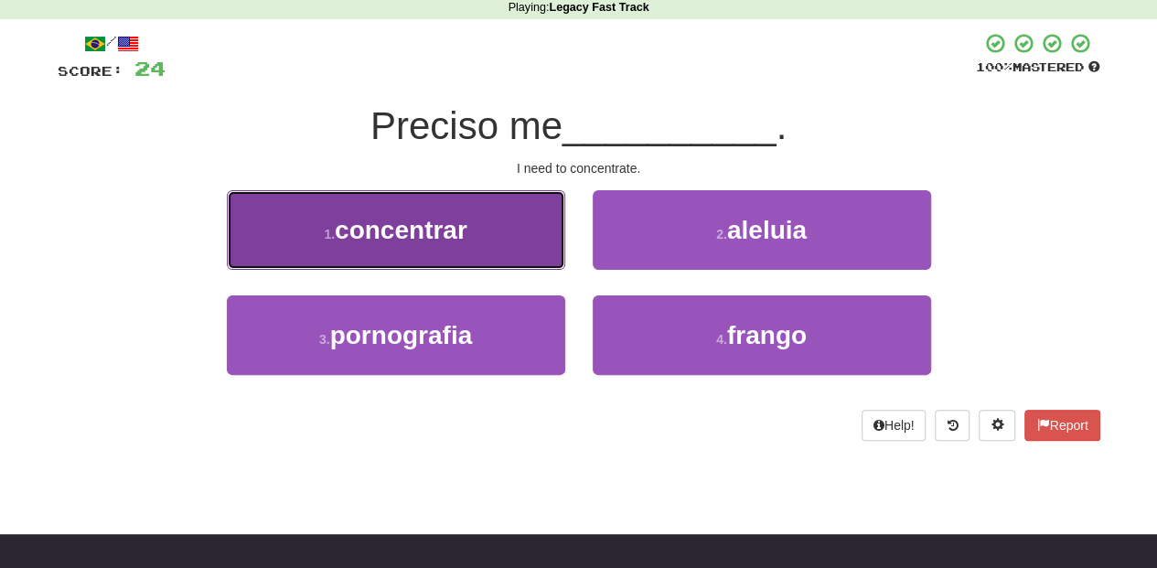
click at [514, 249] on button "1 . concentrar" at bounding box center [396, 230] width 338 height 80
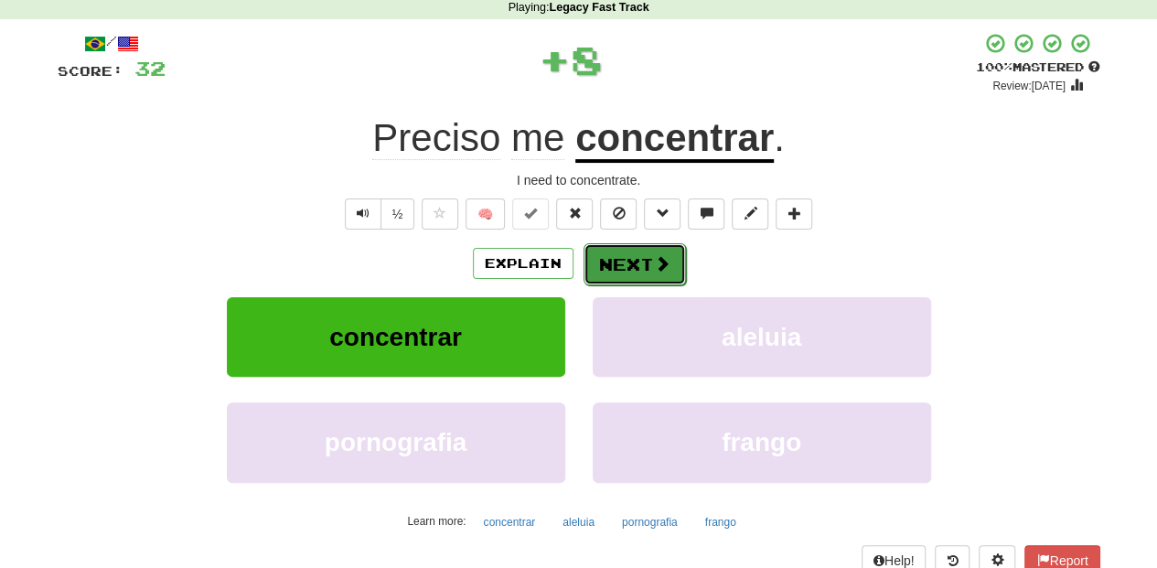
click at [605, 257] on button "Next" at bounding box center [635, 264] width 102 height 42
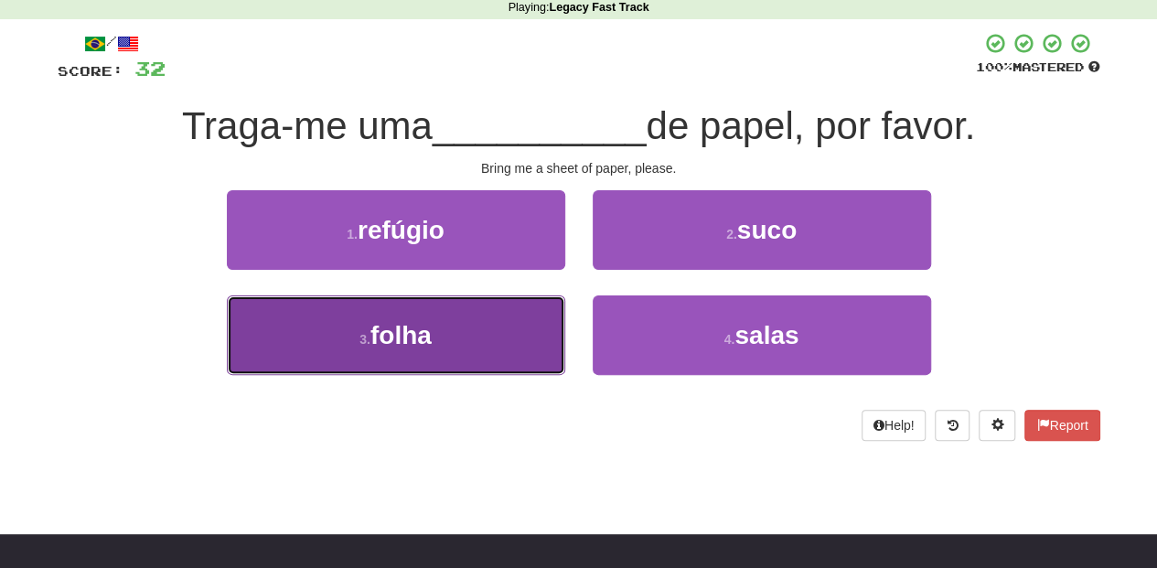
click at [487, 327] on button "3 . folha" at bounding box center [396, 335] width 338 height 80
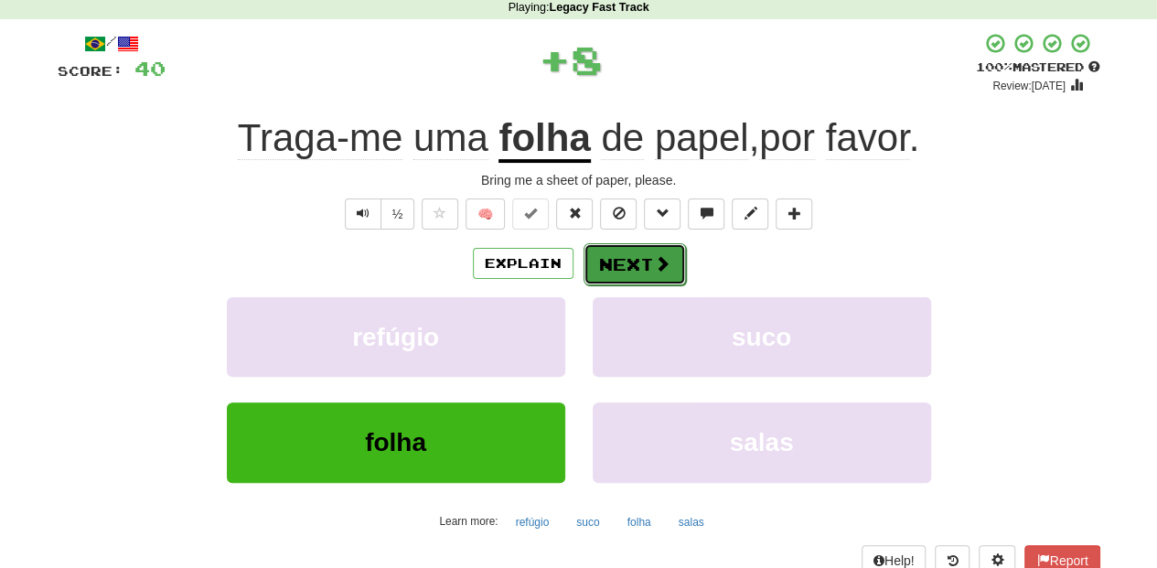
click at [623, 259] on button "Next" at bounding box center [635, 264] width 102 height 42
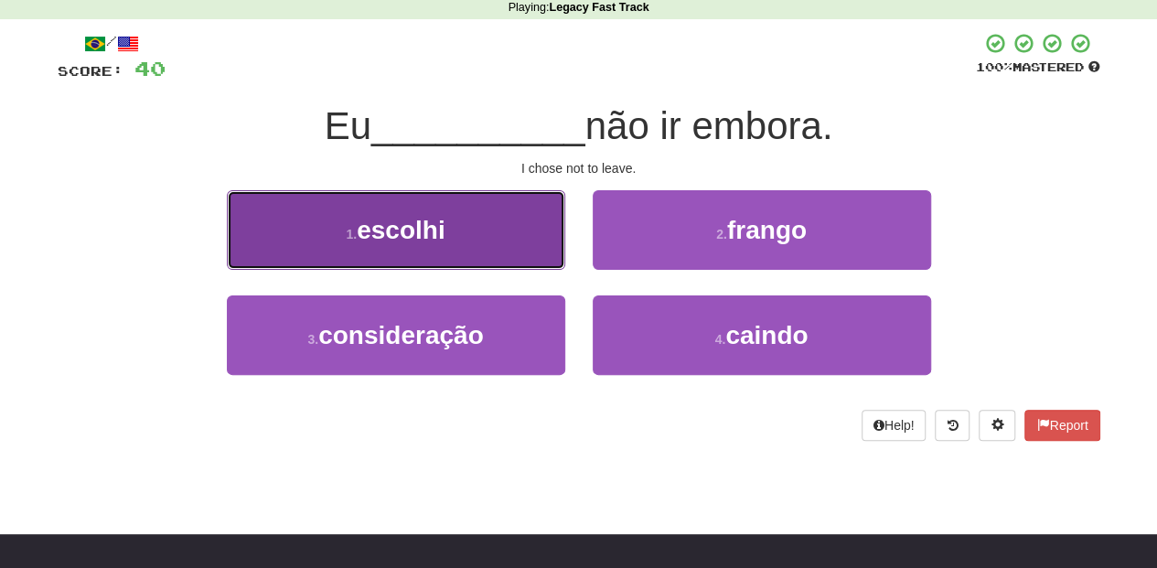
click at [467, 247] on button "1 . escolhi" at bounding box center [396, 230] width 338 height 80
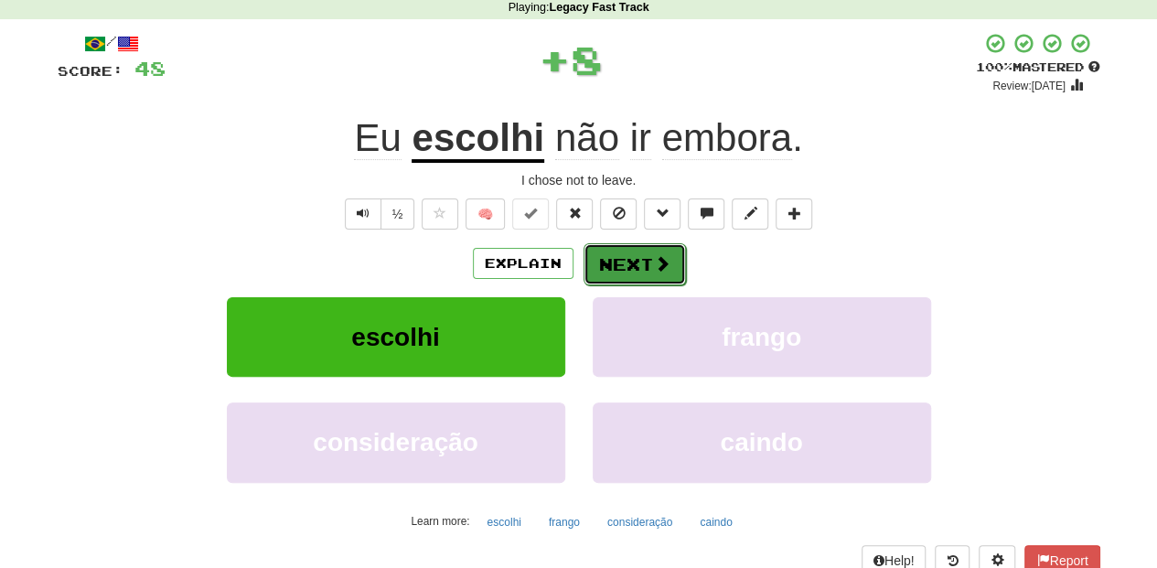
click at [623, 263] on button "Next" at bounding box center [635, 264] width 102 height 42
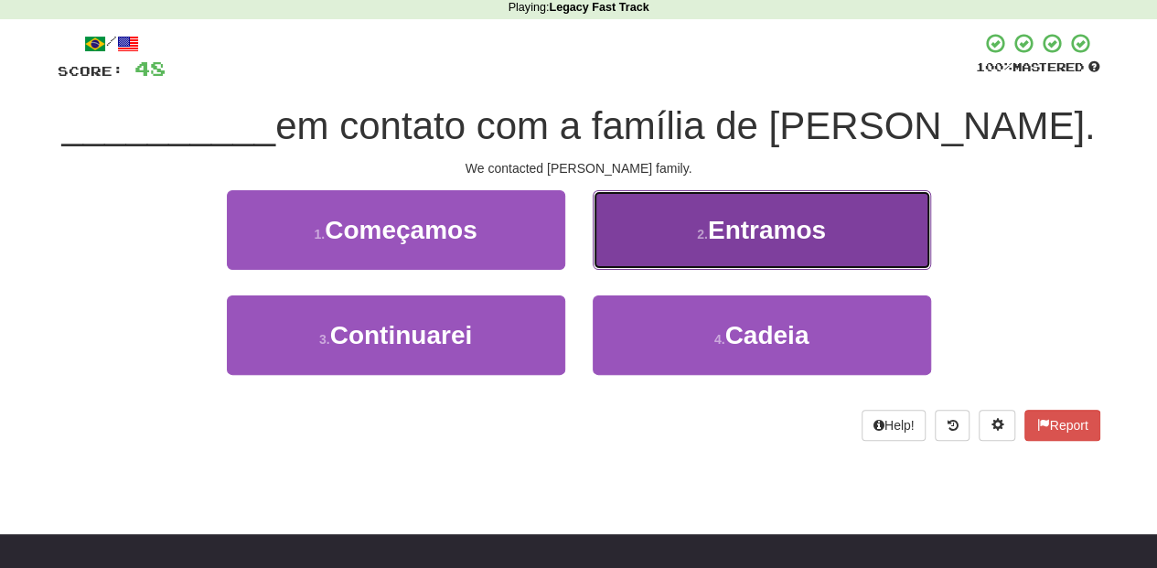
click at [637, 253] on button "2 . Entramos" at bounding box center [762, 230] width 338 height 80
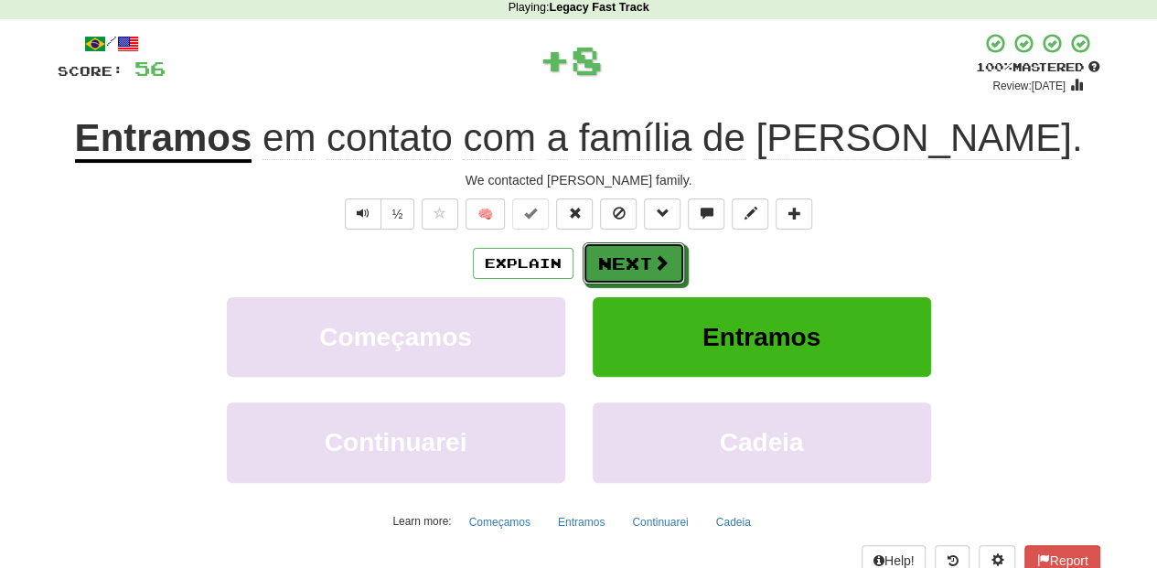
click at [637, 252] on button "Next" at bounding box center [634, 263] width 102 height 42
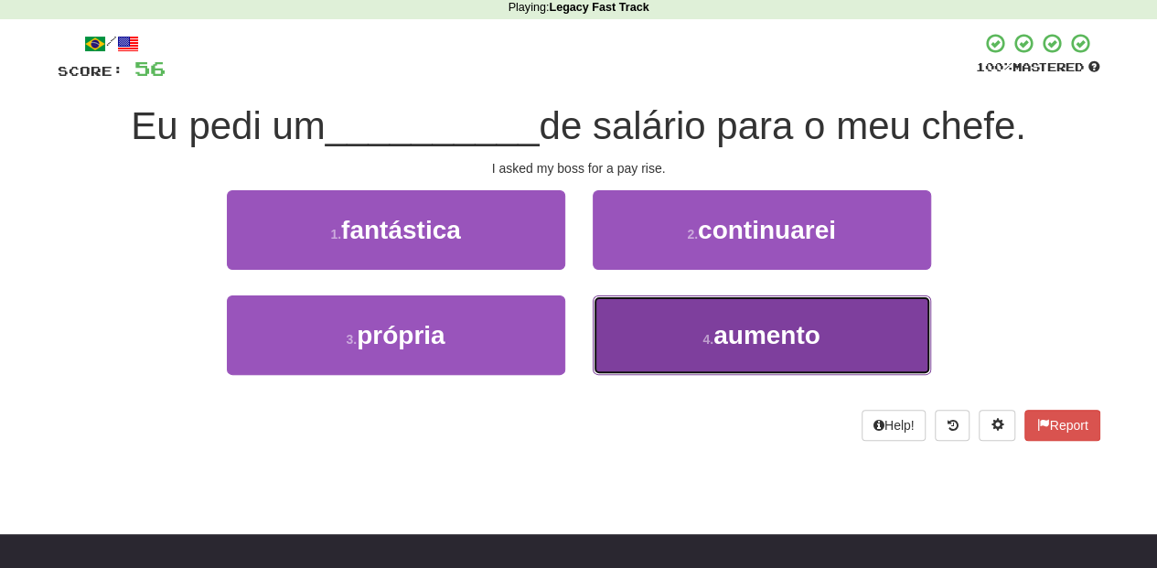
click at [626, 333] on button "4 . aumento" at bounding box center [762, 335] width 338 height 80
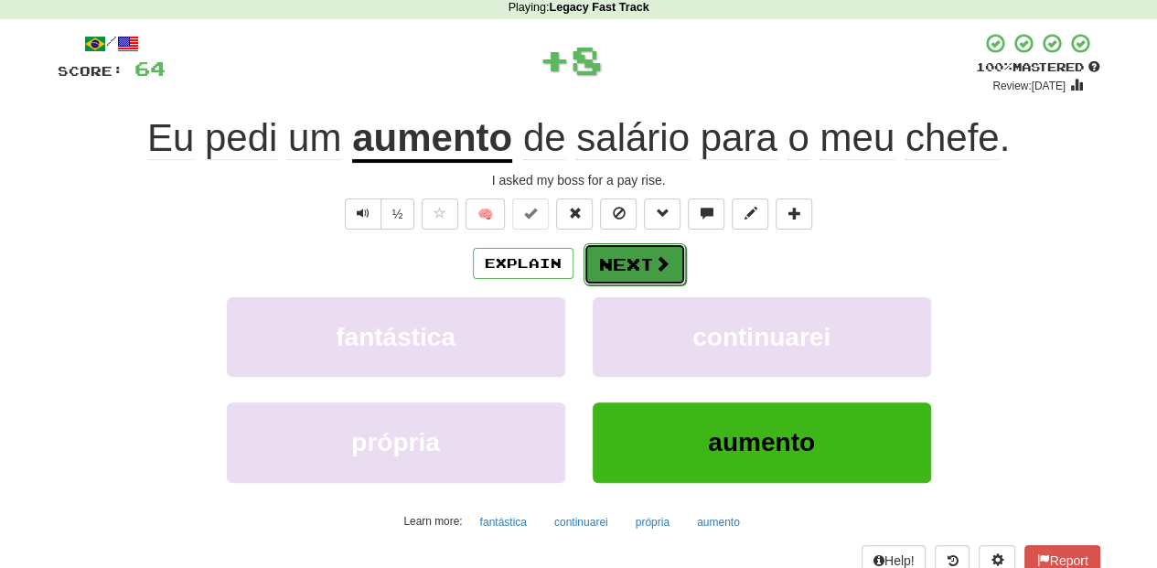
click at [624, 256] on button "Next" at bounding box center [635, 264] width 102 height 42
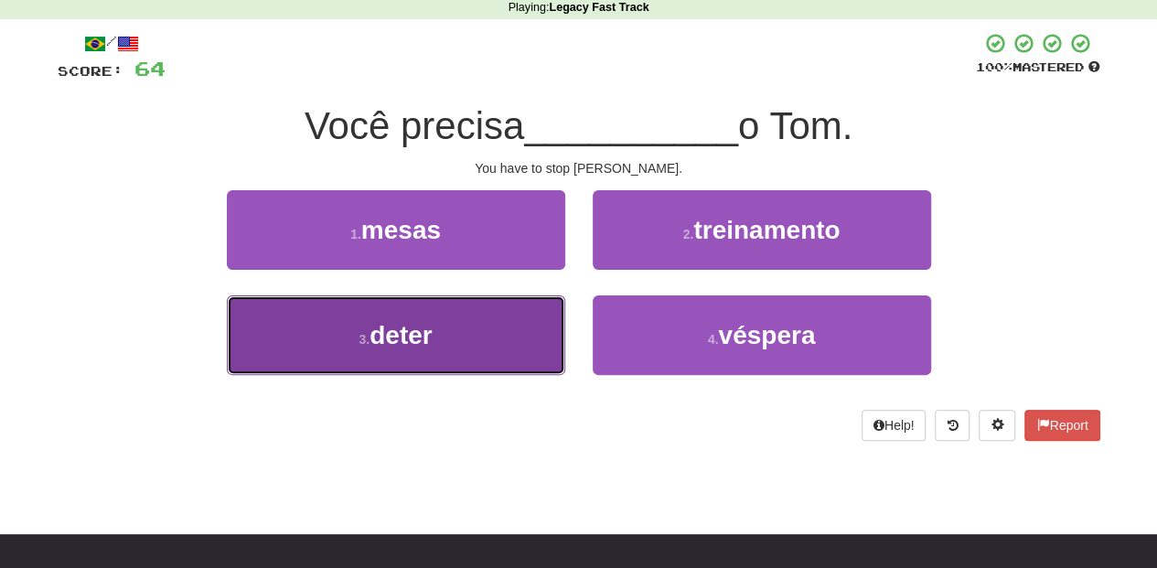
click at [481, 346] on button "3 . deter" at bounding box center [396, 335] width 338 height 80
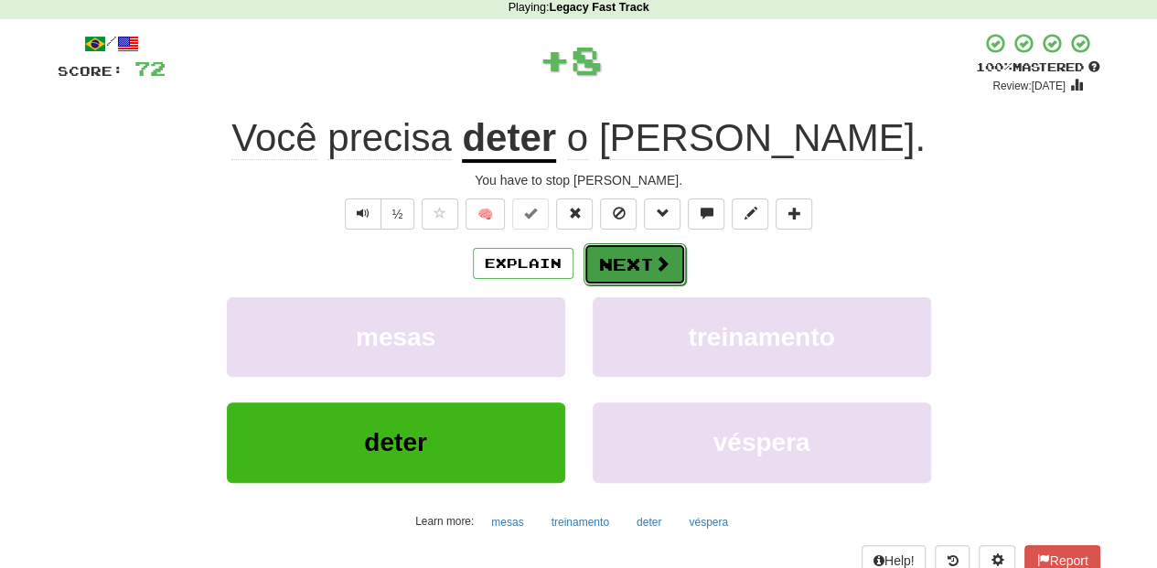
click at [615, 258] on button "Next" at bounding box center [635, 264] width 102 height 42
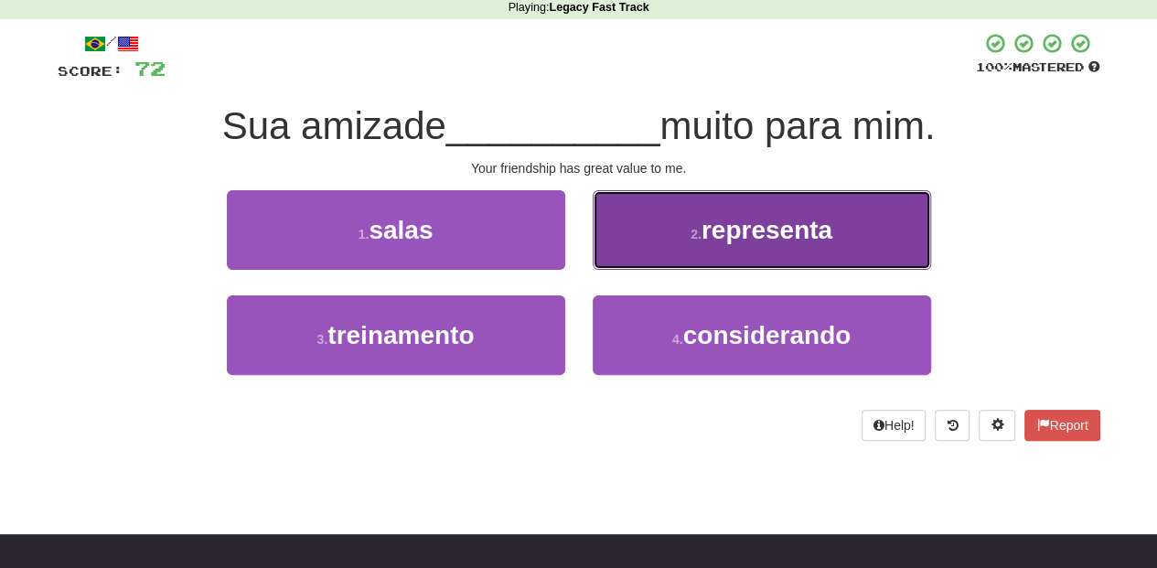
click at [635, 241] on button "2 . representa" at bounding box center [762, 230] width 338 height 80
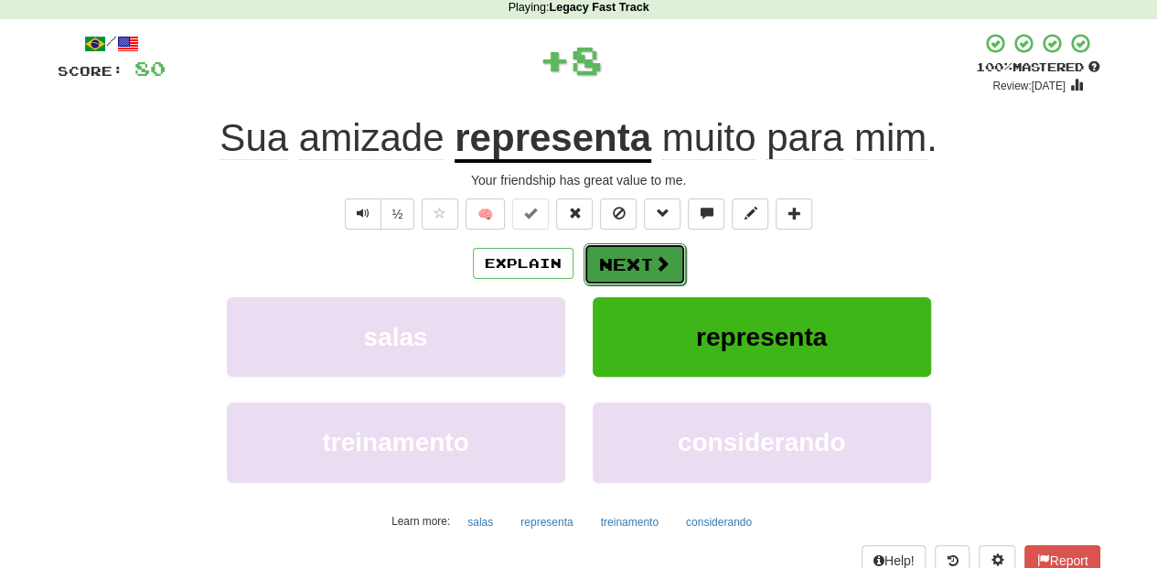
click at [628, 252] on button "Next" at bounding box center [635, 264] width 102 height 42
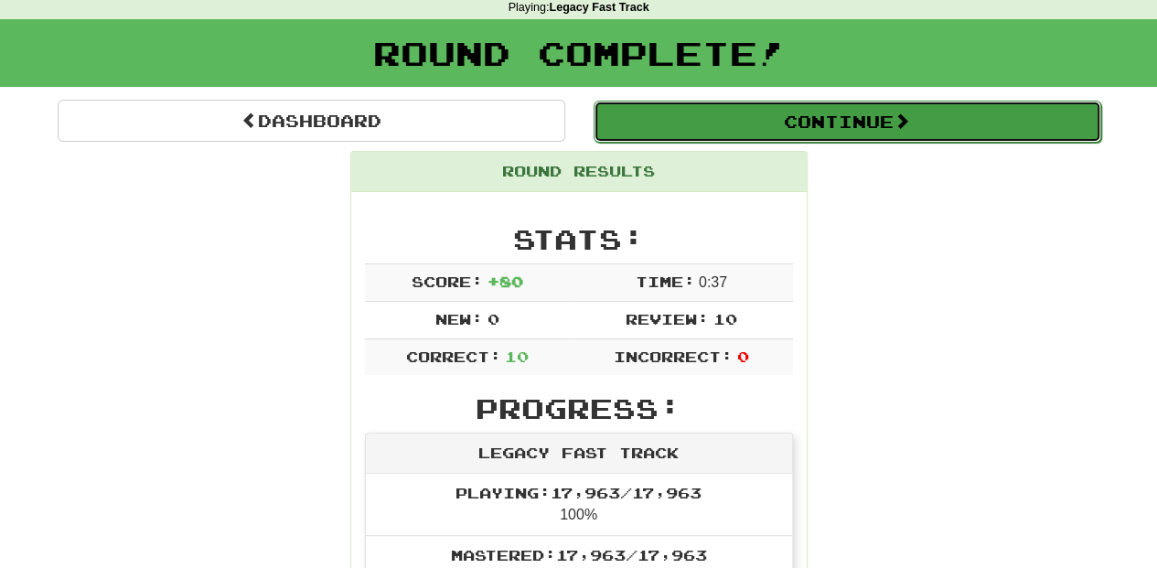
click at [677, 126] on button "Continue" at bounding box center [848, 122] width 508 height 42
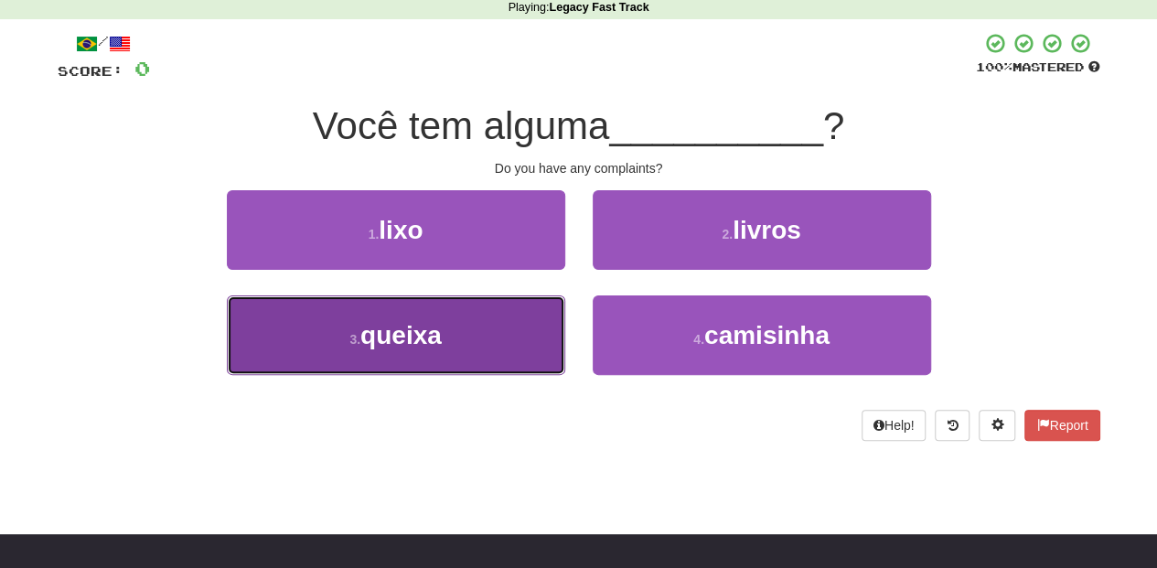
click at [502, 342] on button "3 . queixa" at bounding box center [396, 335] width 338 height 80
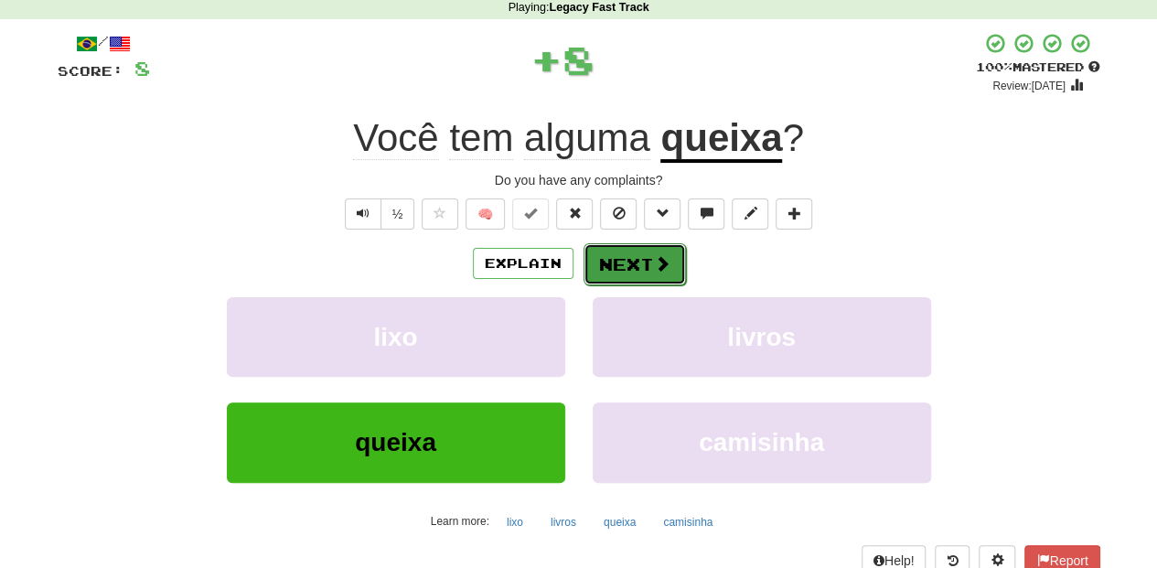
click at [638, 260] on button "Next" at bounding box center [635, 264] width 102 height 42
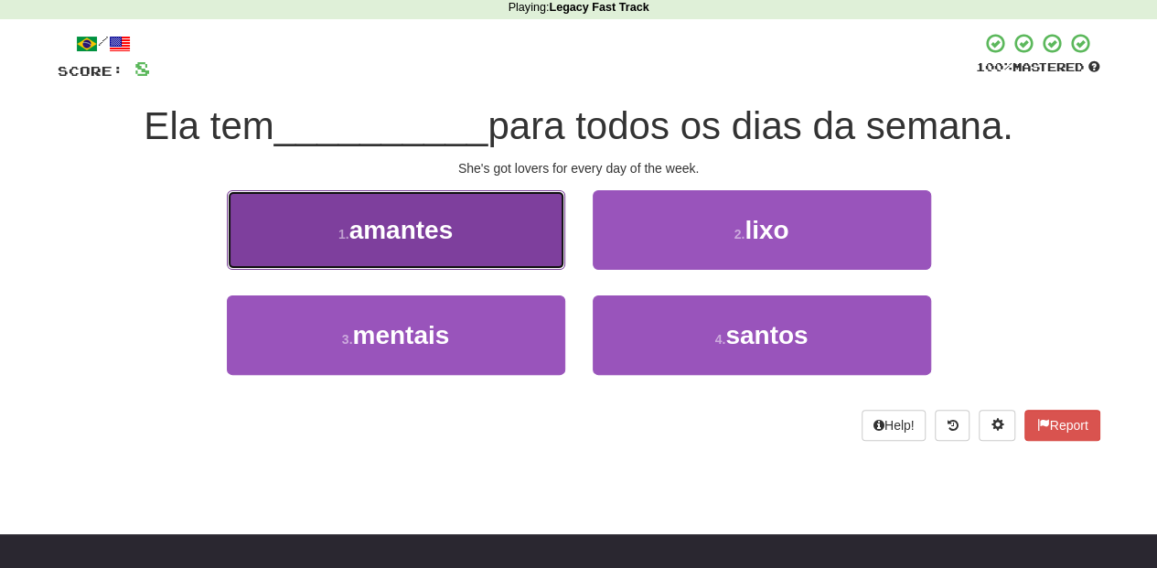
click at [510, 254] on button "1 . amantes" at bounding box center [396, 230] width 338 height 80
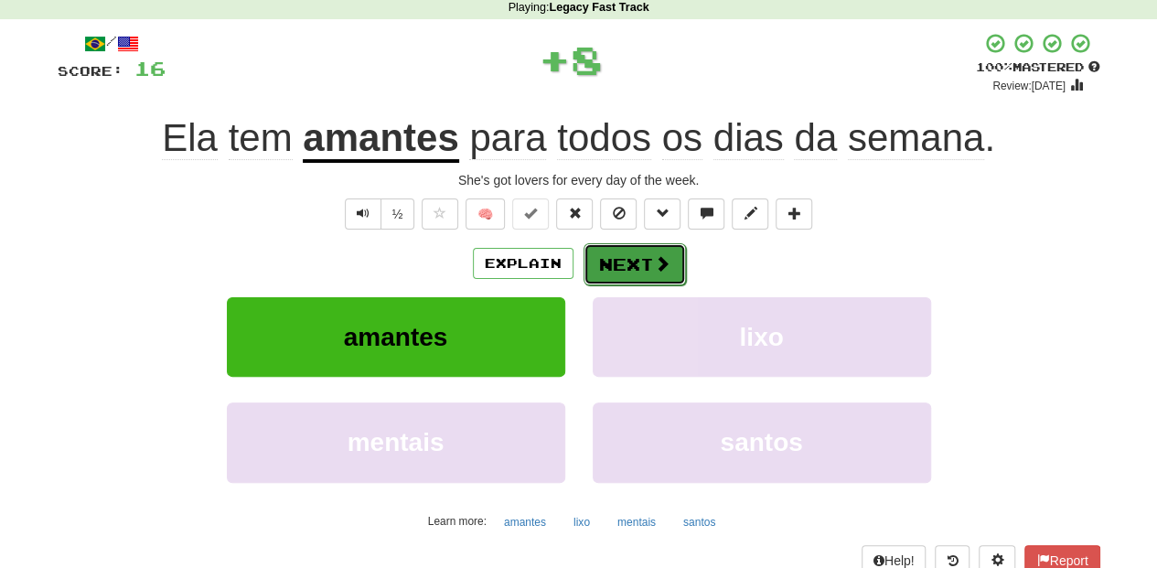
click at [602, 254] on button "Next" at bounding box center [635, 264] width 102 height 42
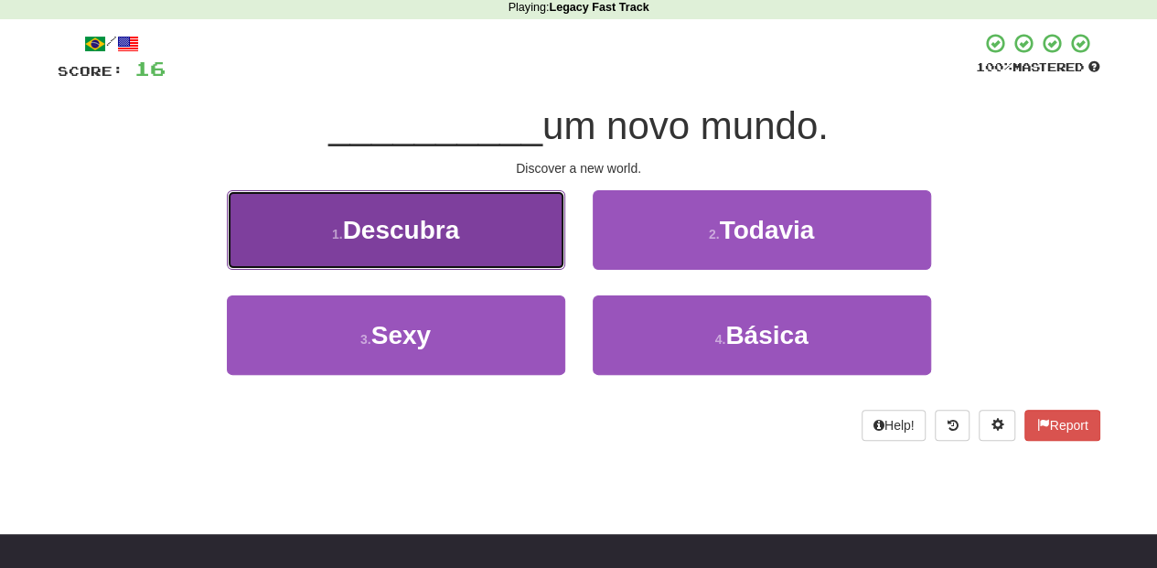
click at [514, 257] on button "1 . Descubra" at bounding box center [396, 230] width 338 height 80
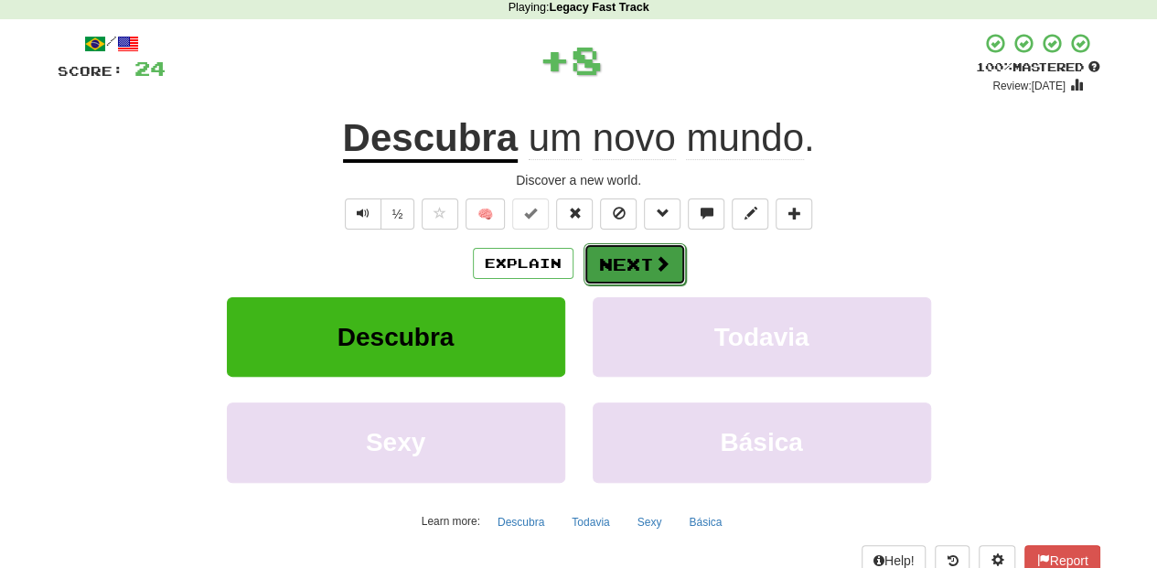
click at [622, 260] on button "Next" at bounding box center [635, 264] width 102 height 42
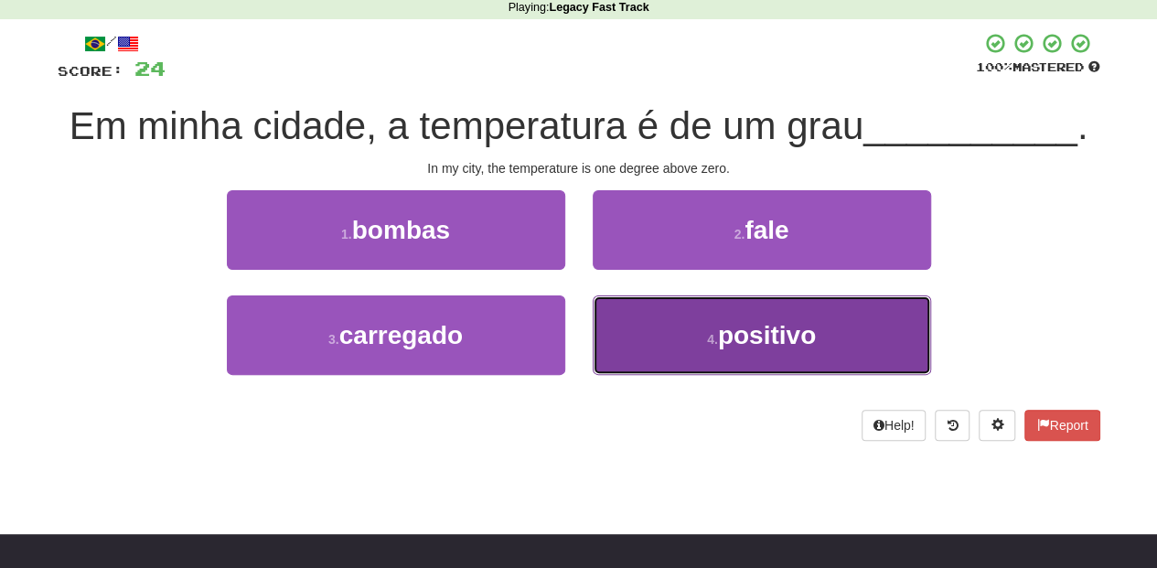
click at [602, 327] on button "4 . positivo" at bounding box center [762, 335] width 338 height 80
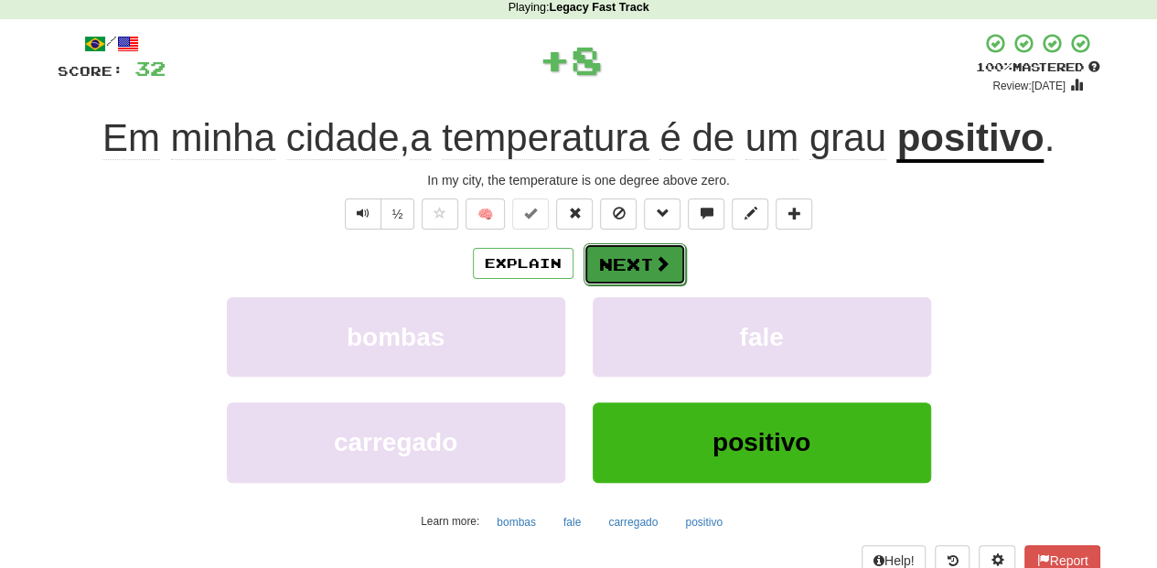
click at [606, 258] on button "Next" at bounding box center [635, 264] width 102 height 42
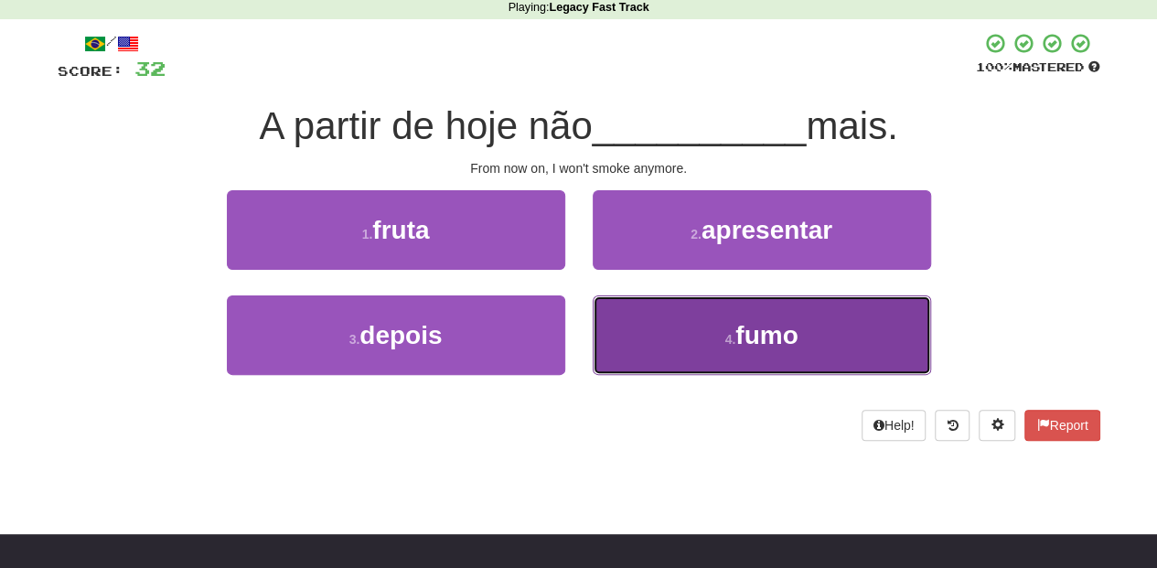
click at [610, 299] on button "4 . fumo" at bounding box center [762, 335] width 338 height 80
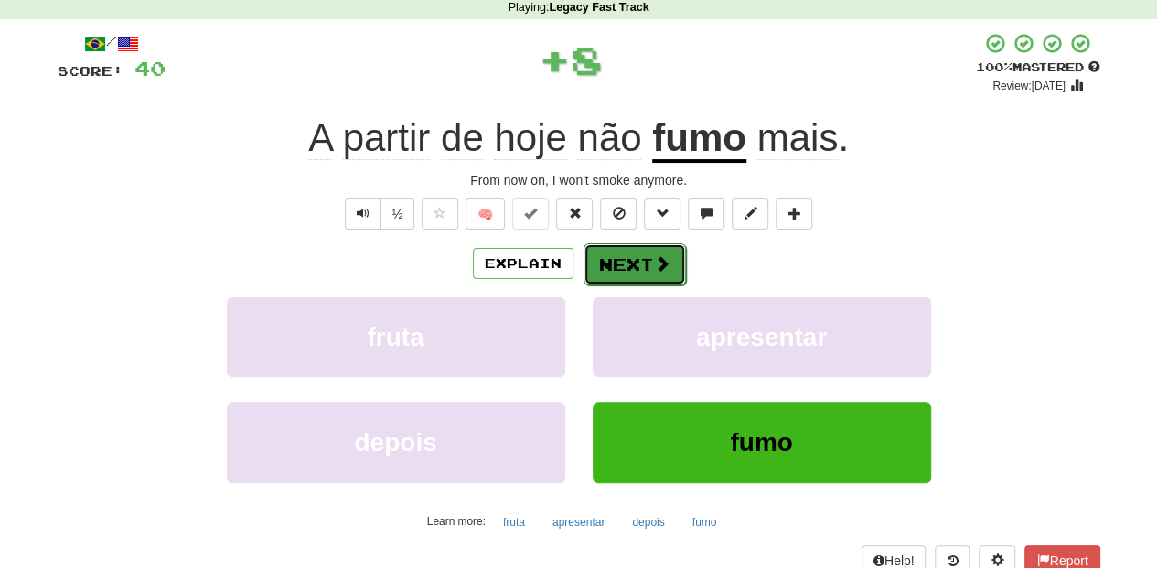
click at [611, 258] on button "Next" at bounding box center [635, 264] width 102 height 42
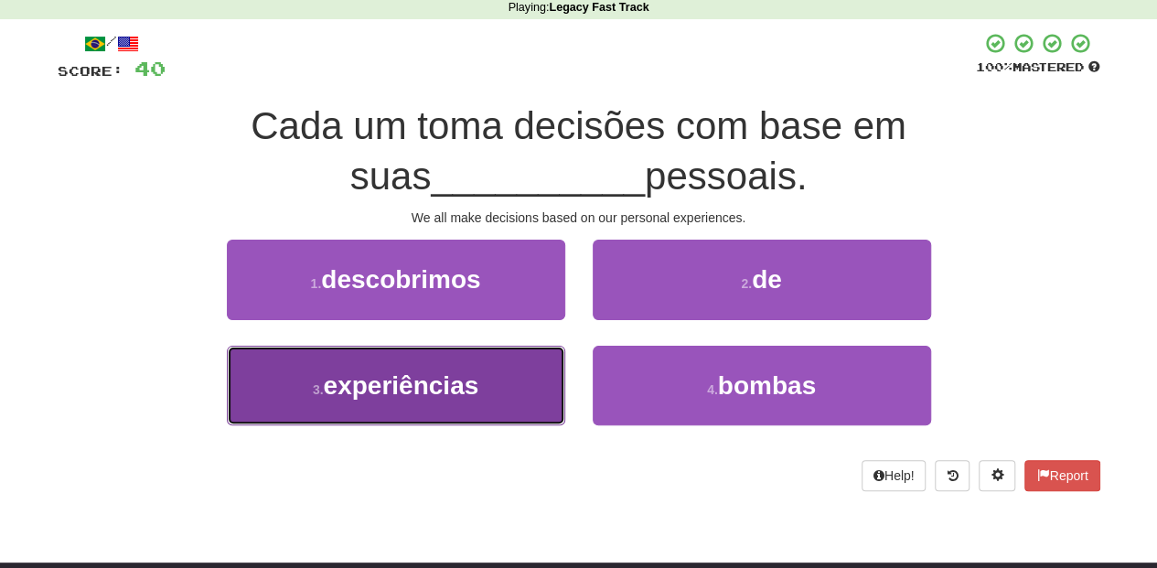
click at [478, 385] on span "experiências" at bounding box center [401, 385] width 155 height 28
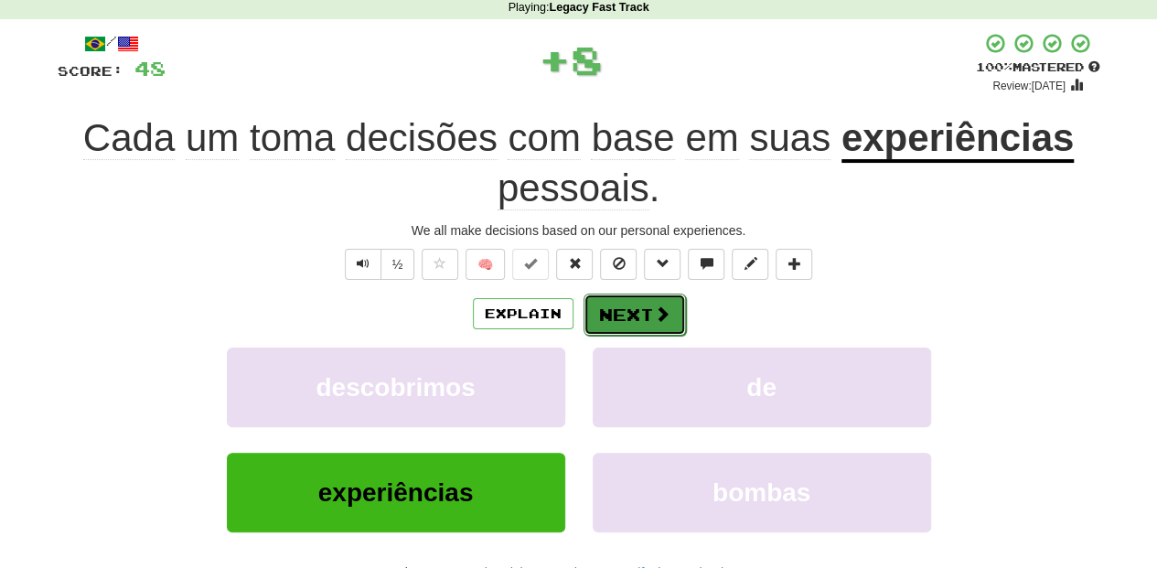
click at [621, 294] on button "Next" at bounding box center [635, 315] width 102 height 42
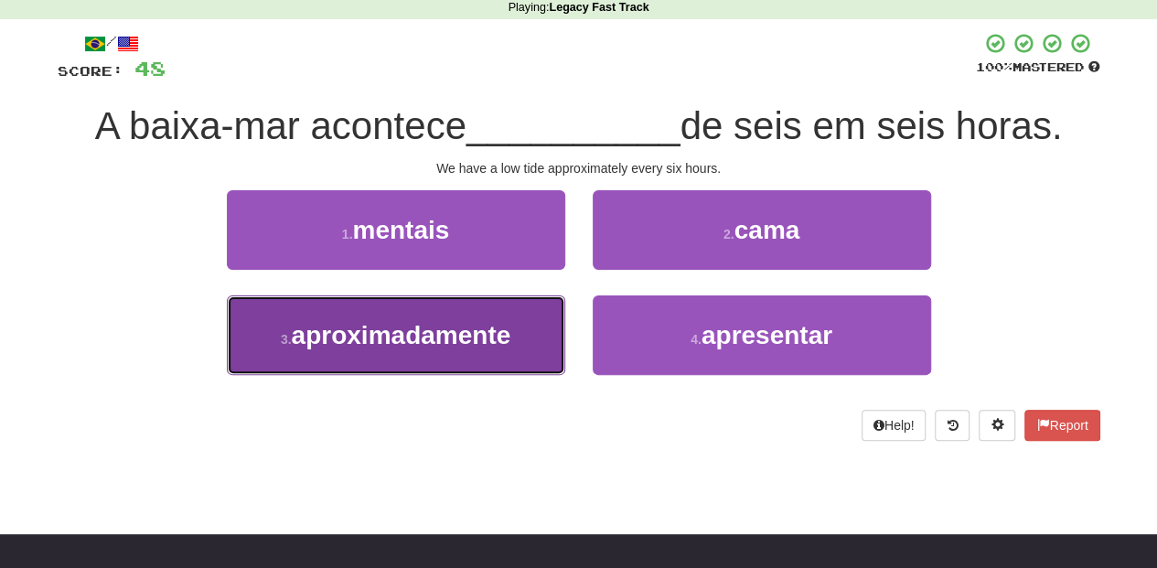
click at [496, 327] on span "aproximadamente" at bounding box center [401, 335] width 219 height 28
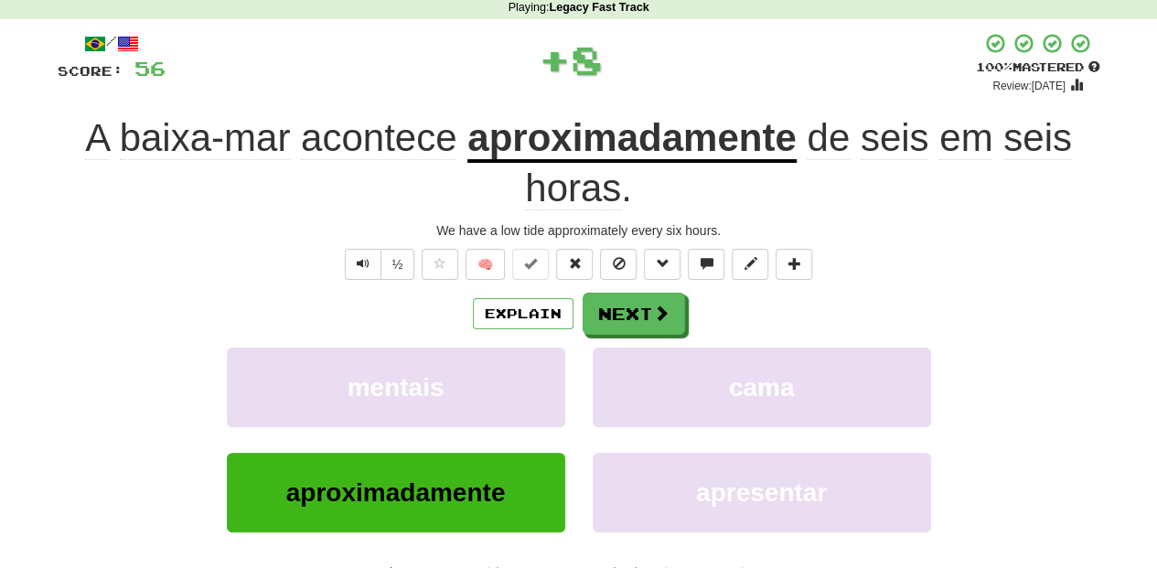
click at [602, 284] on div "/ Score: 56 + 8 100 % Mastered Review: 2026-03-14 A baixa-mar acontece aproxima…" at bounding box center [579, 343] width 1043 height 623
click at [601, 294] on button "Next" at bounding box center [635, 315] width 102 height 42
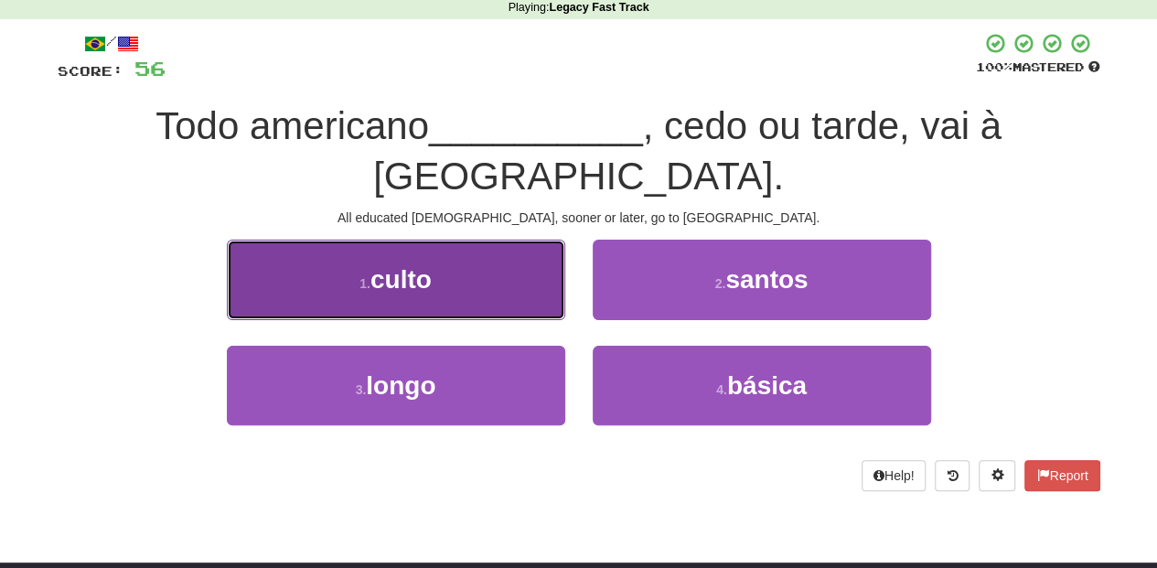
click at [519, 240] on button "1 . culto" at bounding box center [396, 280] width 338 height 80
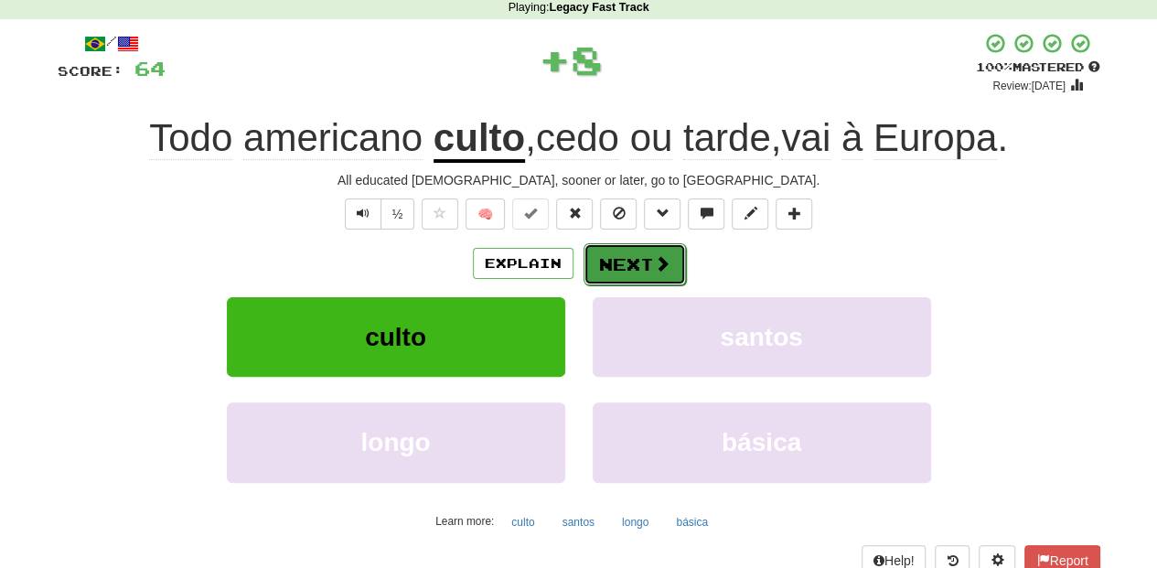
click at [607, 263] on button "Next" at bounding box center [635, 264] width 102 height 42
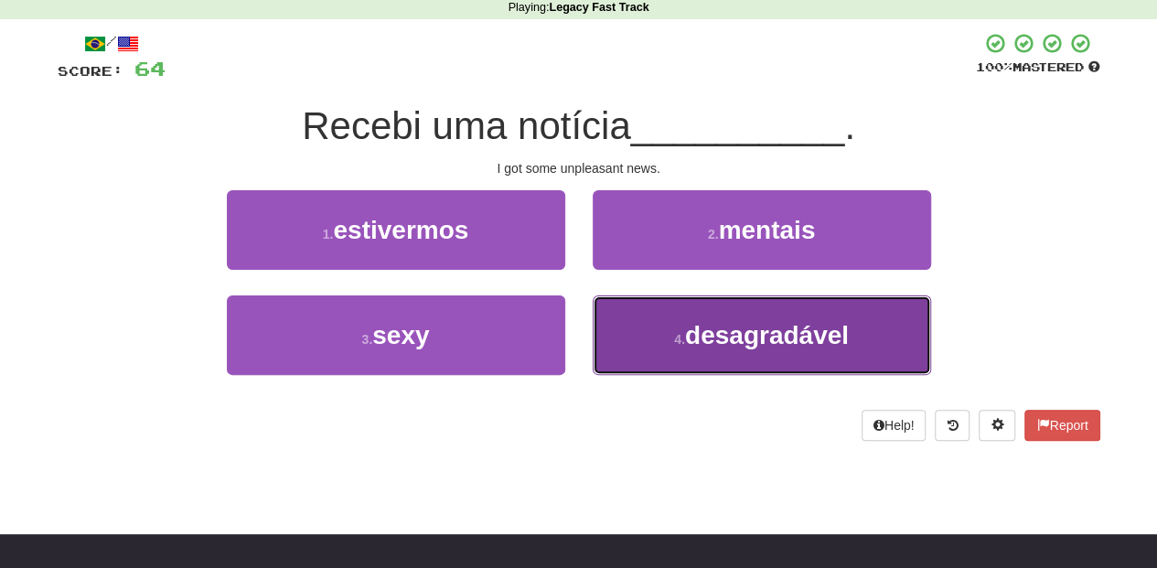
click at [610, 311] on button "4 . desagradável" at bounding box center [762, 335] width 338 height 80
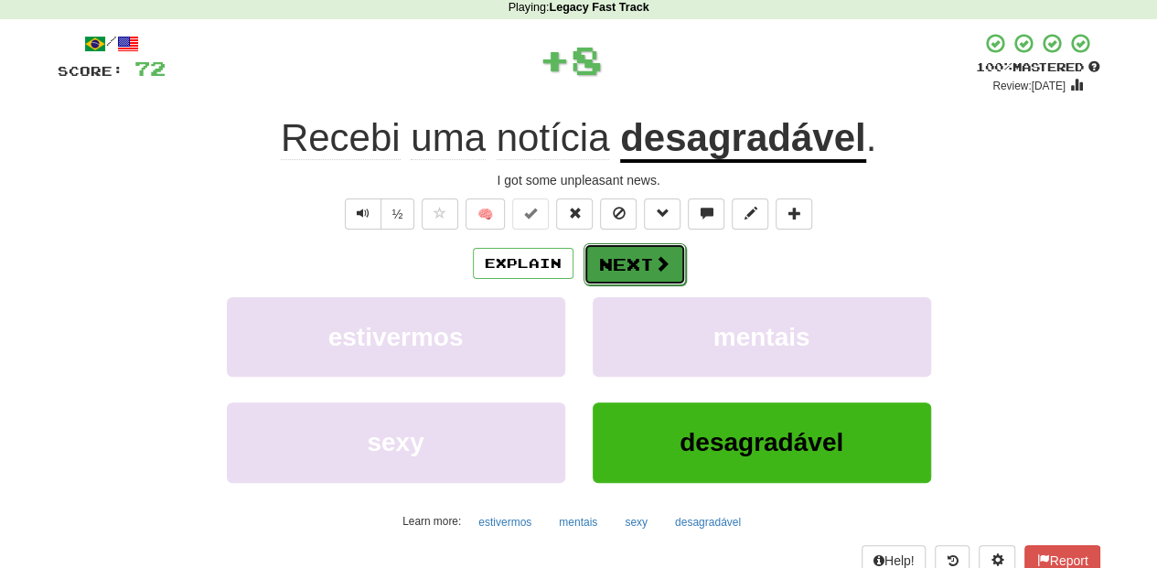
click at [611, 265] on button "Next" at bounding box center [635, 264] width 102 height 42
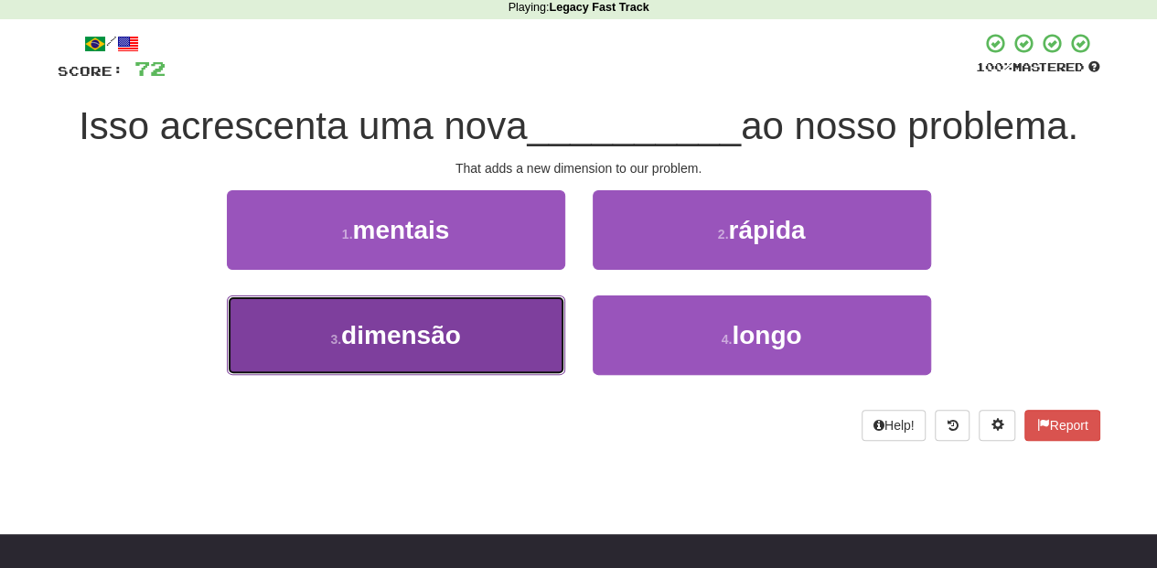
click at [519, 306] on button "3 . dimensão" at bounding box center [396, 335] width 338 height 80
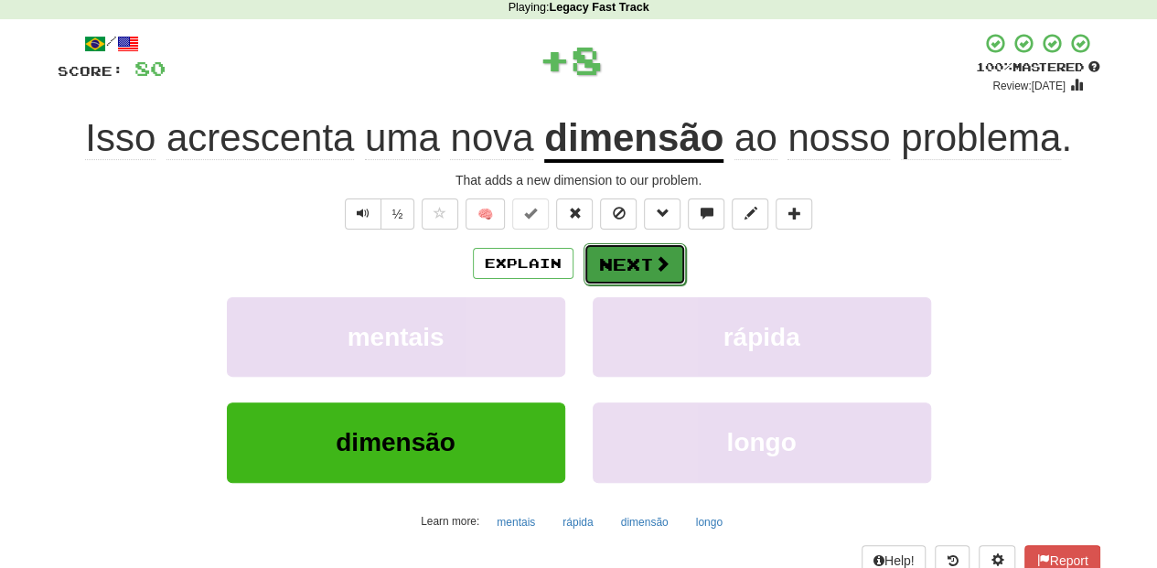
click at [609, 266] on button "Next" at bounding box center [635, 264] width 102 height 42
